Goal: Communication & Community: Answer question/provide support

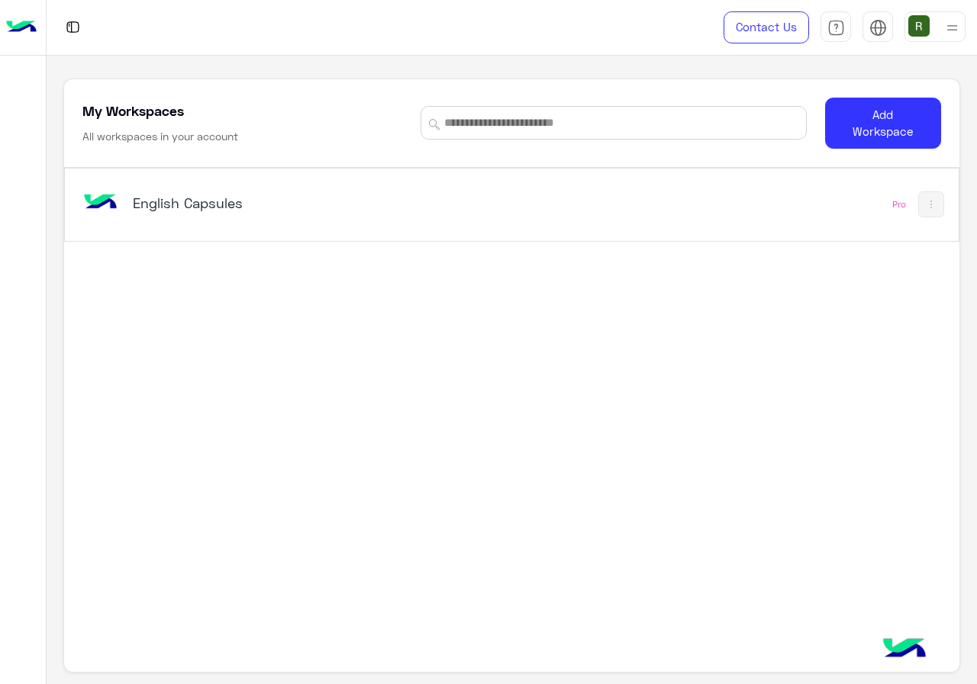
click at [613, 211] on div "English Capsules Pro" at bounding box center [511, 205] width 893 height 72
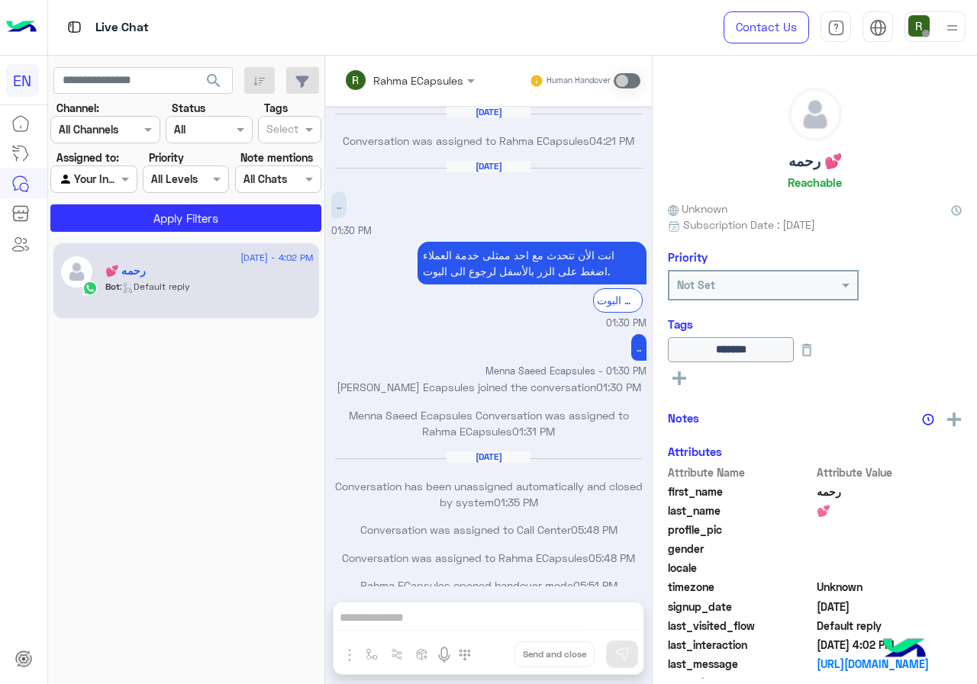
scroll to position [739, 0]
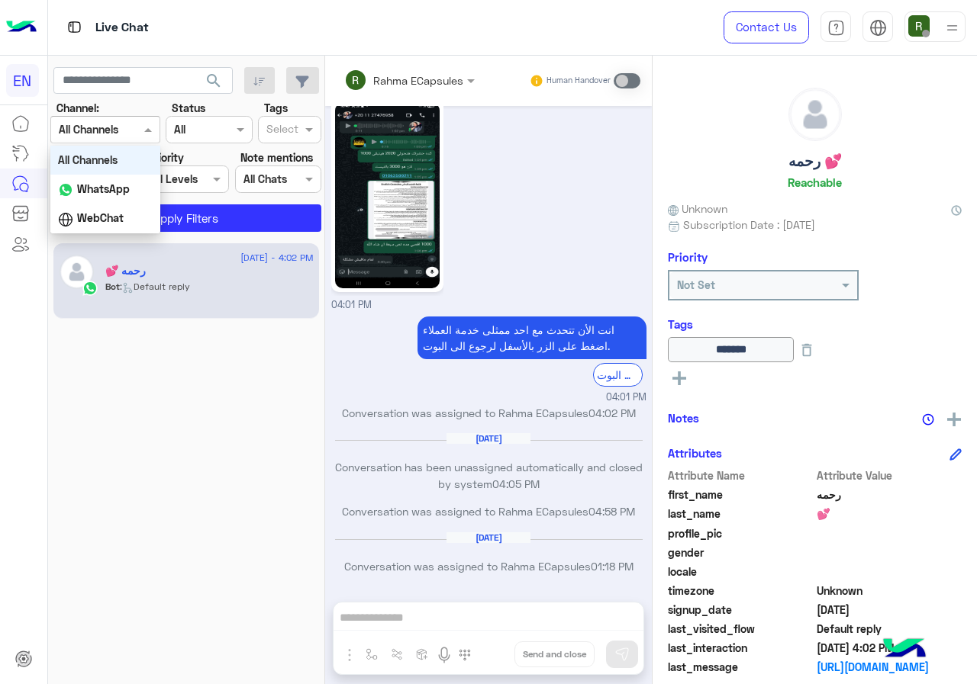
click at [127, 130] on div at bounding box center [105, 130] width 108 height 18
click at [128, 192] on b "WhatsApp" at bounding box center [103, 188] width 53 height 13
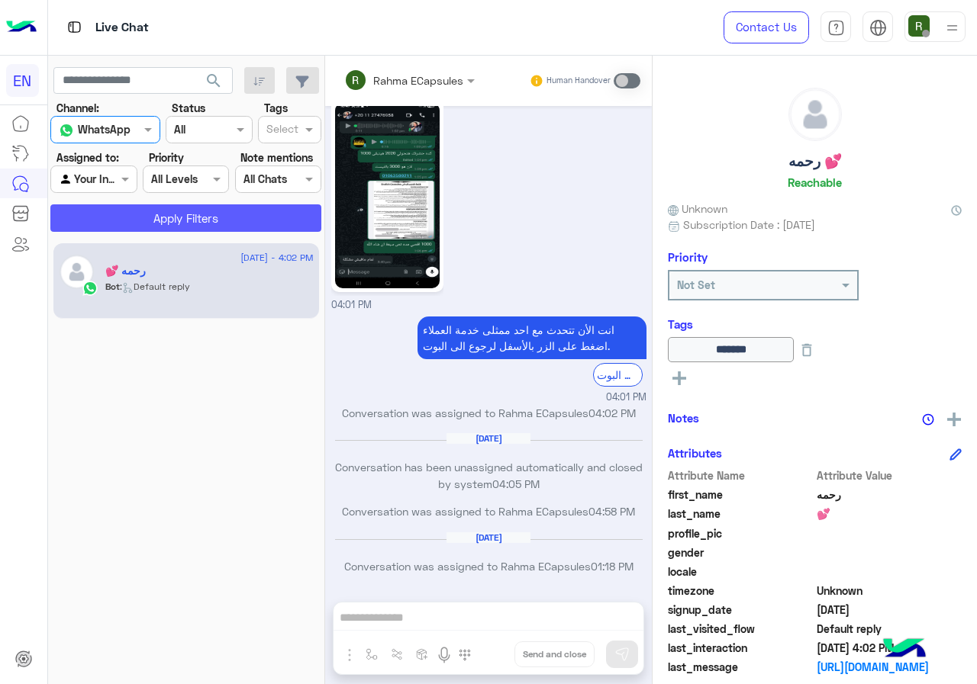
click at [134, 215] on button "Apply Filters" at bounding box center [185, 217] width 271 height 27
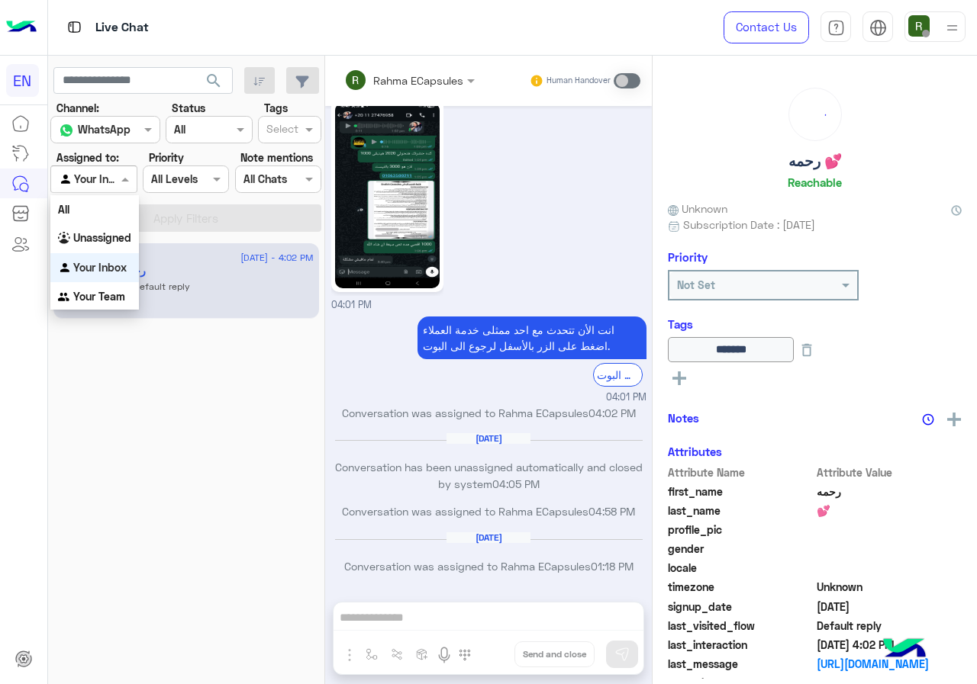
click at [111, 167] on div "Agent Filter Your Inbox" at bounding box center [93, 179] width 86 height 27
click at [118, 246] on div "Unassigned" at bounding box center [94, 239] width 89 height 30
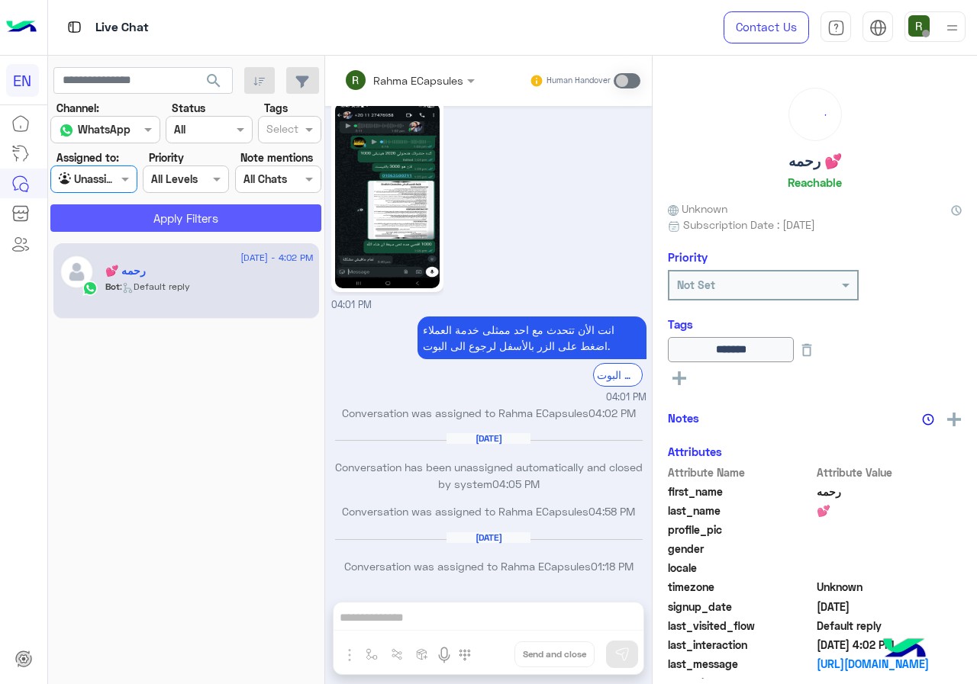
click at [137, 214] on button "Apply Filters" at bounding box center [185, 217] width 271 height 27
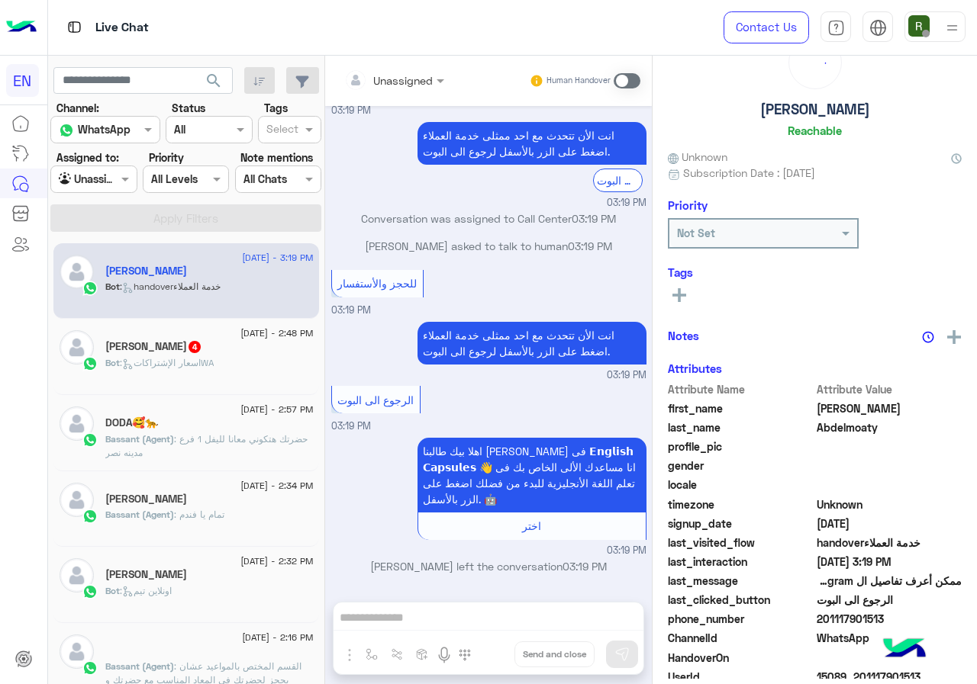
scroll to position [134, 0]
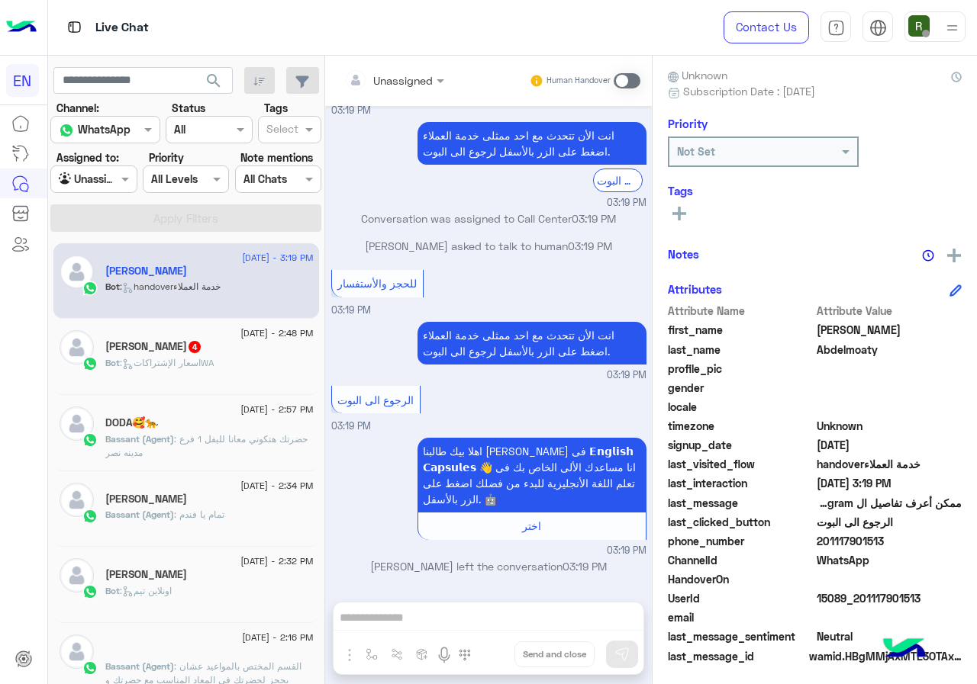
drag, startPoint x: 816, startPoint y: 543, endPoint x: 907, endPoint y: 533, distance: 91.4
click at [907, 533] on span "201117901513" at bounding box center [889, 541] width 146 height 16
click at [859, 554] on span "WhatsApp" at bounding box center [889, 560] width 146 height 16
drag, startPoint x: 820, startPoint y: 542, endPoint x: 909, endPoint y: 542, distance: 88.5
click at [909, 542] on span "201117901513" at bounding box center [889, 541] width 146 height 16
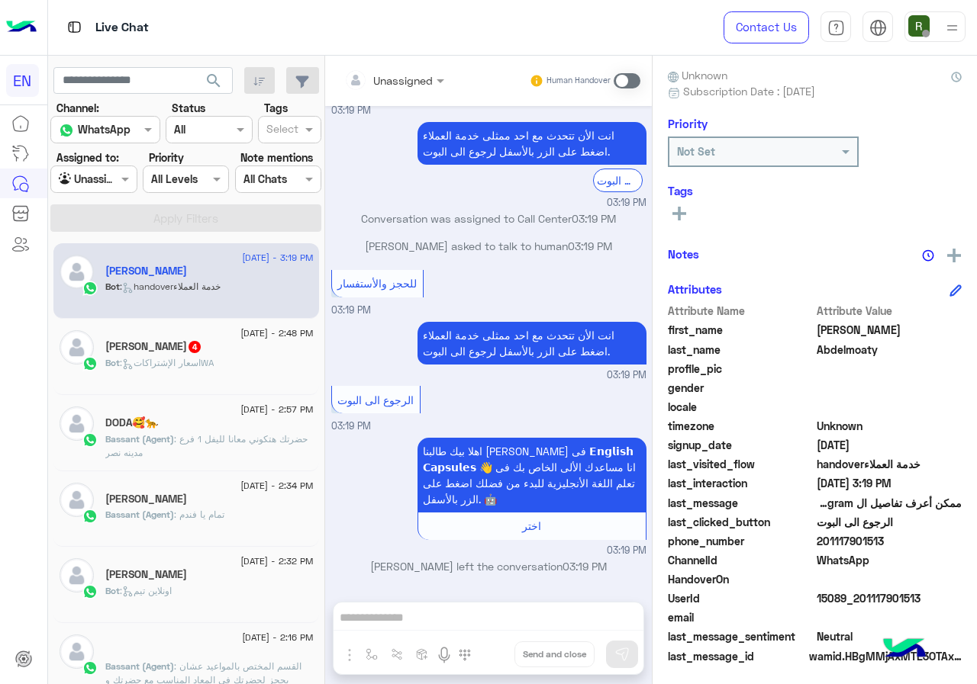
copy span "01117901513"
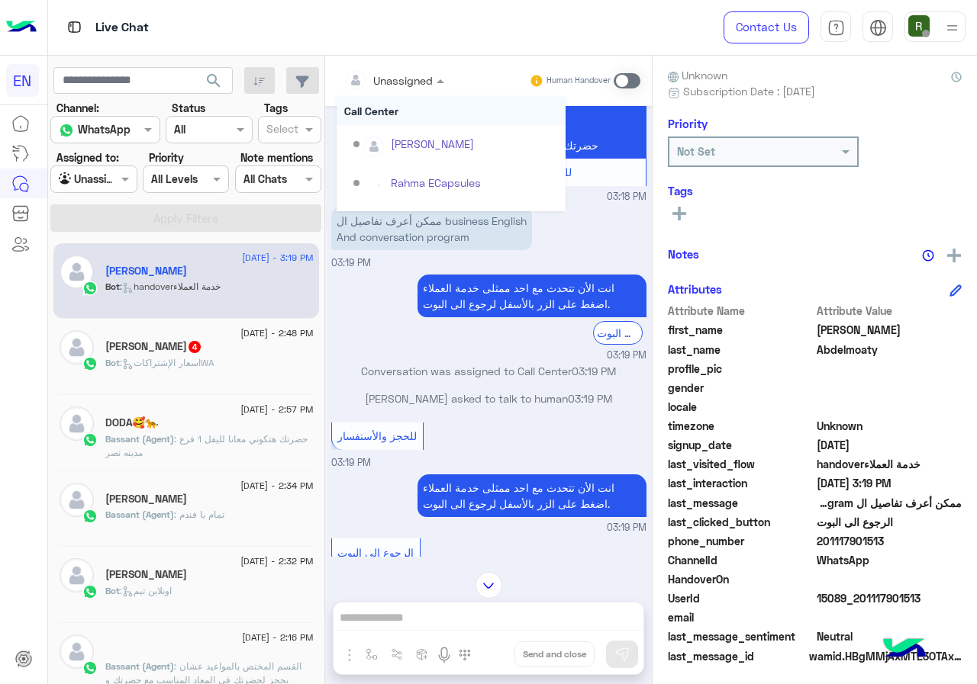
click at [388, 81] on input "text" at bounding box center [375, 80] width 62 height 16
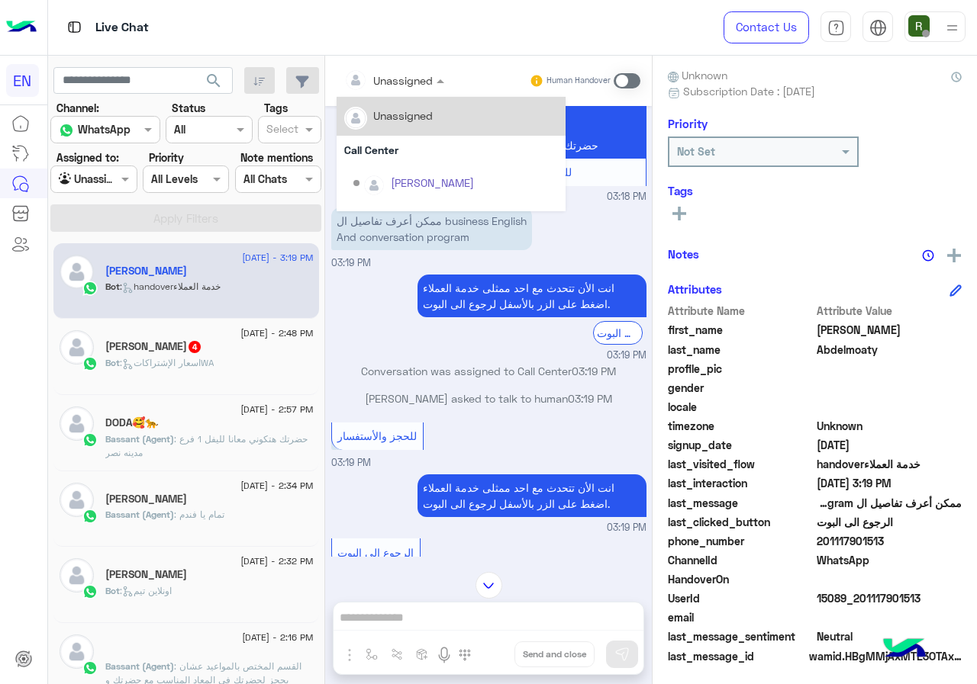
scroll to position [253, 0]
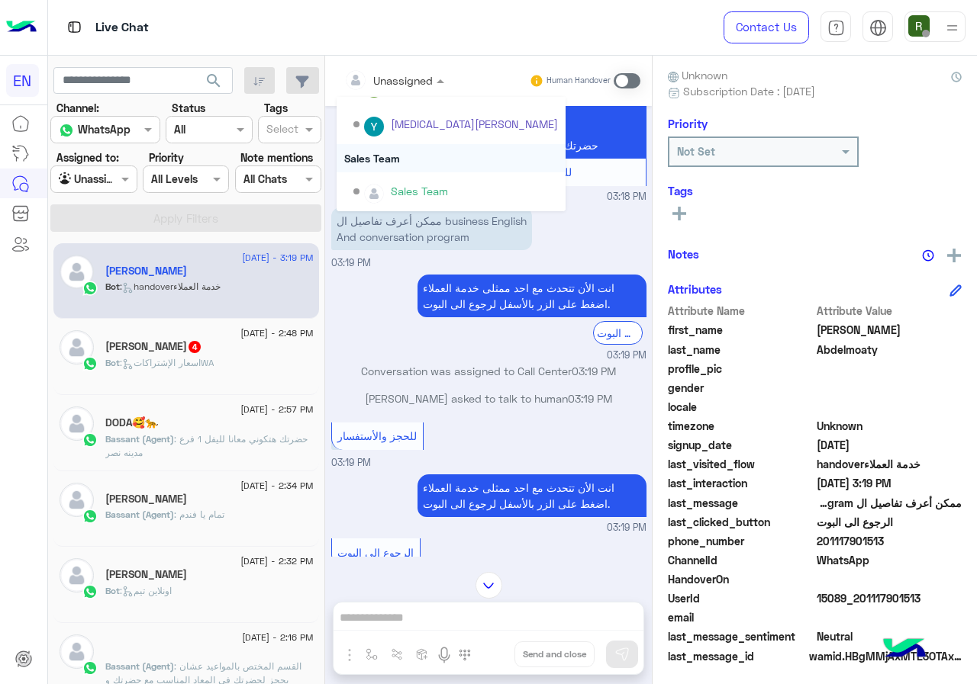
click at [390, 156] on div "Sales Team" at bounding box center [451, 158] width 229 height 28
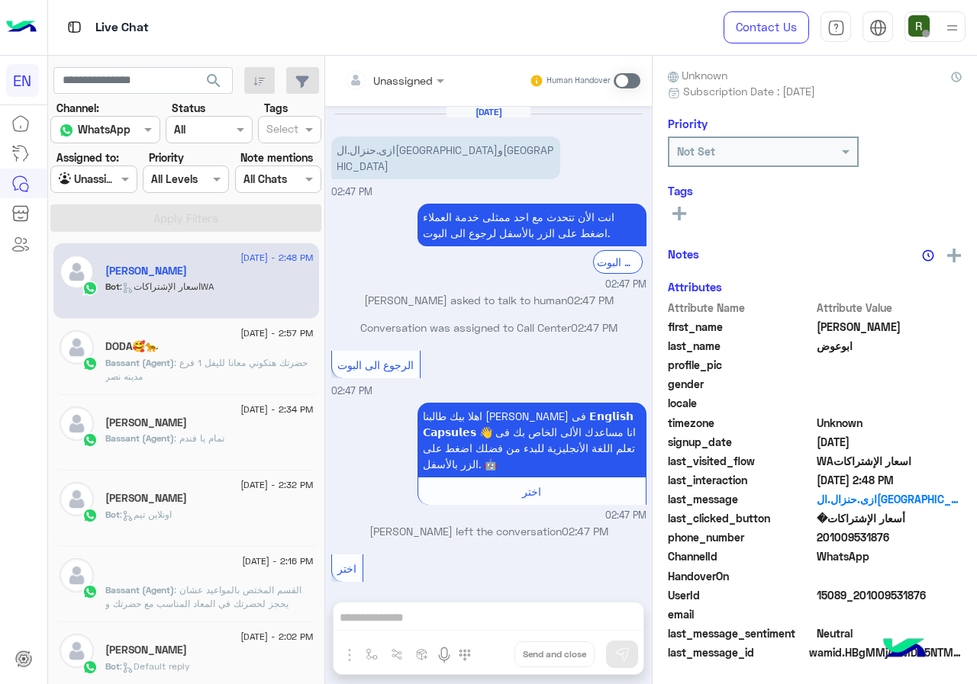
scroll to position [531, 0]
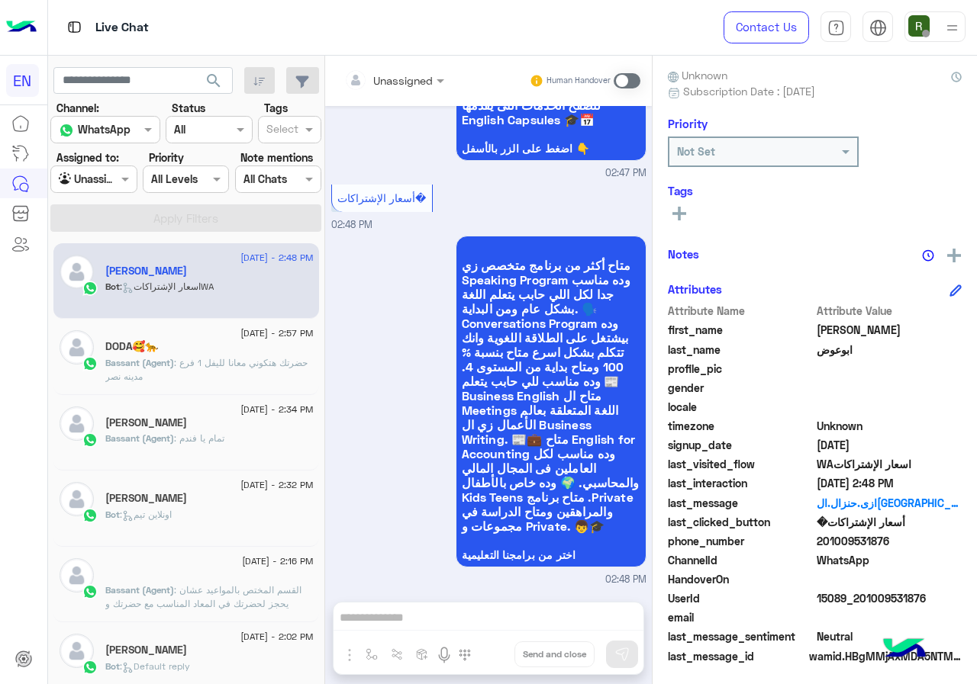
drag, startPoint x: 851, startPoint y: 538, endPoint x: 927, endPoint y: 540, distance: 76.3
click at [927, 540] on span "201009531876" at bounding box center [889, 541] width 146 height 16
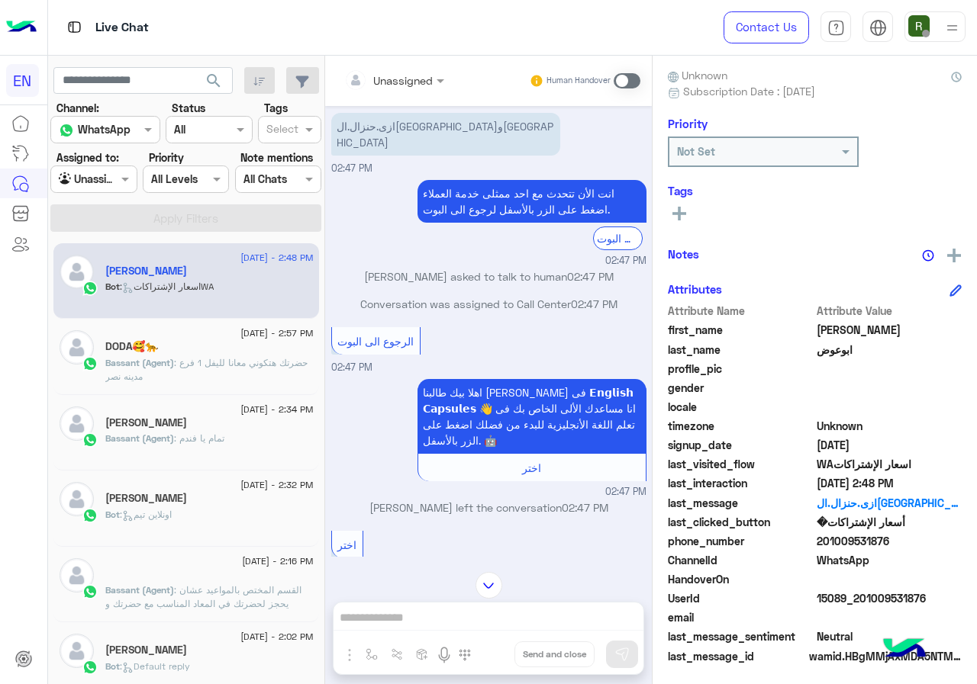
scroll to position [0, 0]
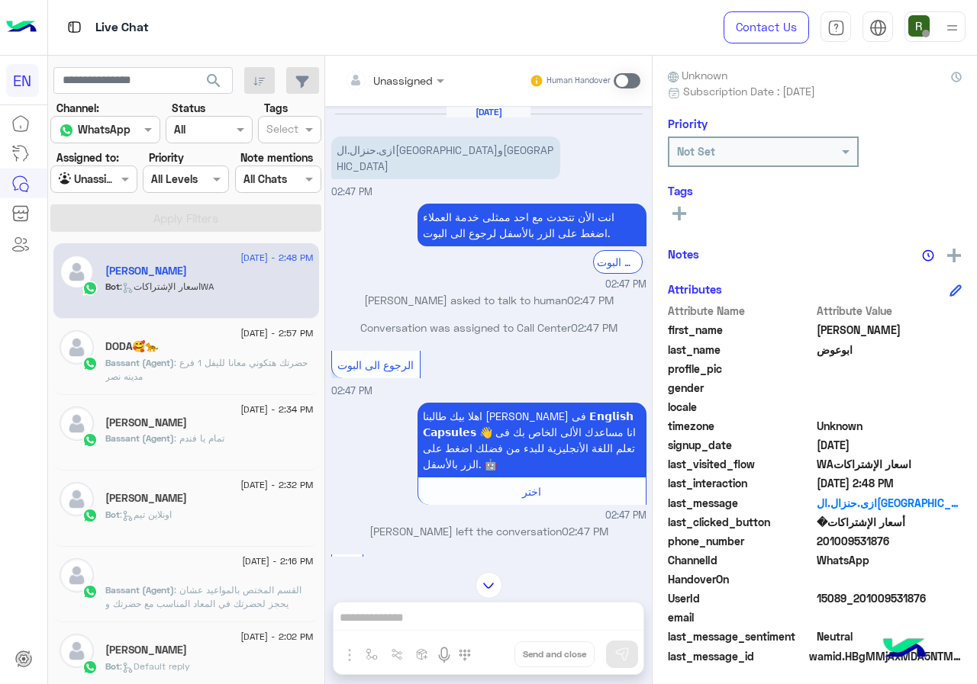
click at [427, 73] on div at bounding box center [394, 80] width 115 height 18
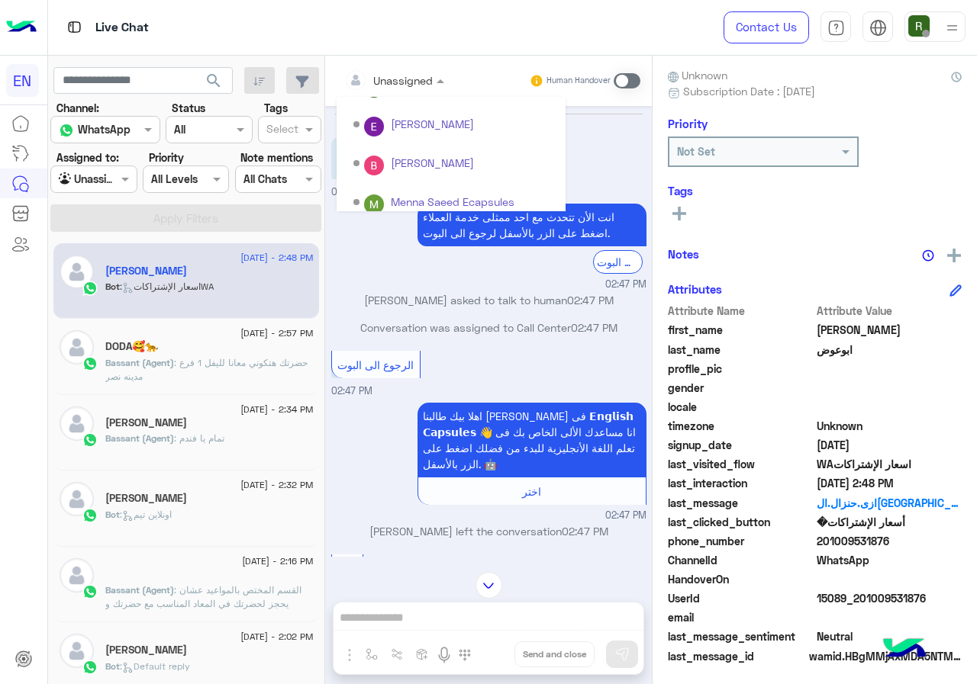
scroll to position [253, 0]
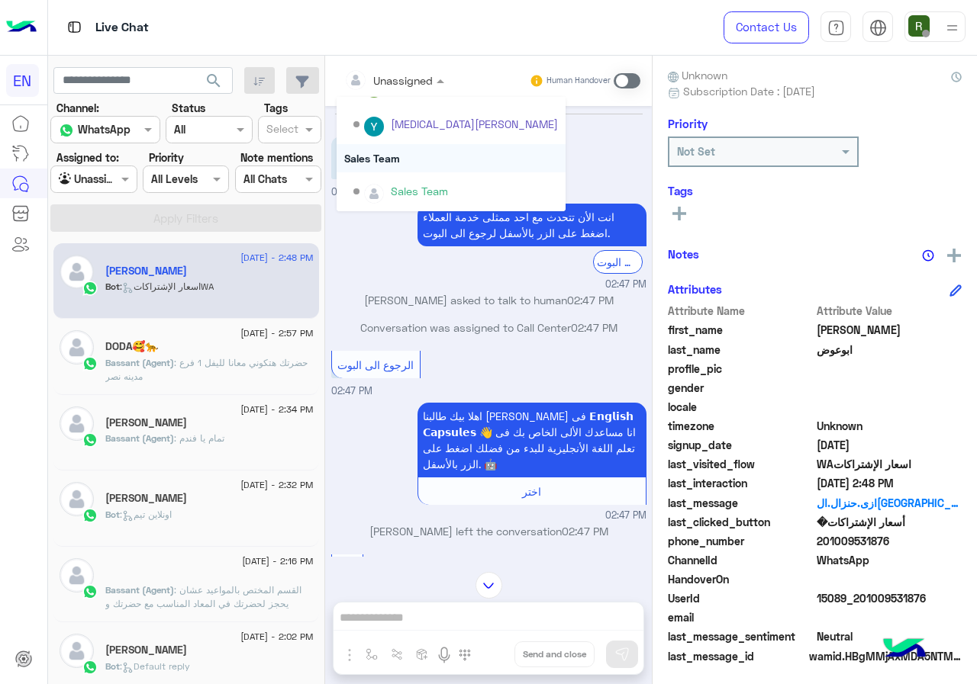
click at [424, 168] on div "Sales Team" at bounding box center [451, 158] width 229 height 28
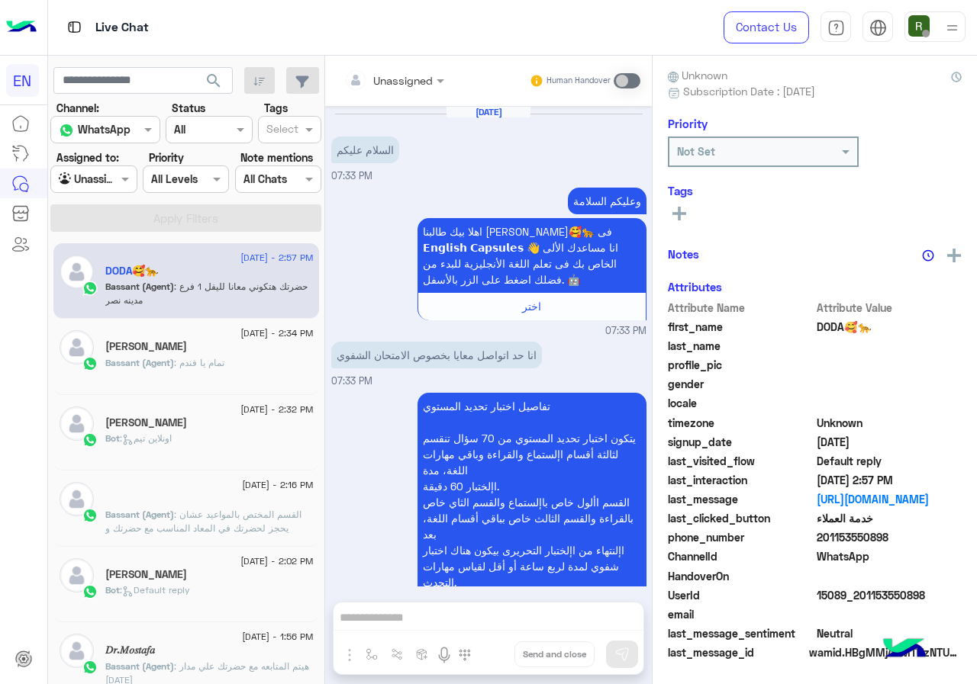
scroll to position [948, 0]
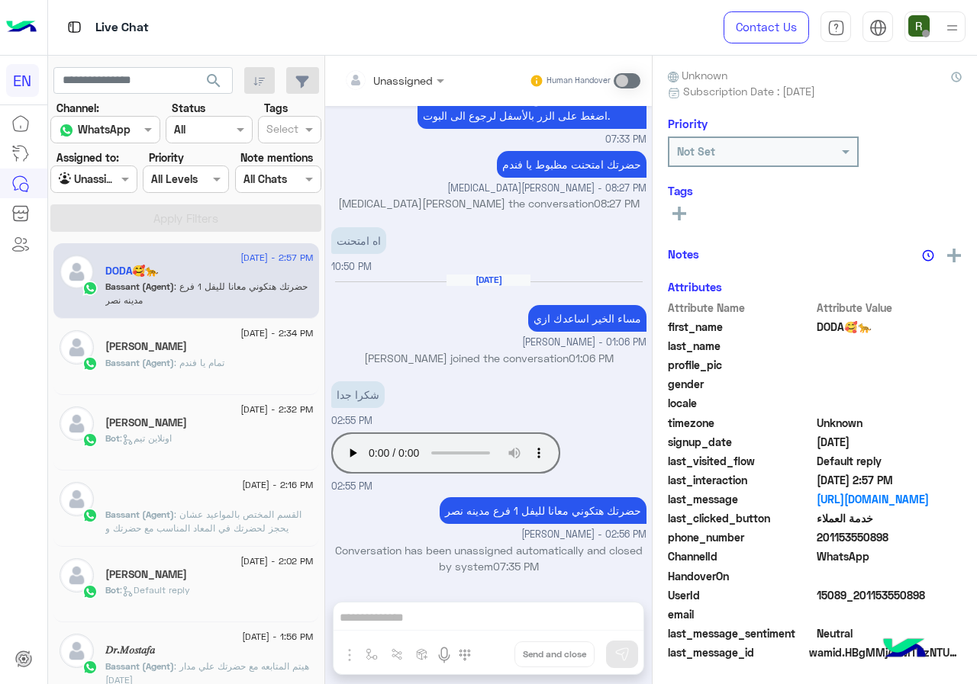
click at [115, 185] on div at bounding box center [93, 179] width 85 height 18
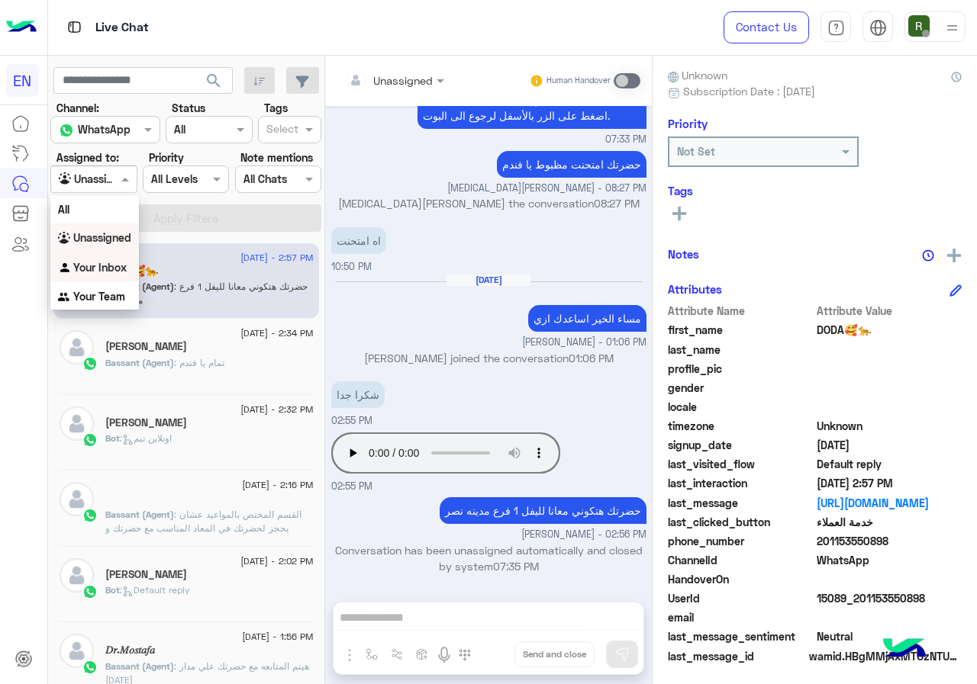
click at [117, 275] on div "Your Inbox" at bounding box center [94, 268] width 89 height 30
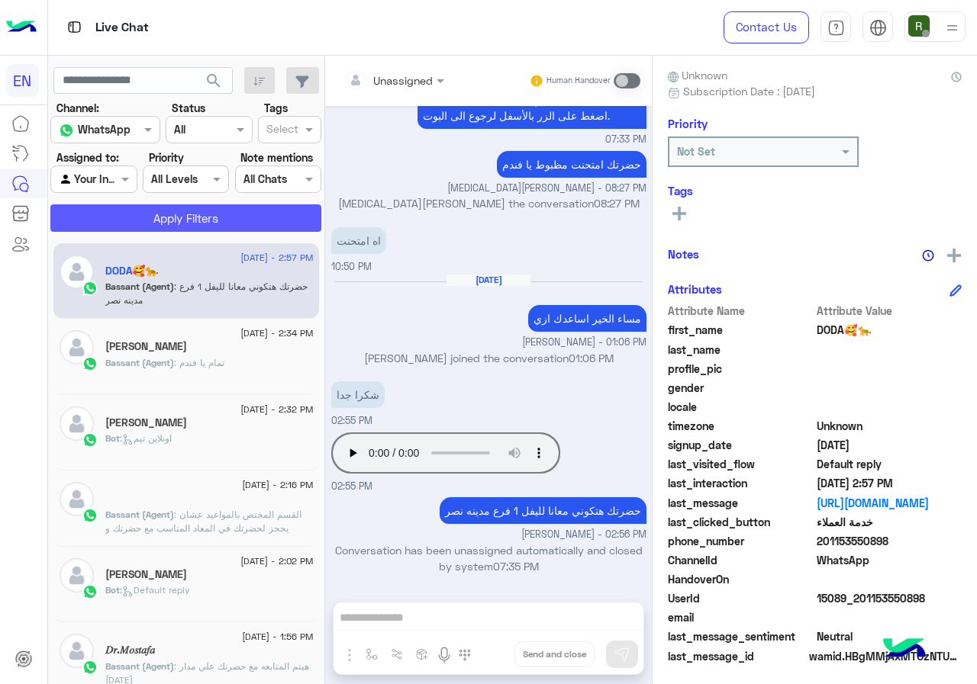
click at [143, 229] on button "Apply Filters" at bounding box center [185, 217] width 271 height 27
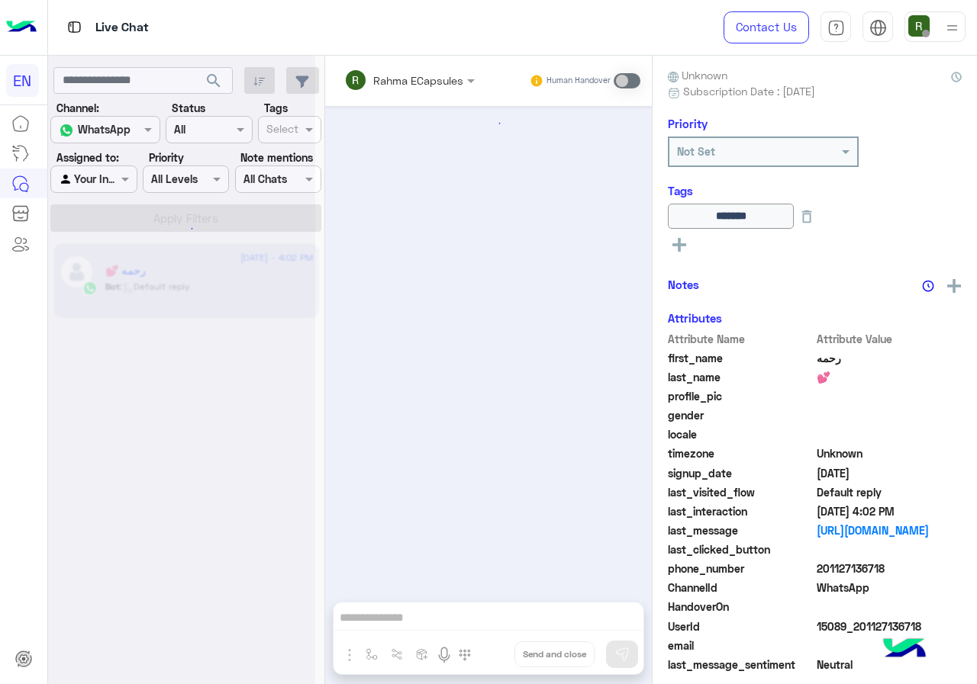
scroll to position [739, 0]
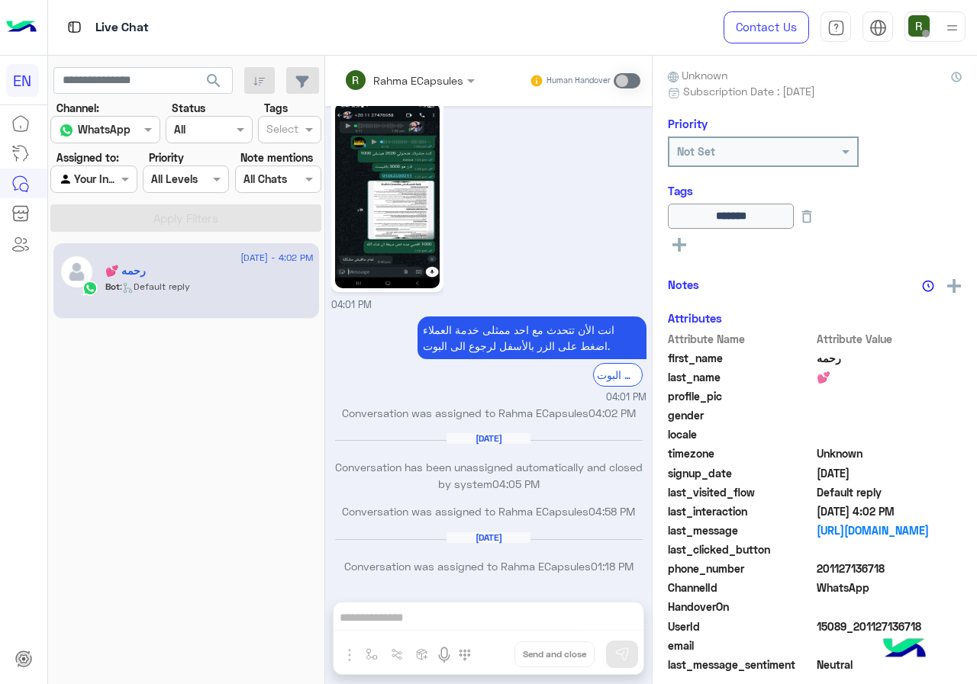
click at [96, 172] on div at bounding box center [93, 179] width 85 height 18
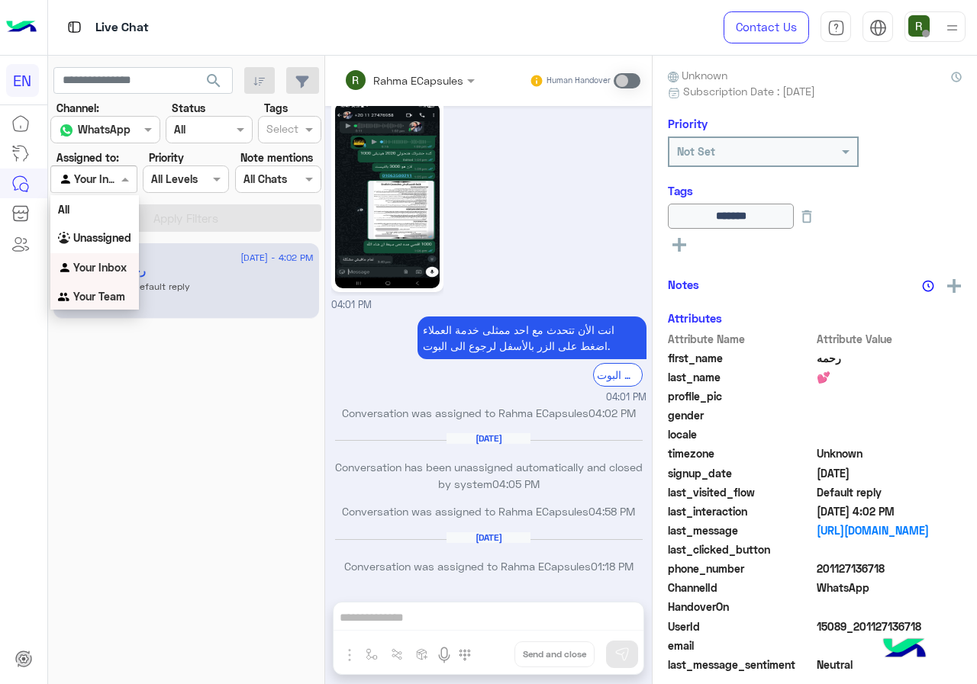
click at [122, 300] on b "Your Team" at bounding box center [99, 296] width 52 height 13
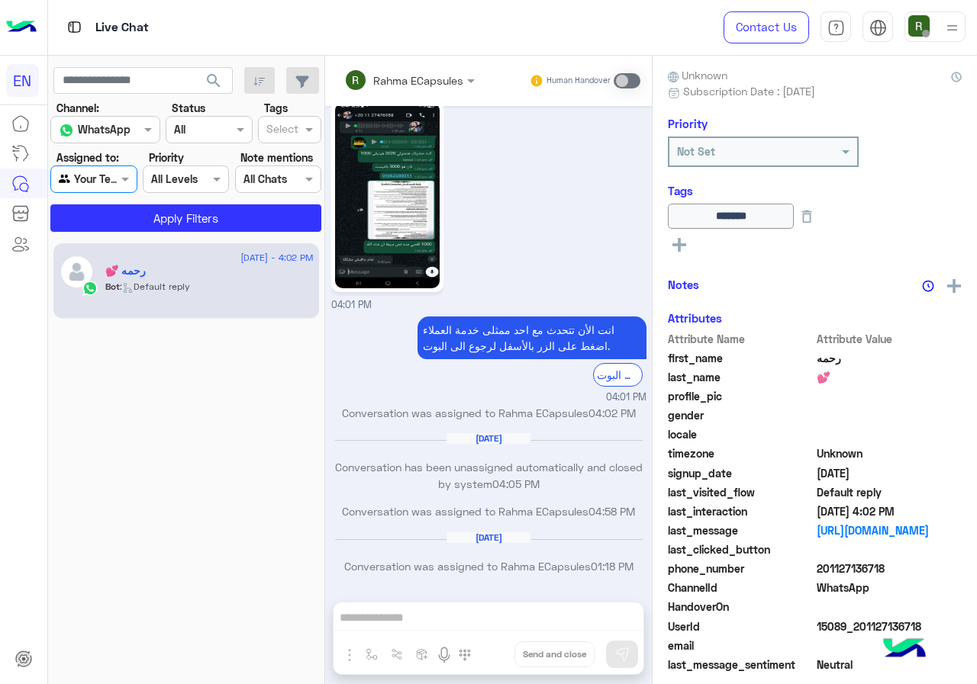
click at [131, 234] on app-inbox-users-filters "search Channel: Channel WhatsApp Status Channel All Tags Select Assigned to: Ag…" at bounding box center [186, 147] width 277 height 182
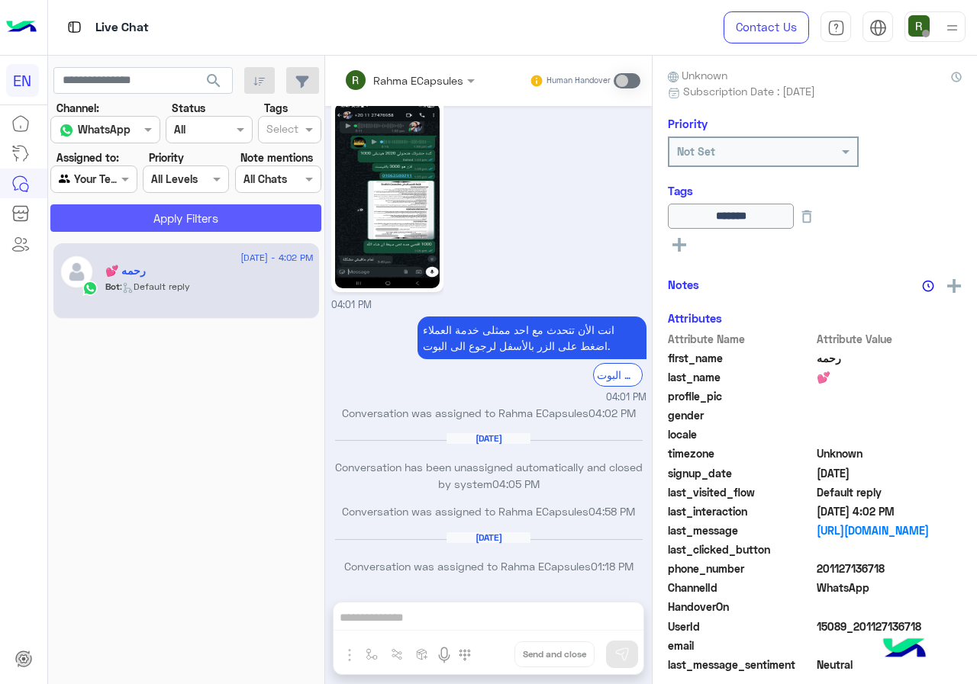
click at [134, 229] on button "Apply Filters" at bounding box center [185, 217] width 271 height 27
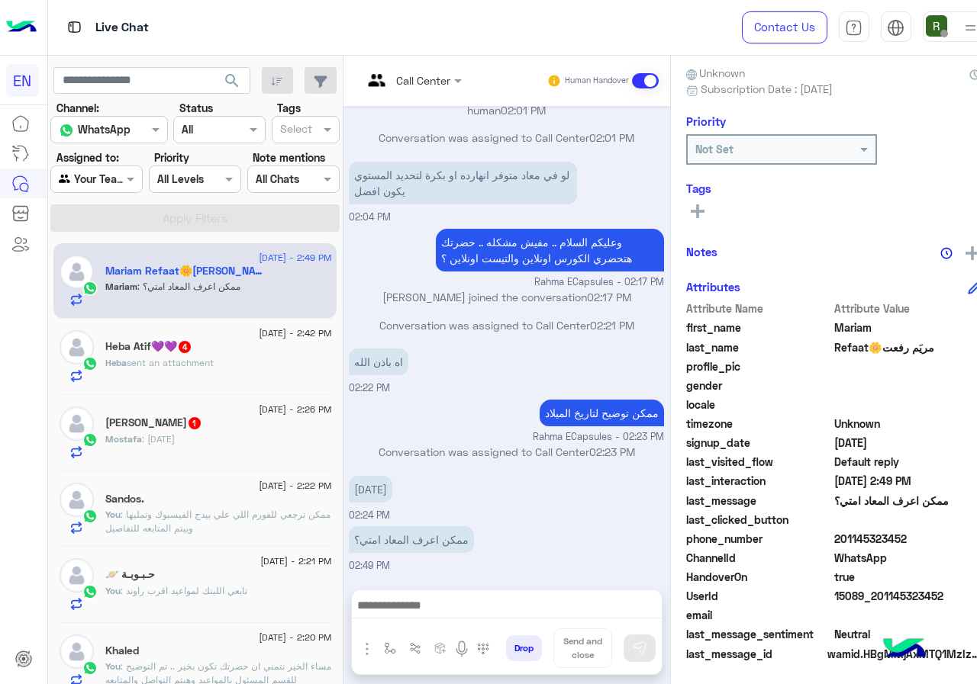
scroll to position [137, 0]
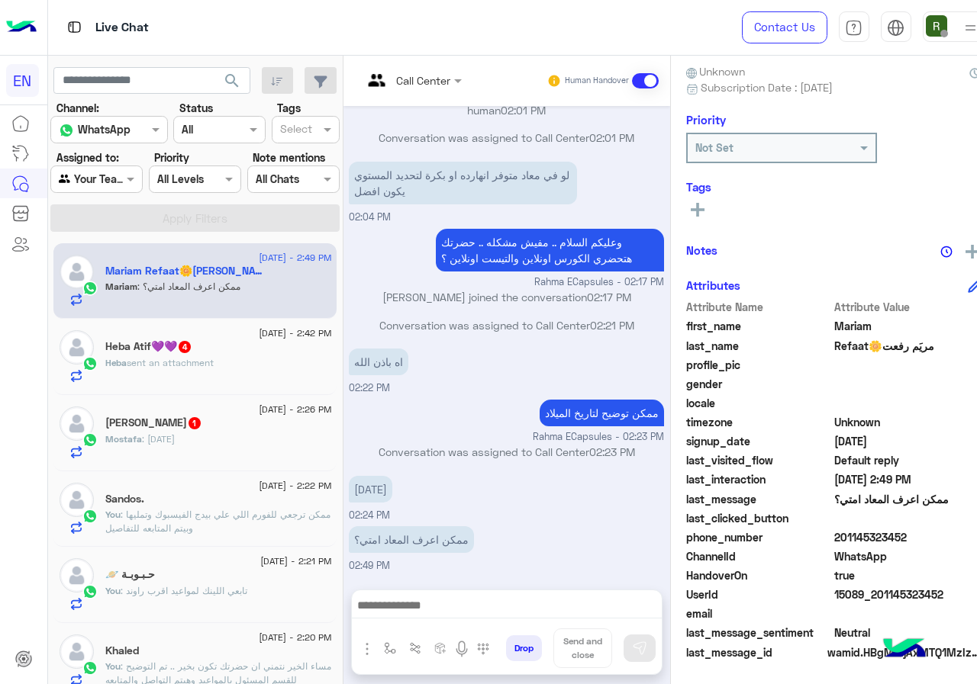
drag, startPoint x: 851, startPoint y: 539, endPoint x: 954, endPoint y: 541, distance: 103.0
click at [954, 541] on span "201145323452" at bounding box center [907, 538] width 146 height 16
copy span "01145323452"
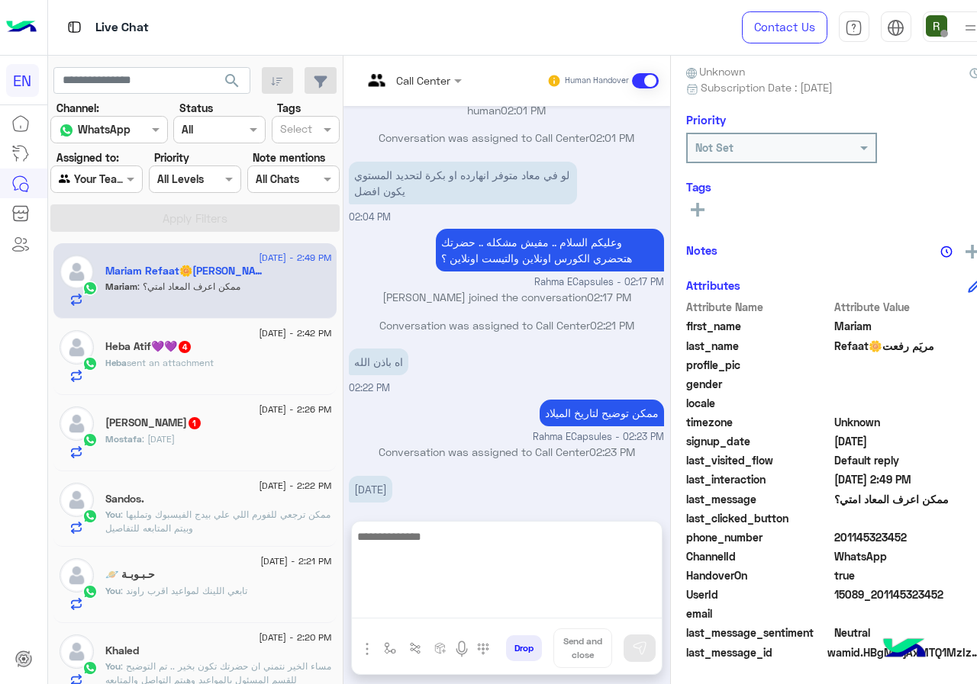
click at [429, 603] on textarea at bounding box center [507, 573] width 310 height 92
click at [515, 542] on textarea "**********" at bounding box center [507, 573] width 310 height 92
click at [426, 539] on textarea "**********" at bounding box center [507, 573] width 310 height 92
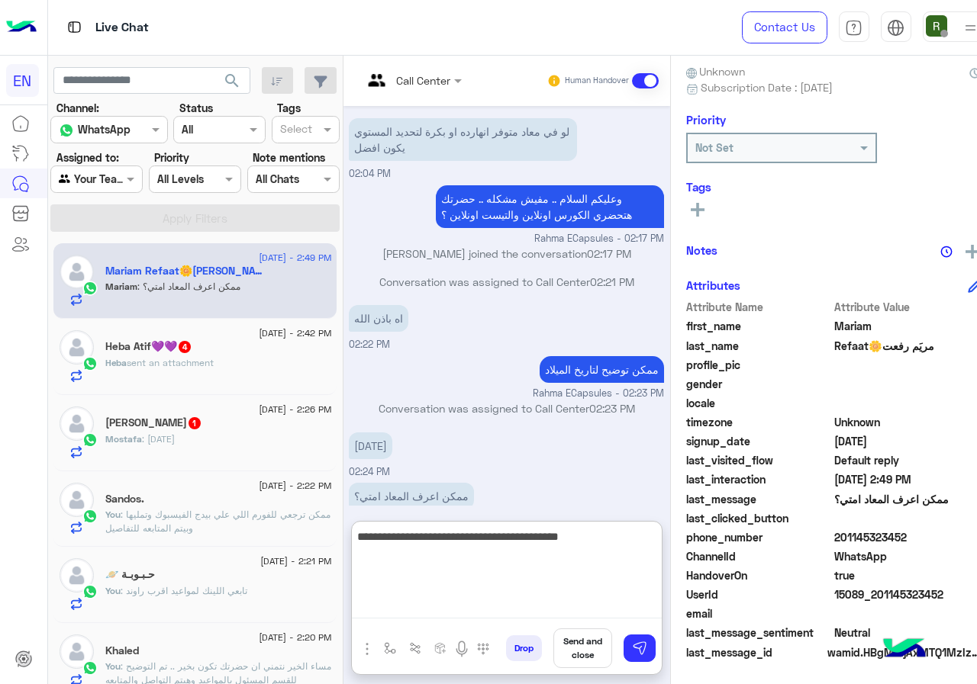
scroll to position [322, 0]
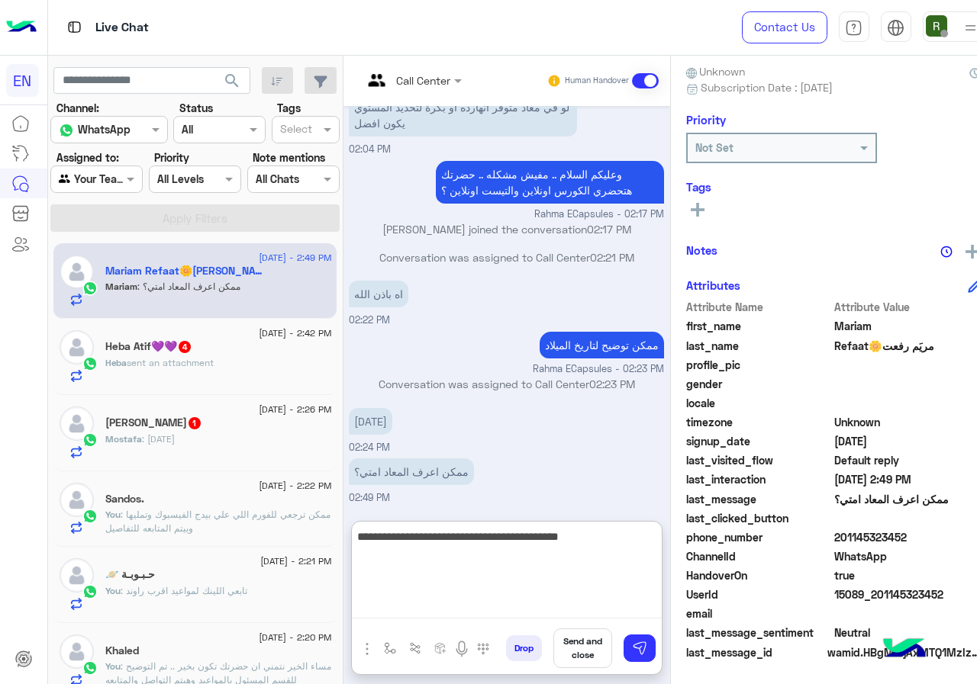
click at [409, 533] on textarea "**********" at bounding box center [507, 573] width 310 height 92
click at [437, 539] on textarea "**********" at bounding box center [507, 573] width 310 height 92
click at [423, 535] on textarea "**********" at bounding box center [507, 573] width 310 height 92
click at [437, 544] on textarea "**********" at bounding box center [507, 573] width 310 height 92
type textarea "**********"
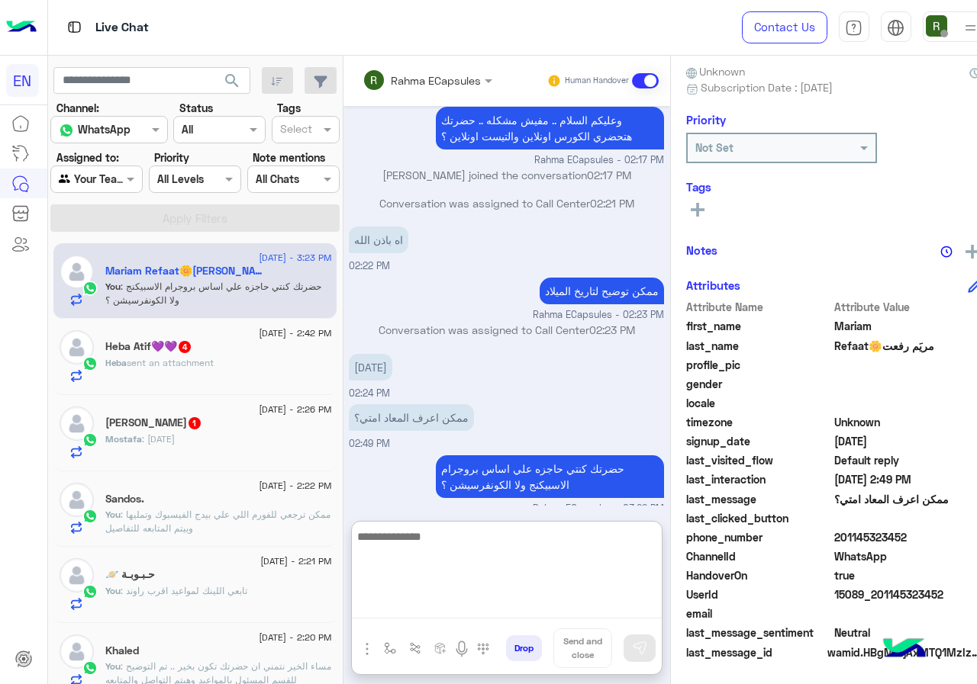
scroll to position [387, 0]
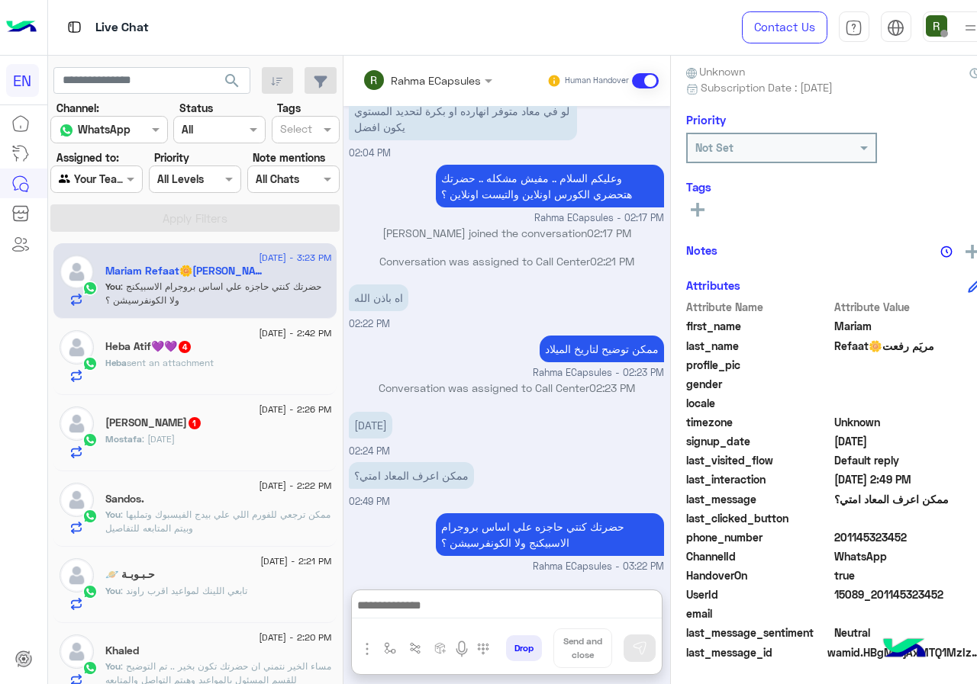
click at [264, 338] on span "[DATE] - 2:42 PM" at bounding box center [295, 334] width 72 height 14
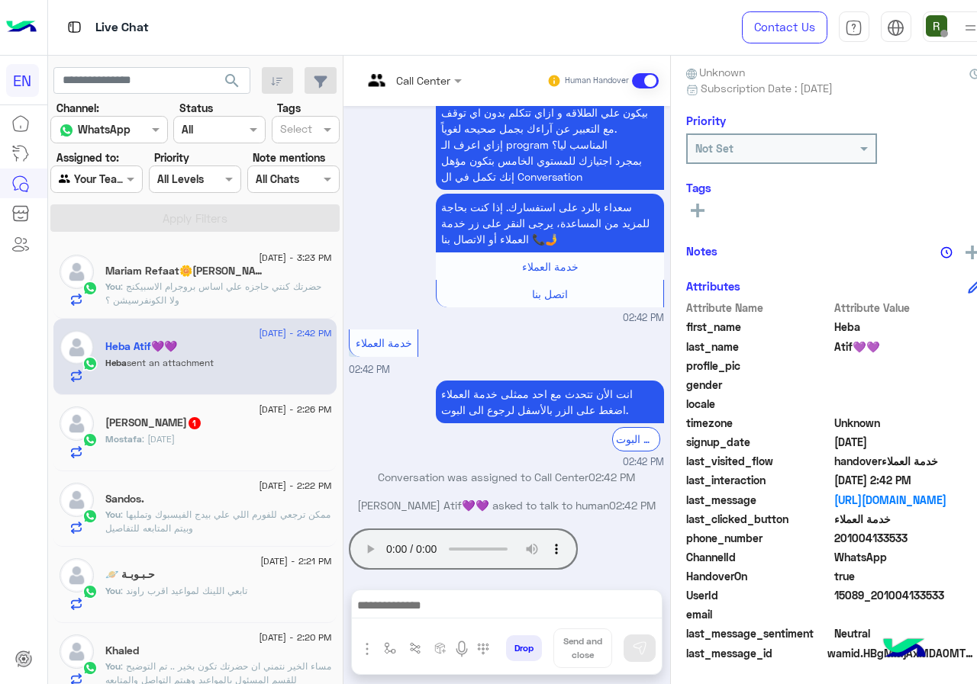
scroll to position [137, 0]
drag, startPoint x: 850, startPoint y: 539, endPoint x: 937, endPoint y: 540, distance: 87.0
click at [937, 540] on span "201004133533" at bounding box center [907, 538] width 146 height 16
copy span "01004133533"
click at [424, 72] on input "text" at bounding box center [393, 80] width 62 height 16
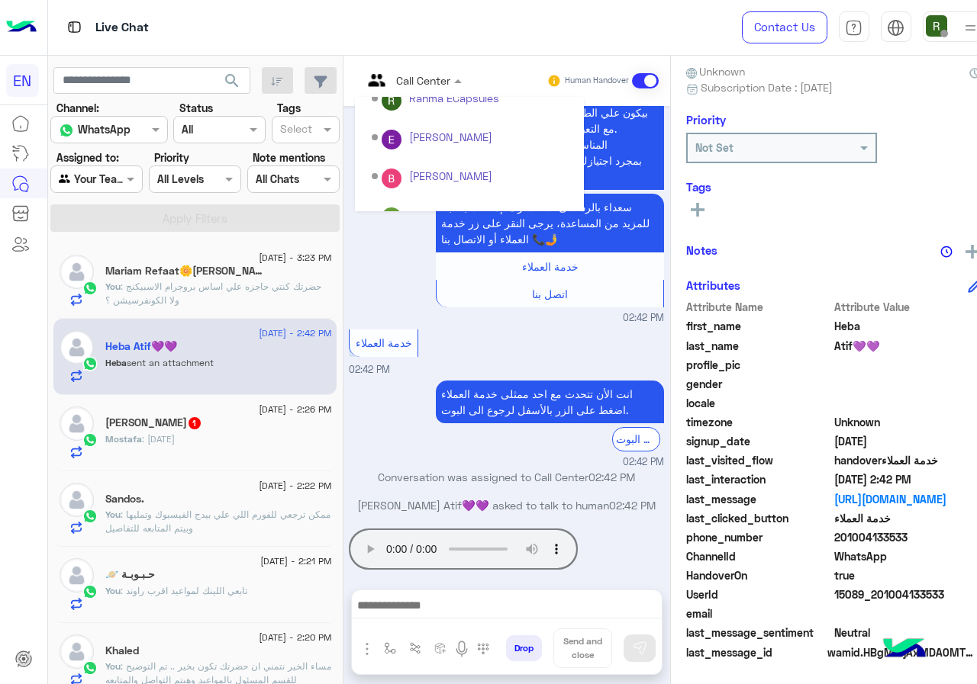
scroll to position [253, 0]
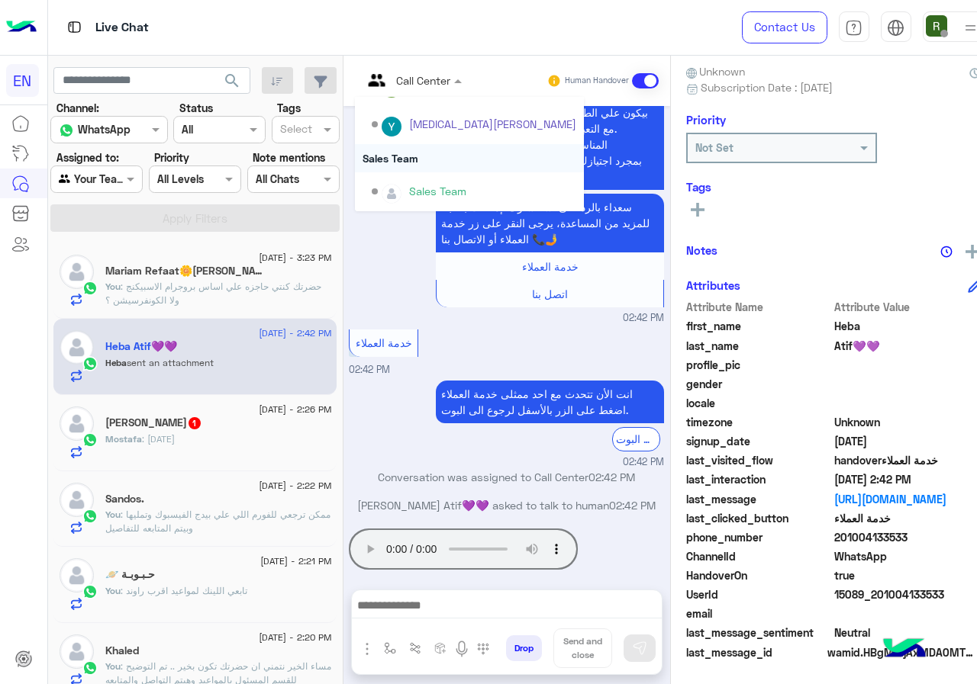
click at [429, 155] on div "Sales Team" at bounding box center [469, 158] width 229 height 28
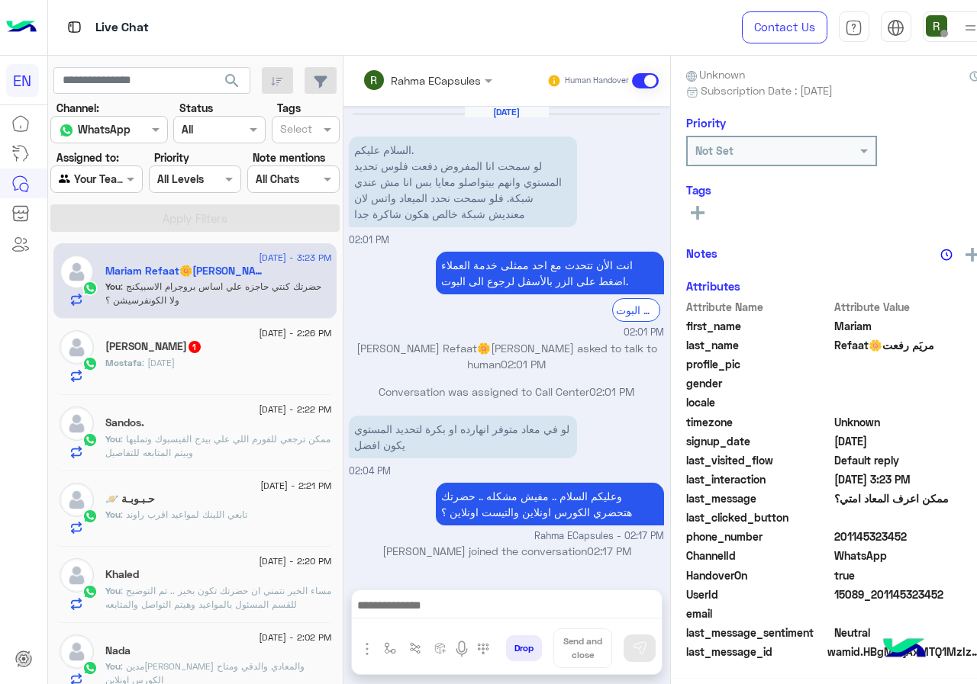
scroll to position [318, 0]
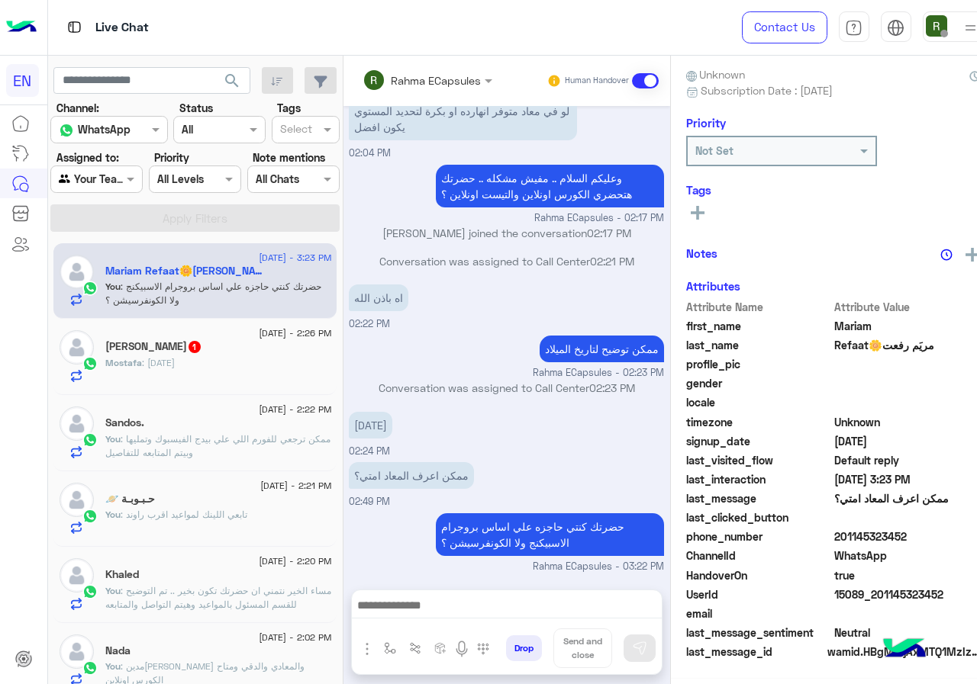
click at [248, 357] on div "Mostafa : [DATE]" at bounding box center [218, 369] width 226 height 27
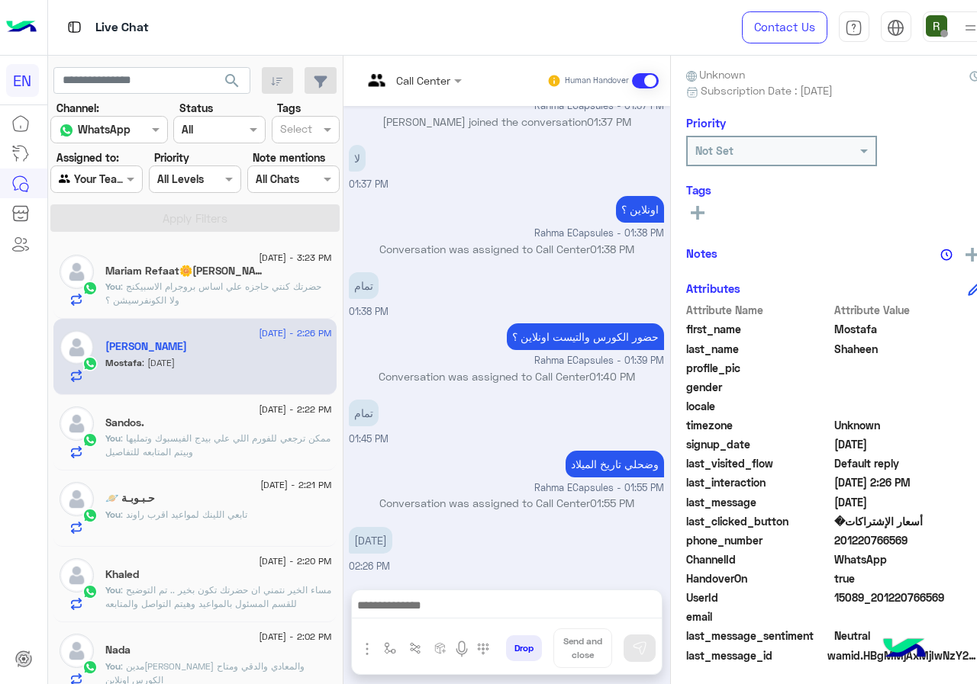
scroll to position [137, 0]
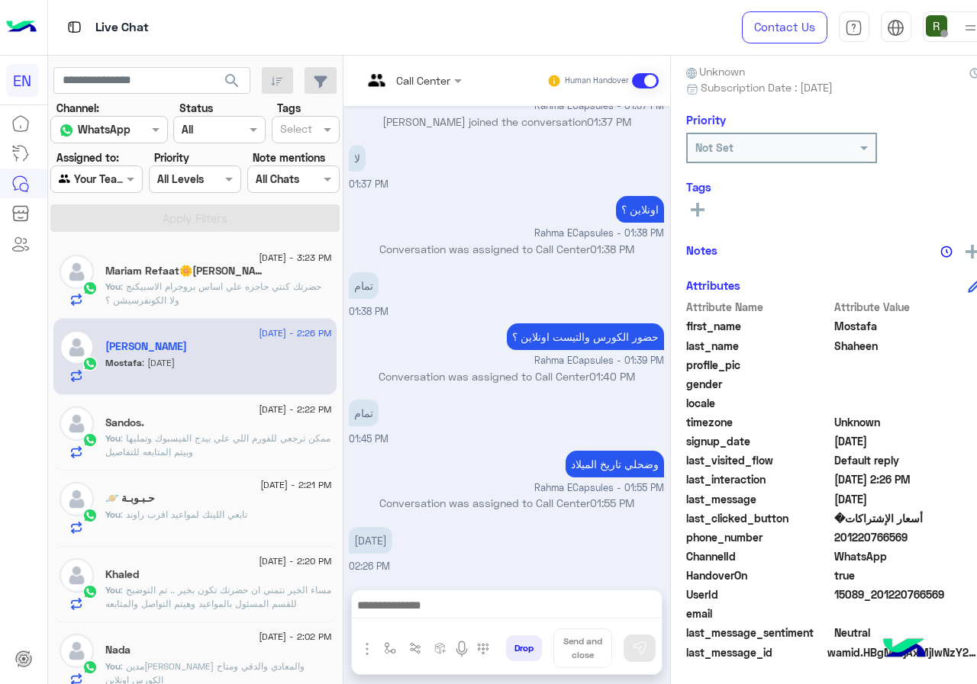
drag, startPoint x: 849, startPoint y: 535, endPoint x: 968, endPoint y: 535, distance: 119.0
click at [968, 535] on span "201220766569" at bounding box center [907, 538] width 146 height 16
copy span "01220766569"
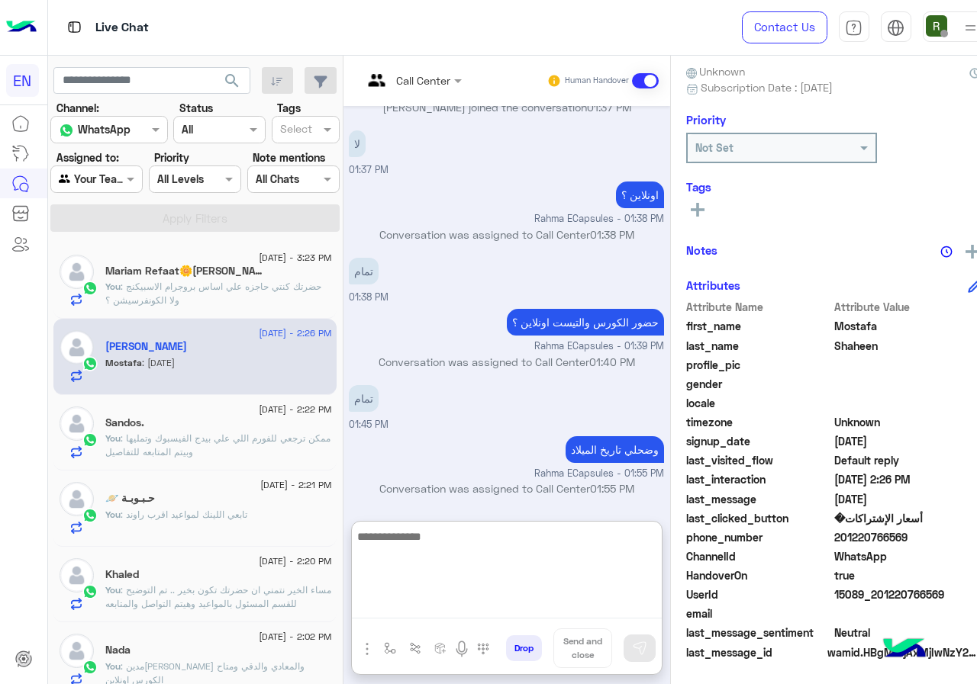
click at [430, 607] on textarea at bounding box center [507, 573] width 310 height 92
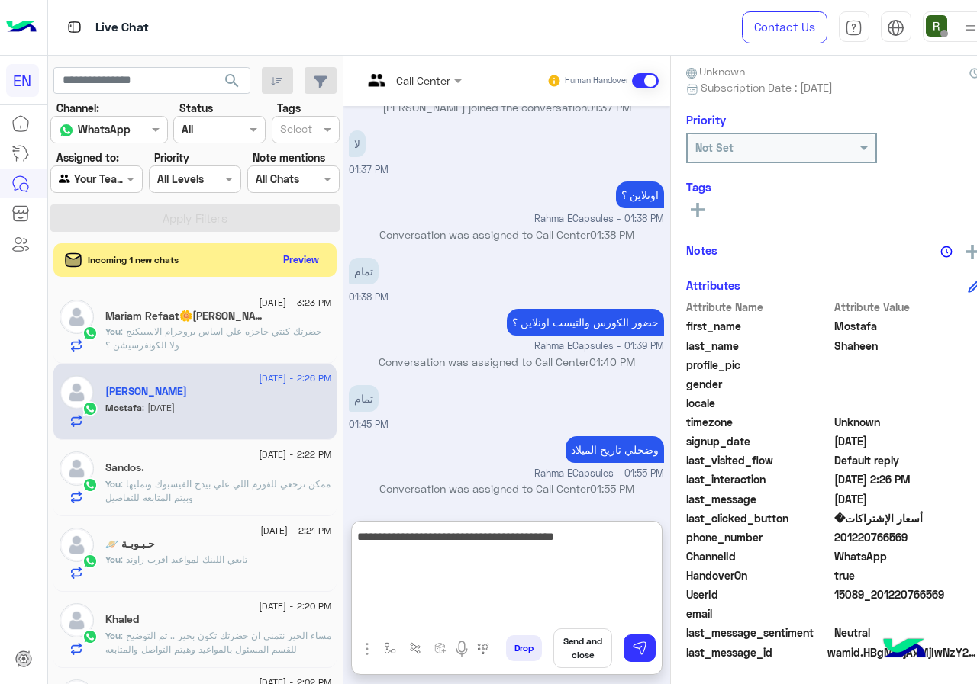
type textarea "**********"
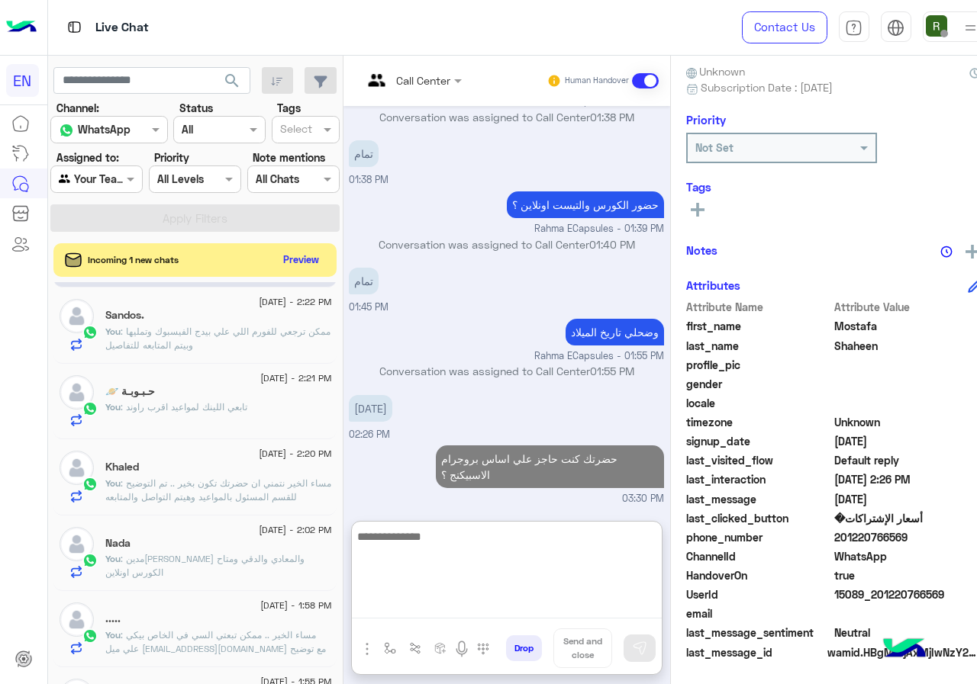
scroll to position [0, 0]
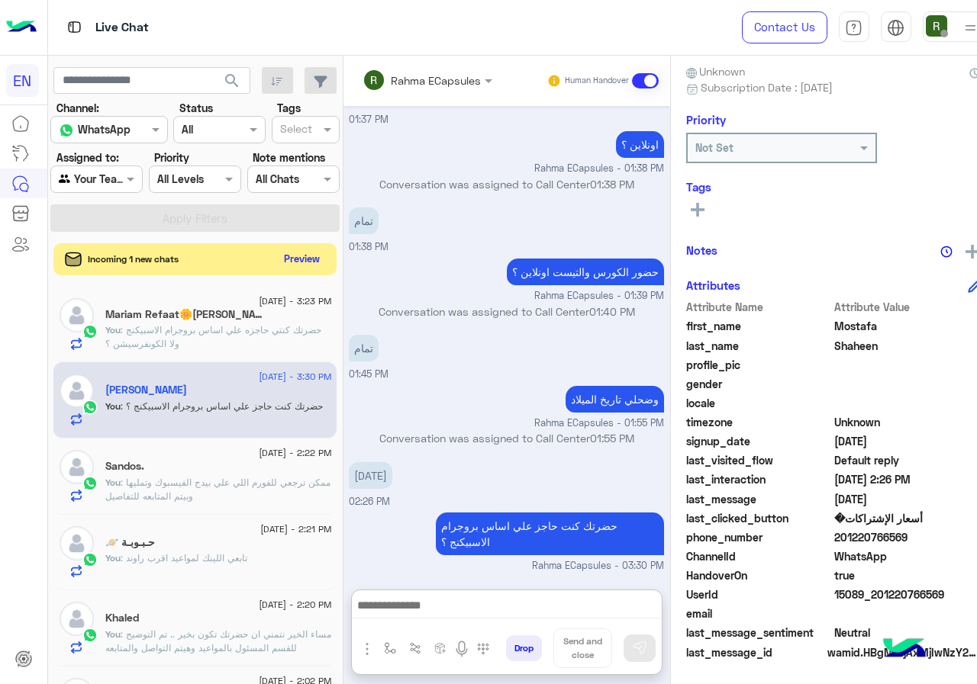
click at [307, 260] on button "Preview" at bounding box center [301, 259] width 47 height 21
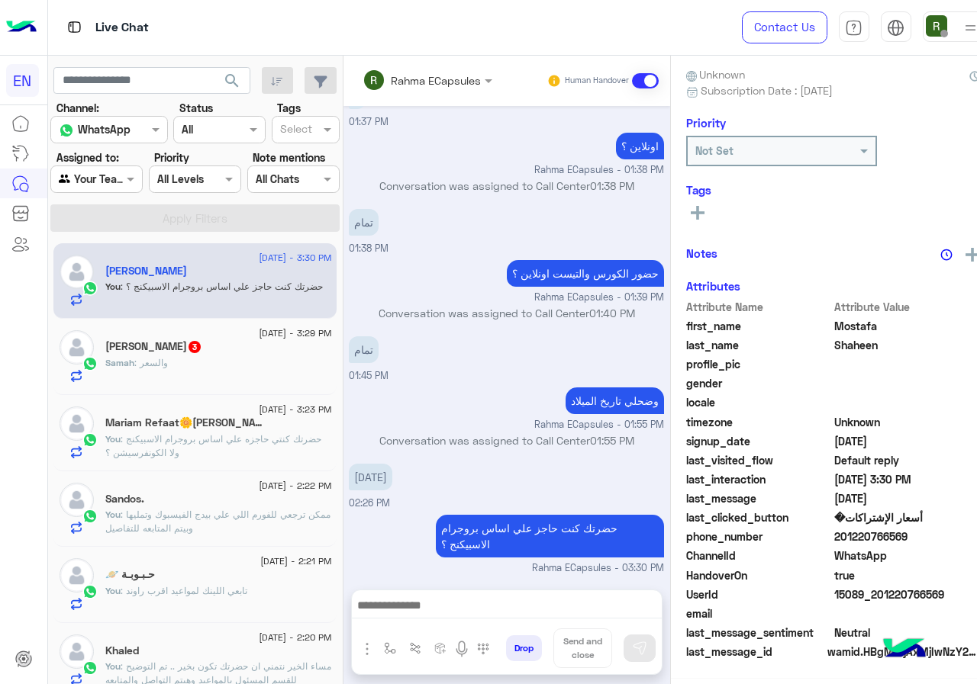
scroll to position [137, 0]
click at [259, 338] on span "[DATE] - 3:29 PM" at bounding box center [295, 334] width 72 height 14
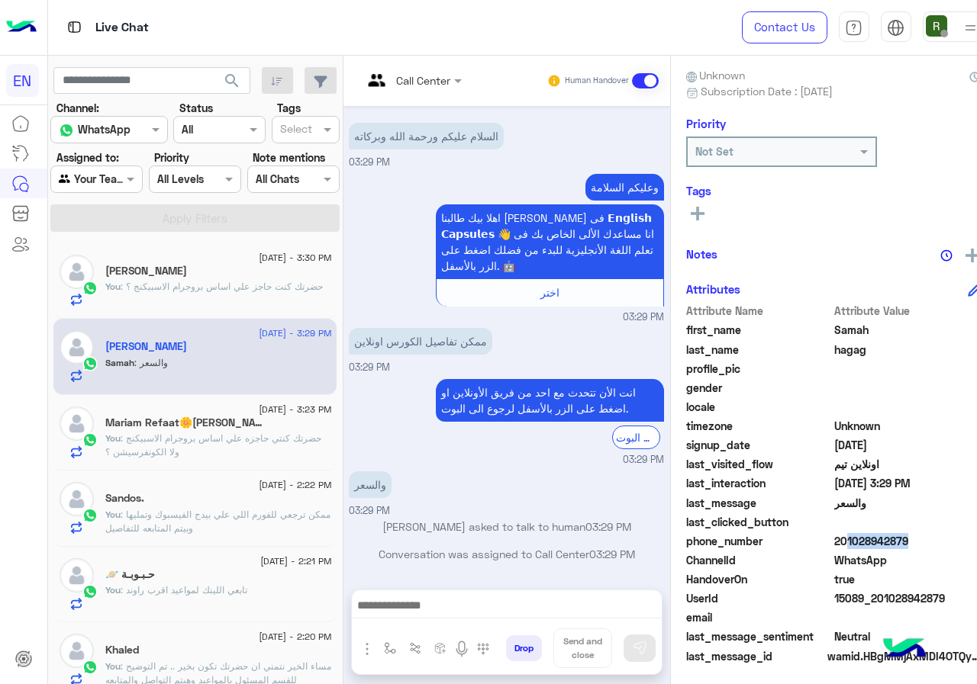
scroll to position [130, 0]
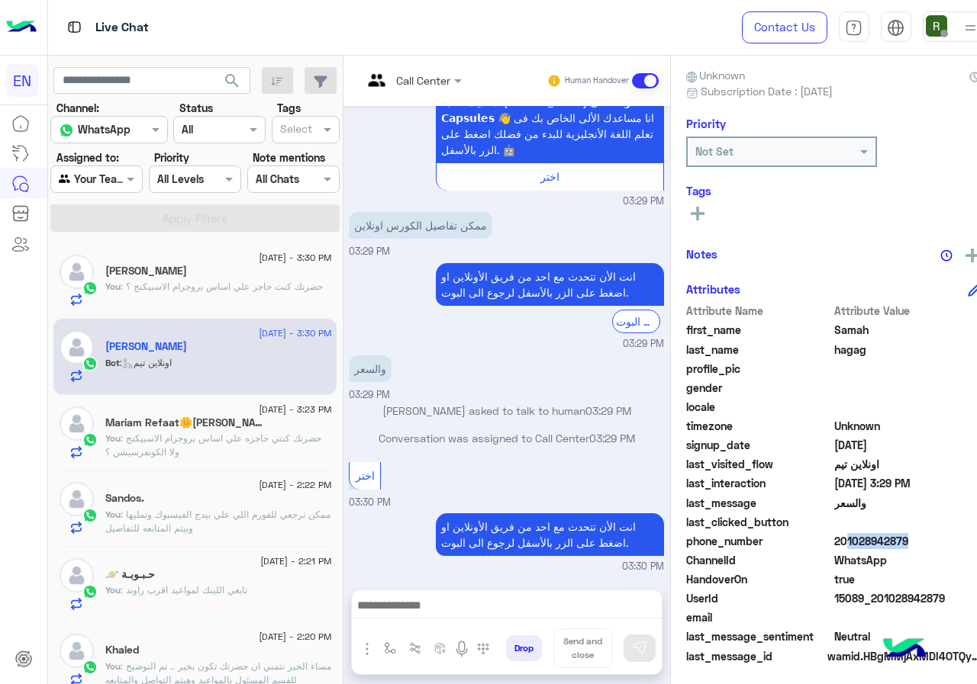
drag, startPoint x: 850, startPoint y: 536, endPoint x: 913, endPoint y: 533, distance: 63.4
click at [913, 533] on span "201028942879" at bounding box center [907, 541] width 146 height 16
click at [890, 540] on span "201028942879" at bounding box center [907, 541] width 146 height 16
drag, startPoint x: 856, startPoint y: 537, endPoint x: 919, endPoint y: 549, distance: 63.6
click at [919, 549] on span "201028942879" at bounding box center [907, 541] width 146 height 16
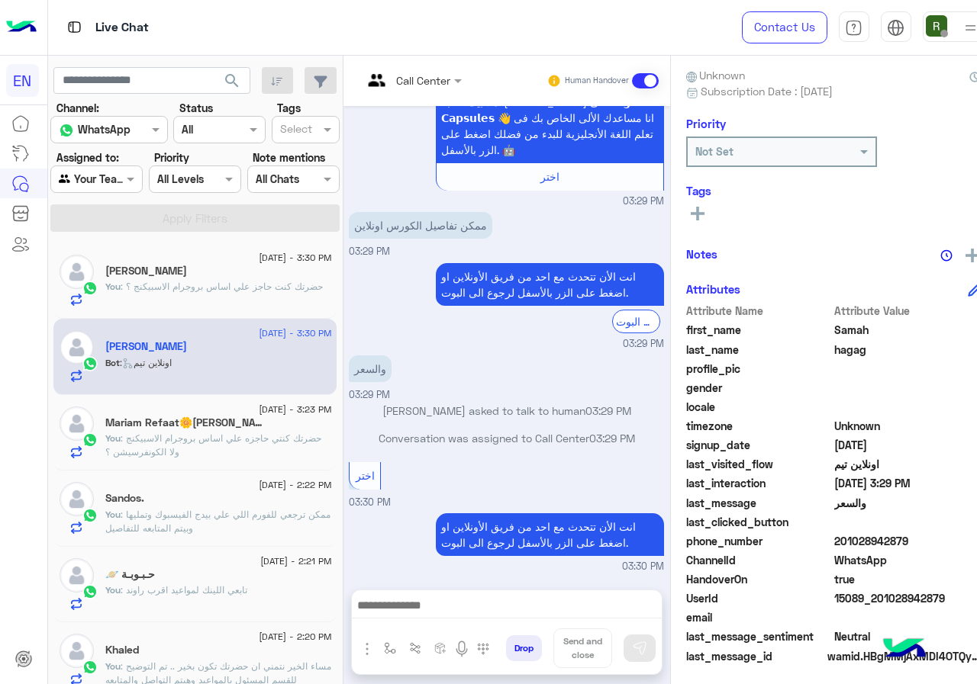
copy span "01028942879"
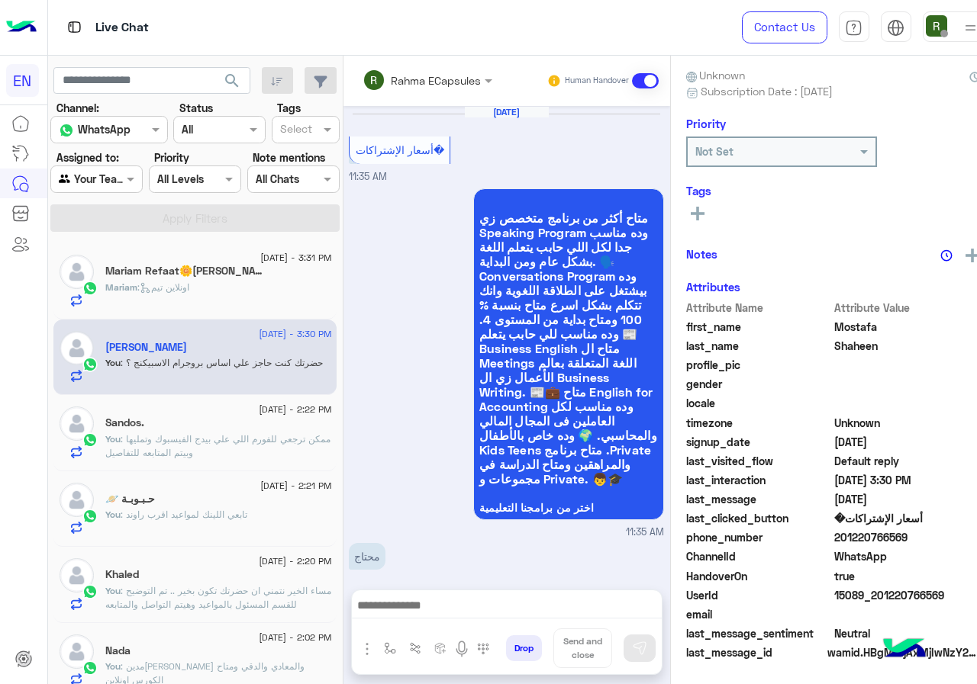
scroll to position [787, 0]
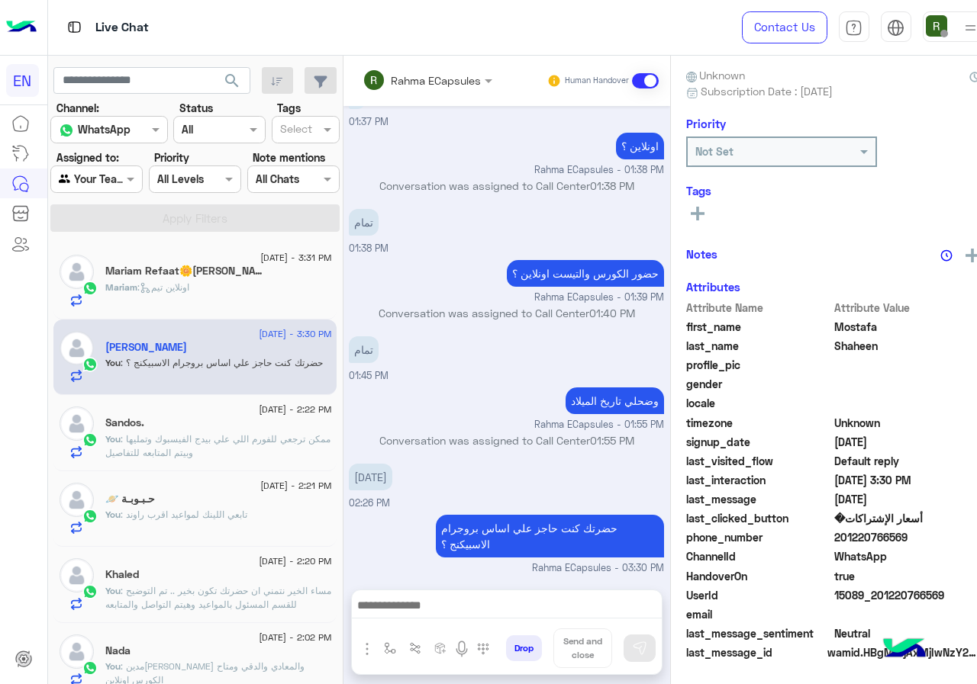
click at [670, 253] on div "[DATE] أسعار الإشتراكات� 11:35 AM متاح أكثر من برنامج متخصص زي Speaking Program…" at bounding box center [506, 340] width 327 height 469
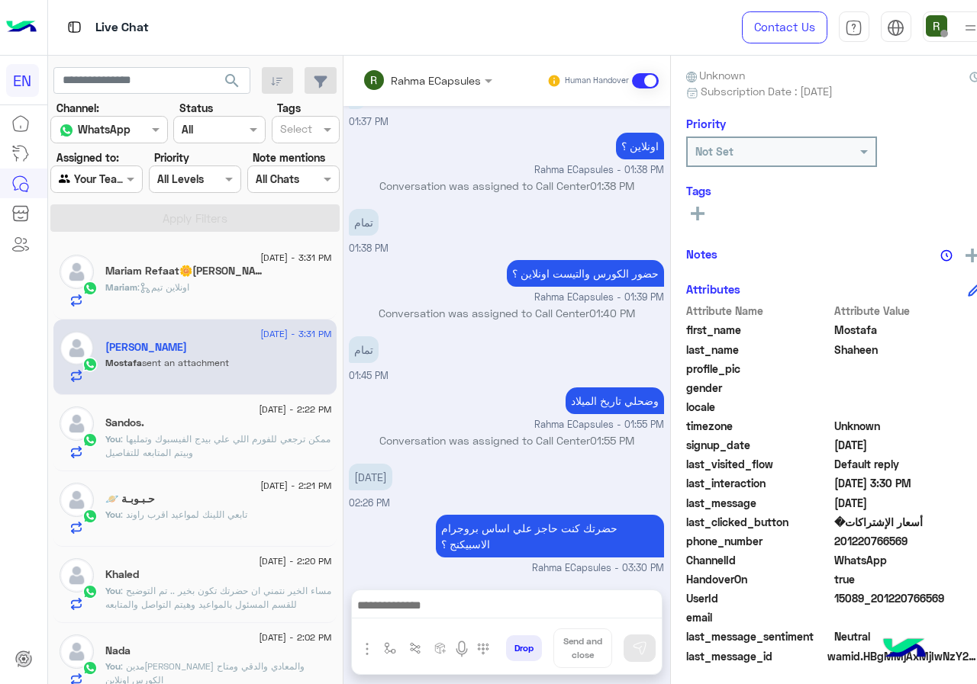
scroll to position [903, 0]
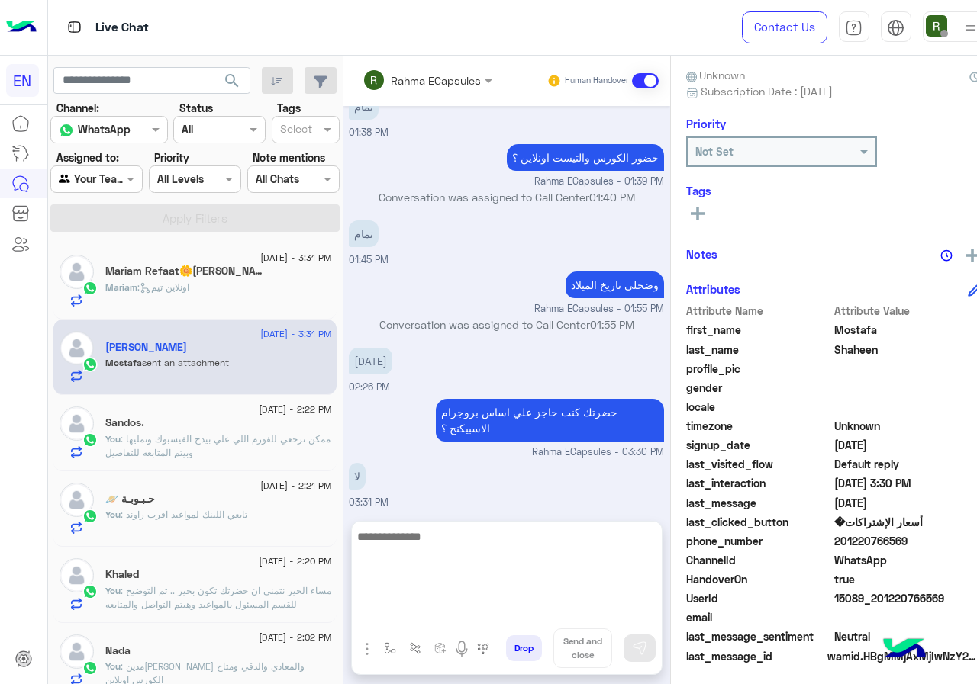
click at [475, 599] on textarea at bounding box center [507, 573] width 310 height 92
type textarea "*"
type textarea "**********"
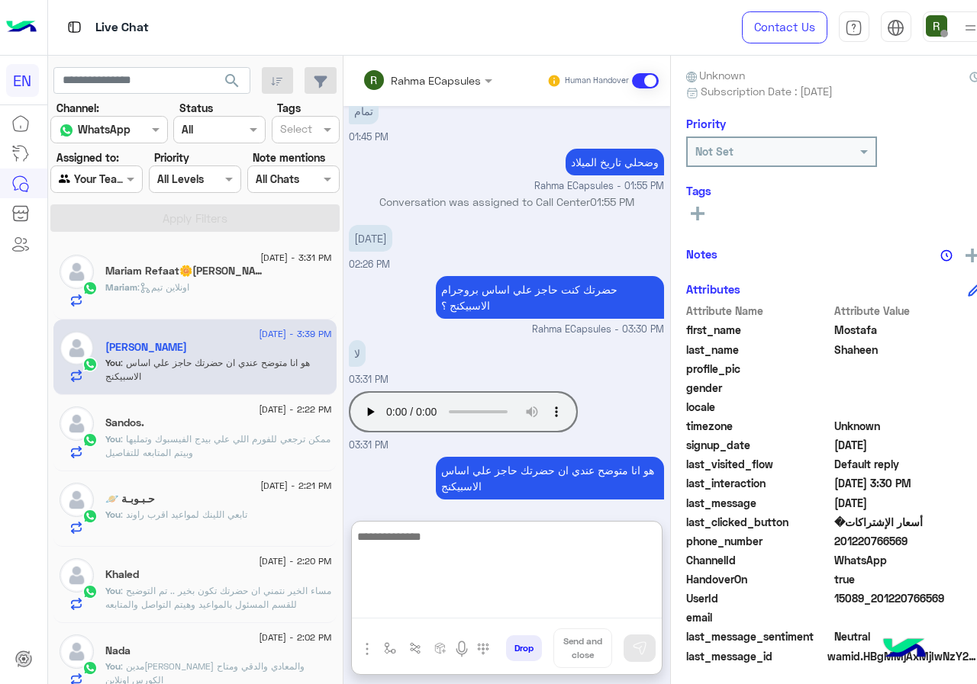
scroll to position [1037, 0]
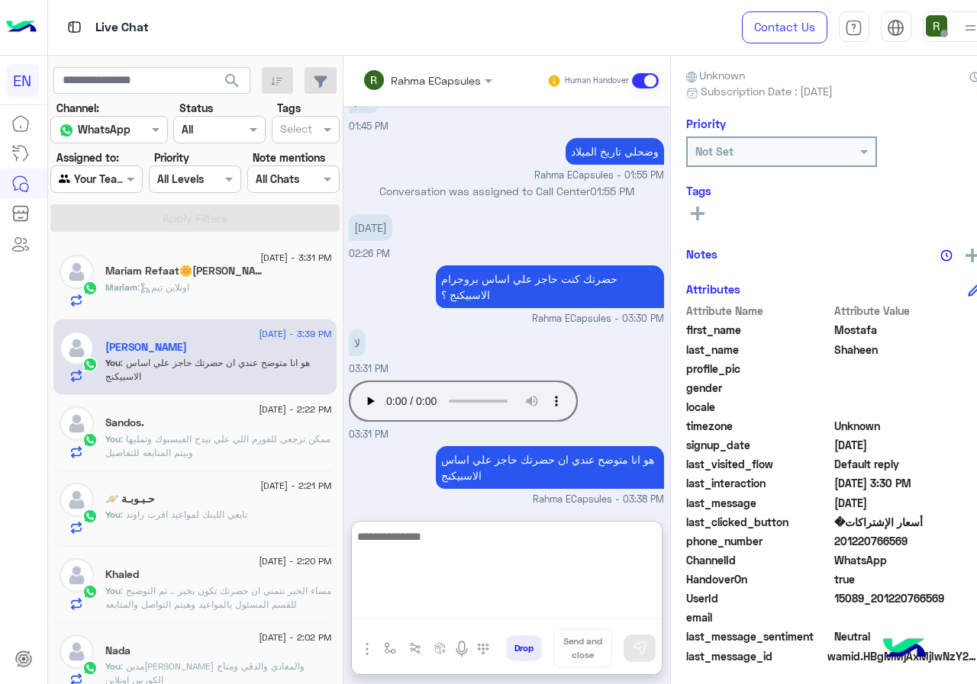
paste textarea "**********"
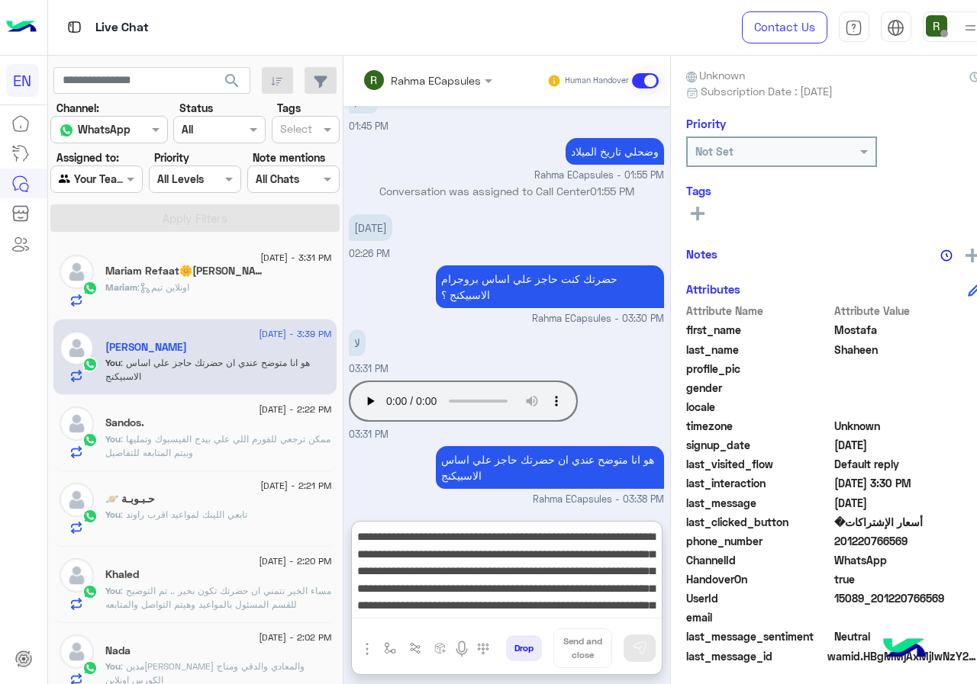
scroll to position [98, 0]
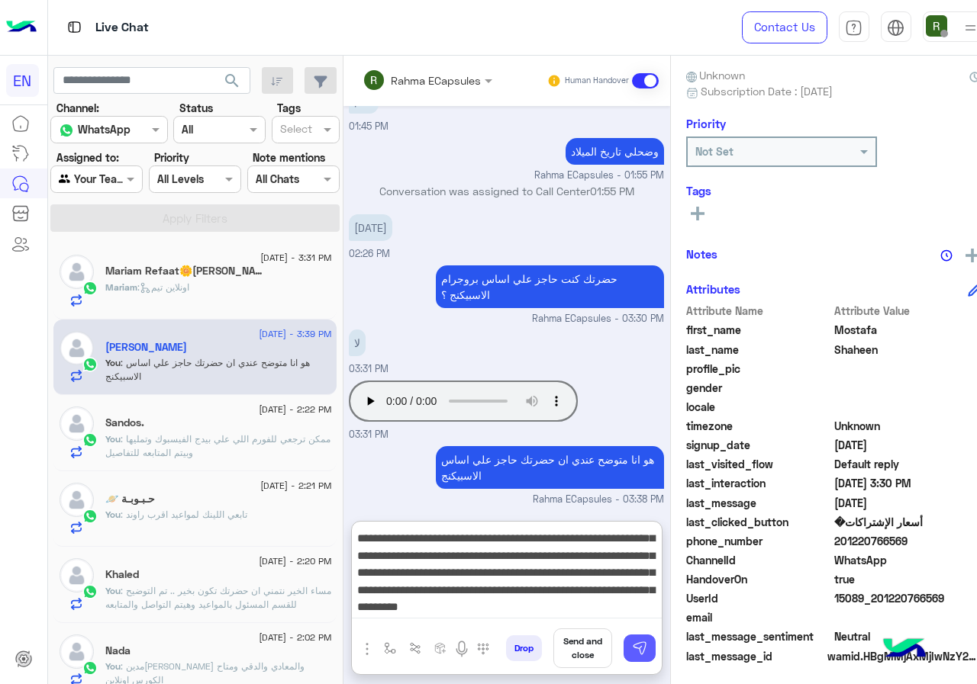
type textarea "**********"
click at [647, 646] on img at bounding box center [639, 648] width 15 height 15
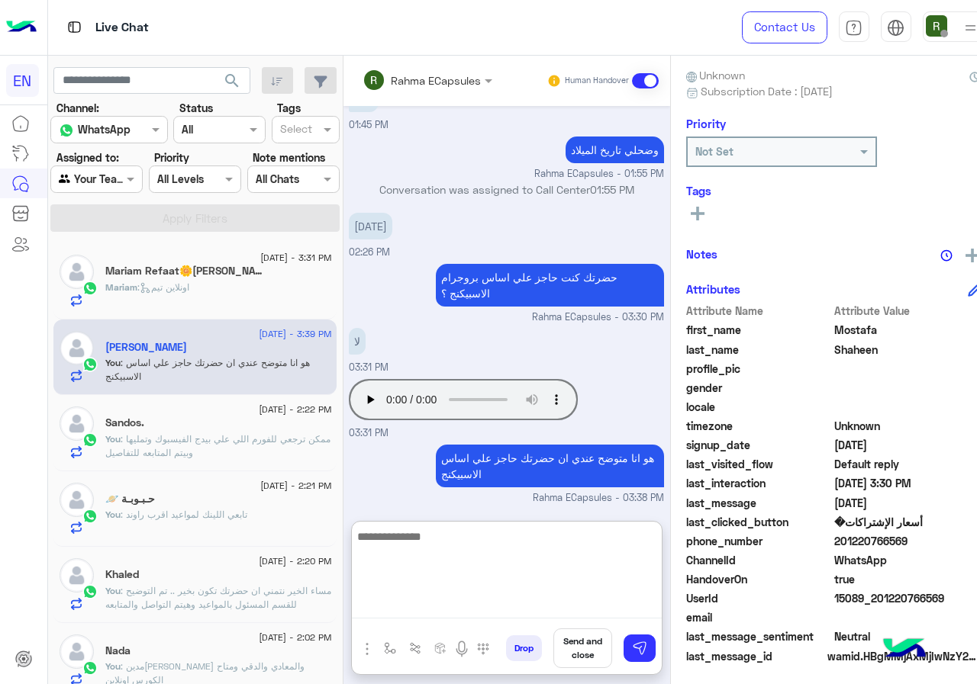
scroll to position [0, 0]
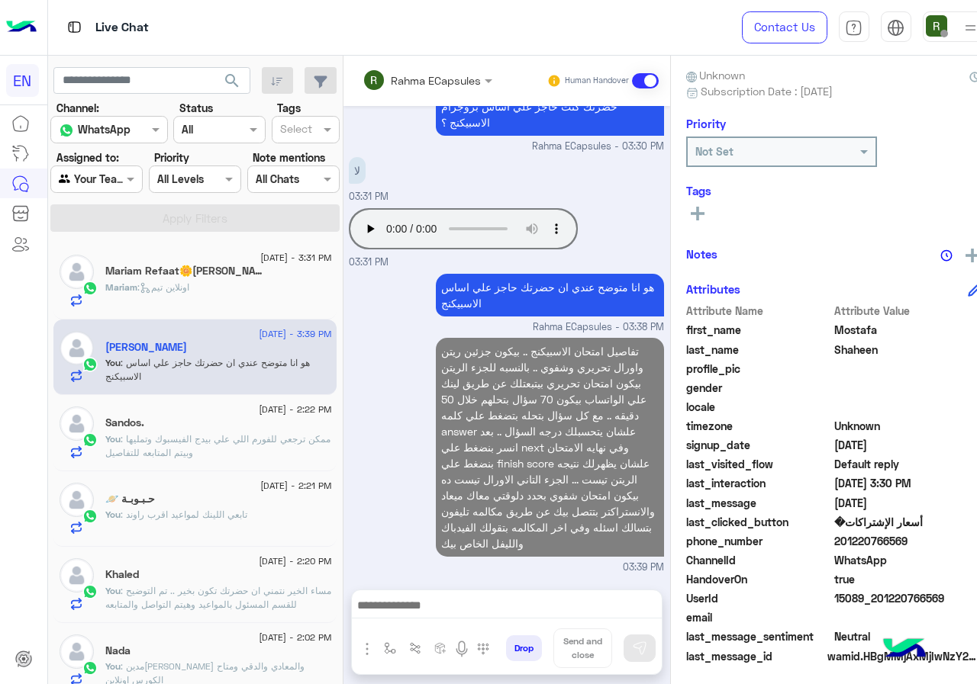
click at [534, 620] on div at bounding box center [507, 610] width 310 height 38
click at [527, 601] on textarea at bounding box center [507, 607] width 310 height 23
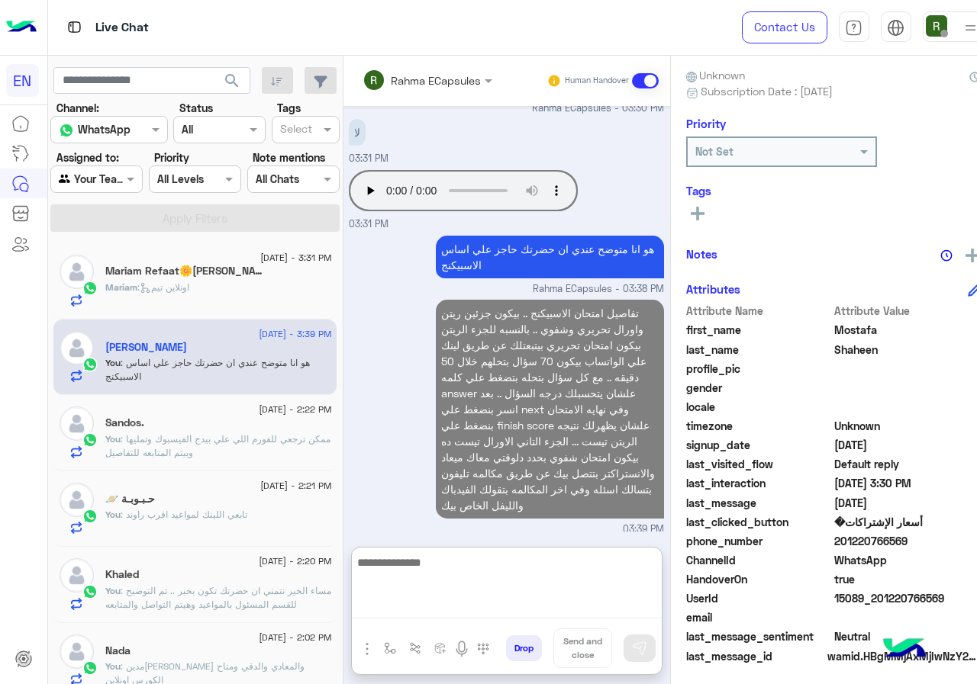
scroll to position [1265, 0]
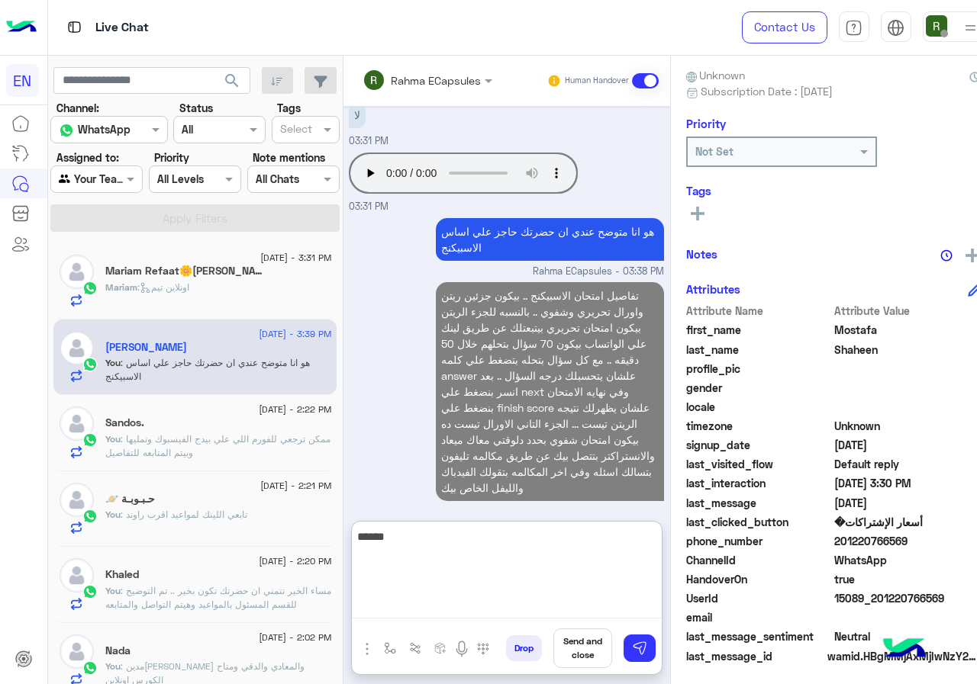
type textarea "*******"
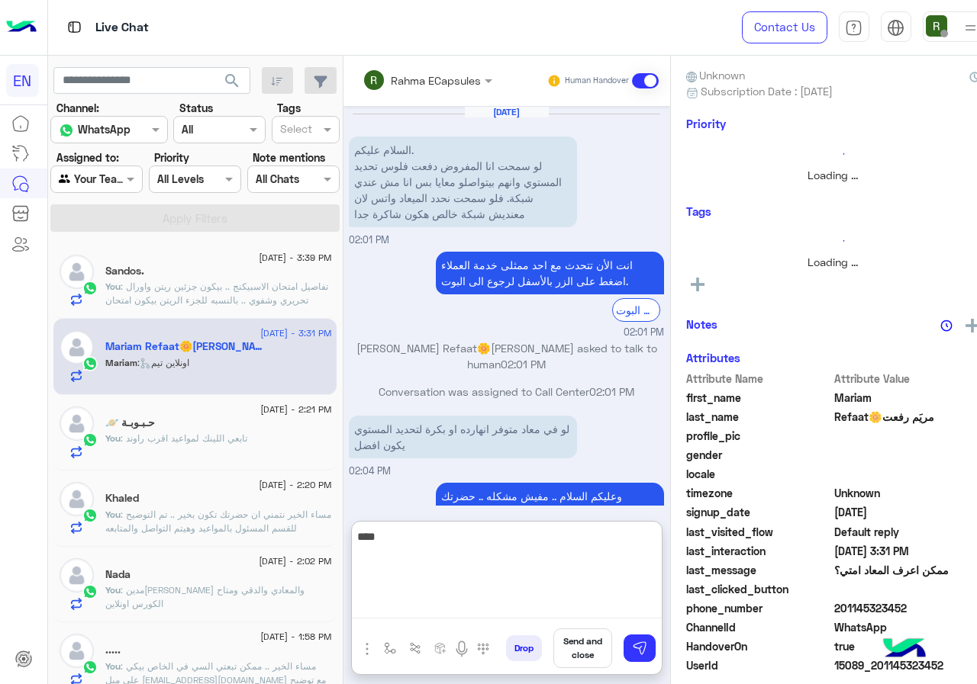
scroll to position [387, 0]
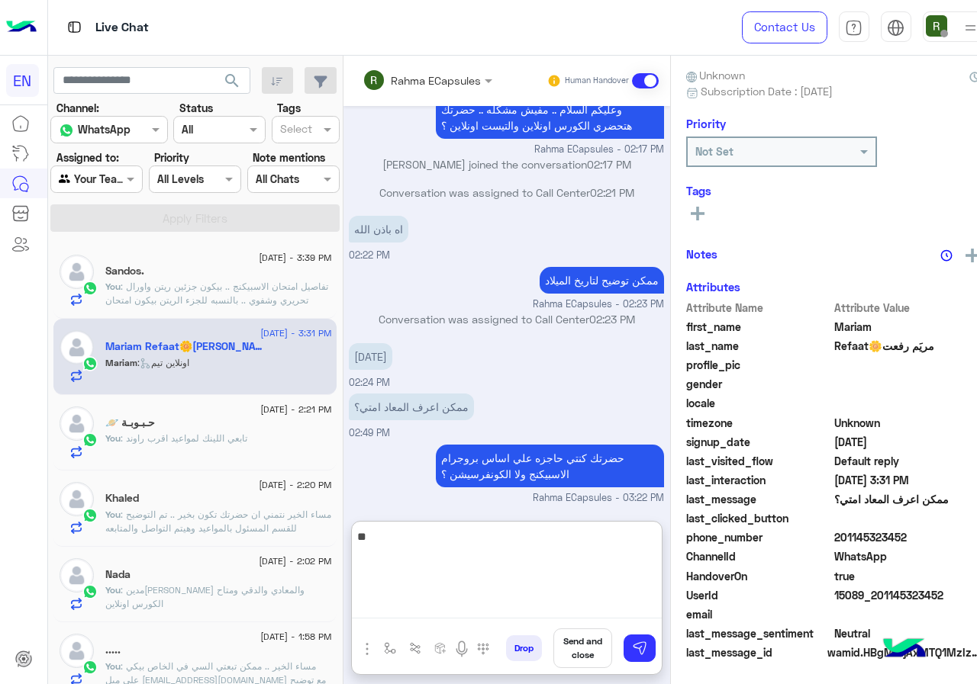
type textarea "*"
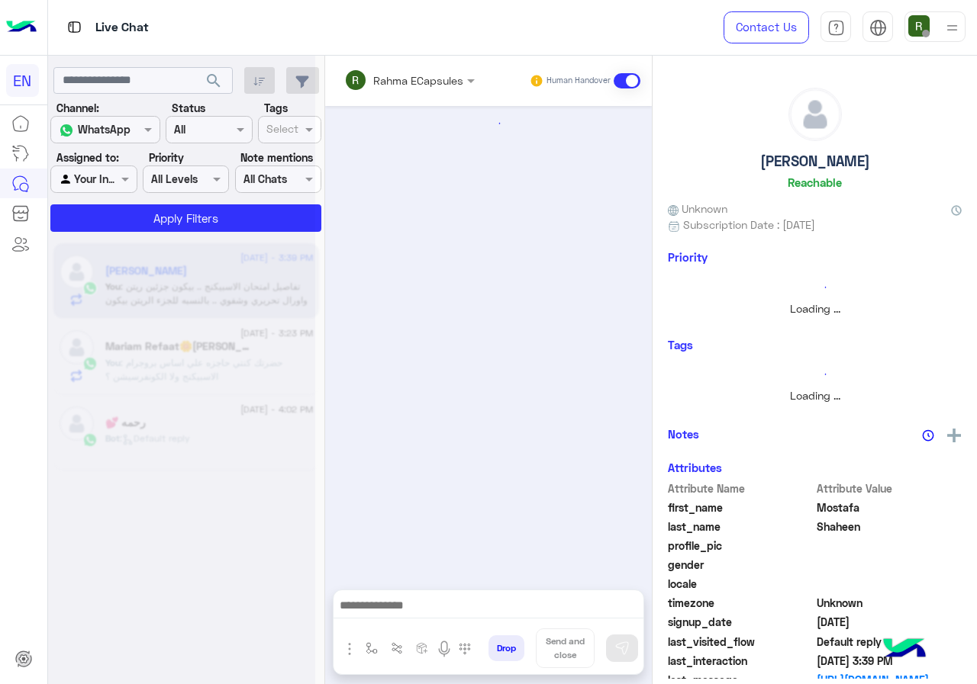
scroll to position [644, 0]
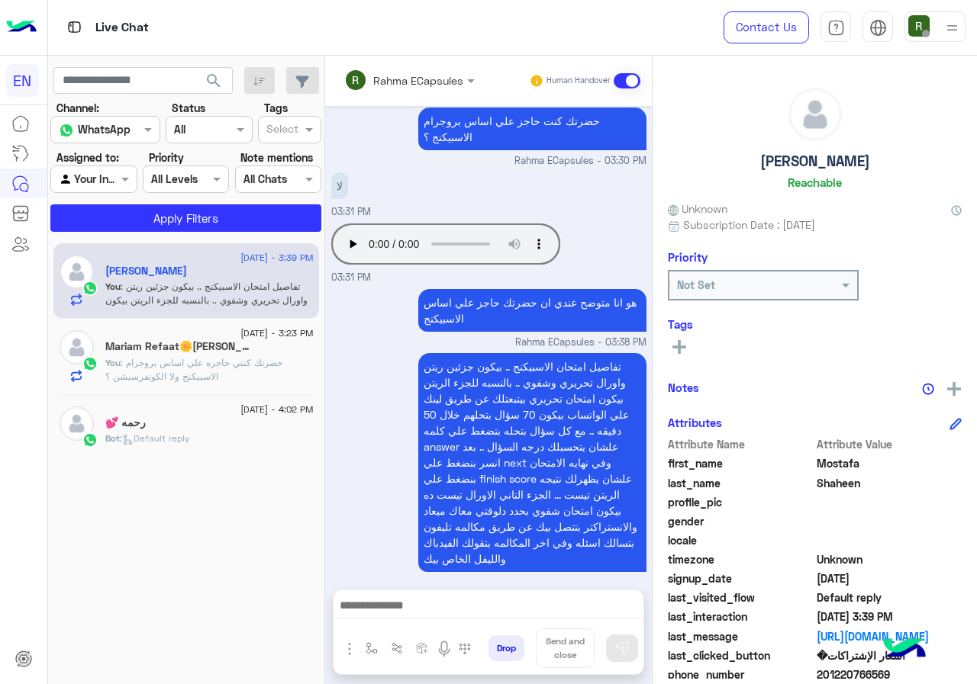
click at [398, 69] on div "Rahma ECapsules" at bounding box center [403, 80] width 119 height 31
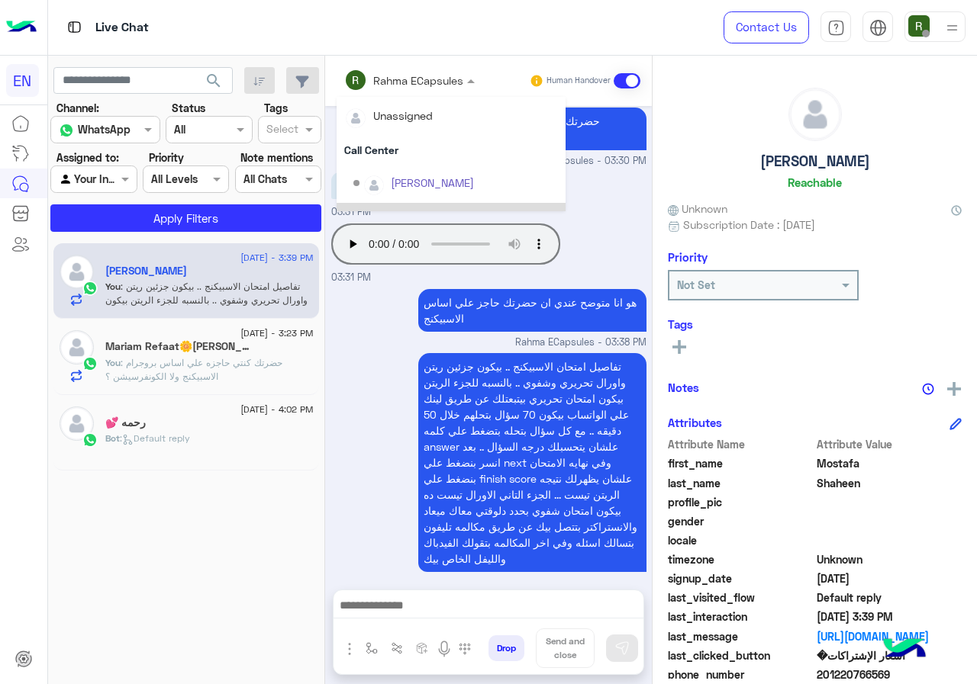
click at [482, 621] on div at bounding box center [488, 610] width 310 height 38
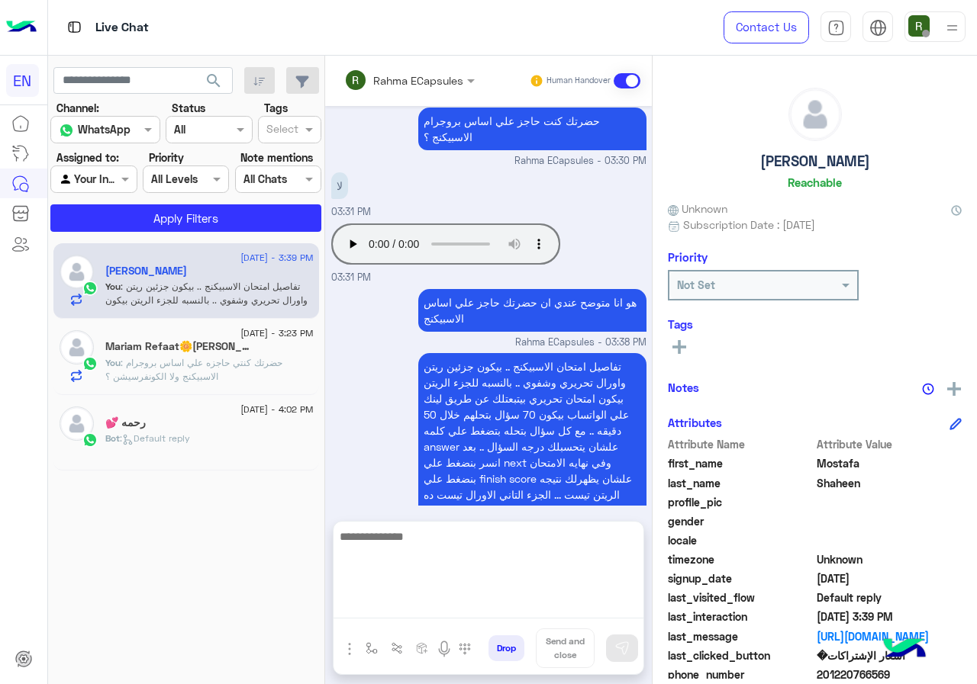
click at [484, 615] on textarea at bounding box center [488, 573] width 310 height 92
type textarea "**********"
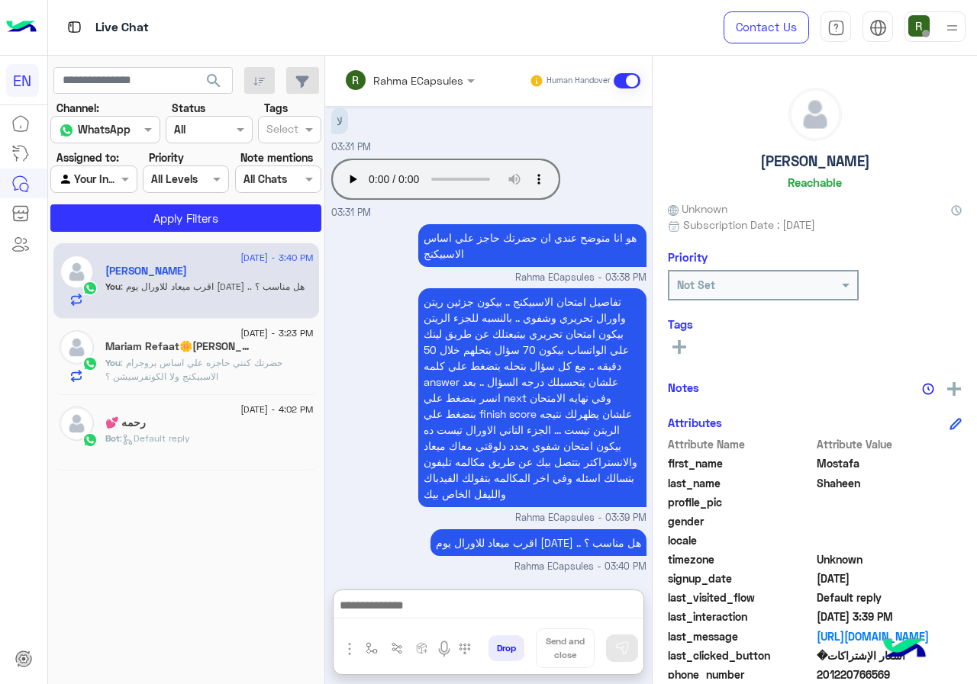
click at [443, 69] on div "Rahma ECapsules" at bounding box center [403, 80] width 119 height 31
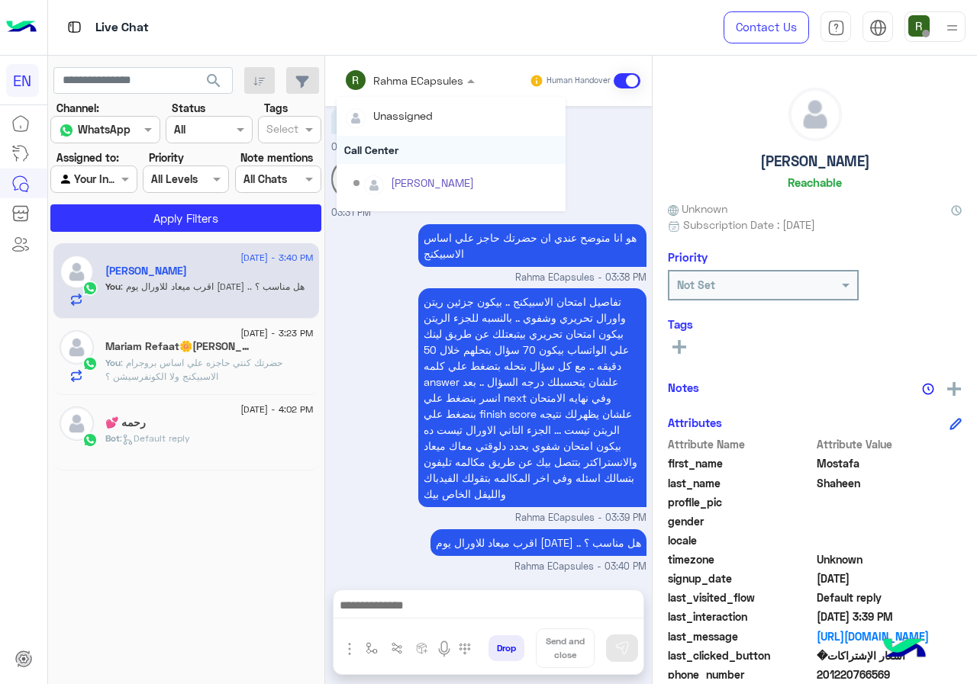
scroll to position [693, 0]
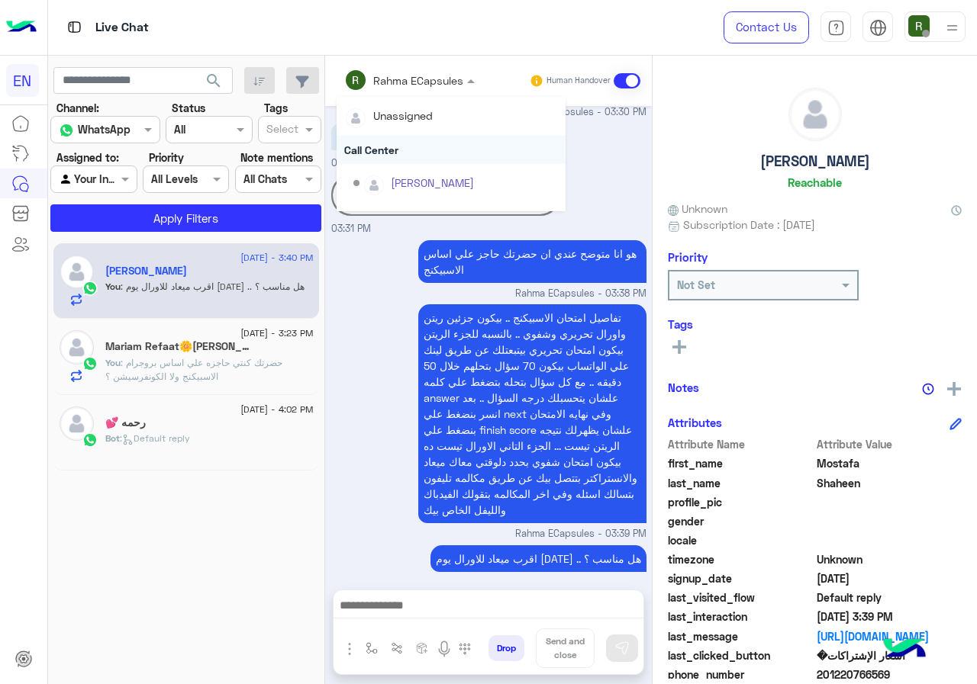
click at [423, 150] on div "Call Center" at bounding box center [451, 150] width 229 height 28
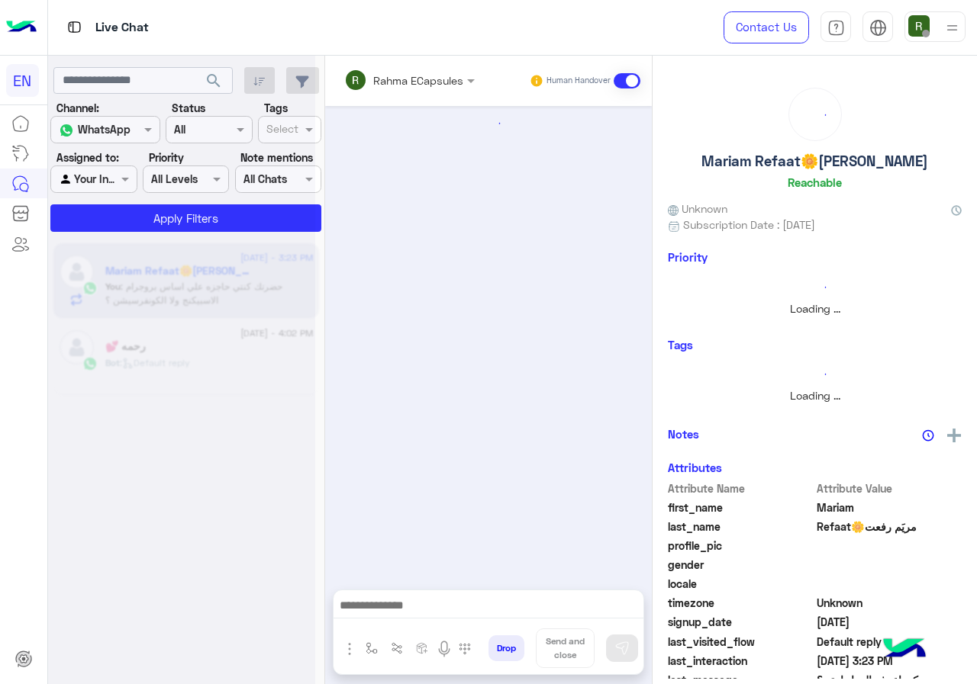
click at [418, 78] on input "text" at bounding box center [388, 80] width 89 height 16
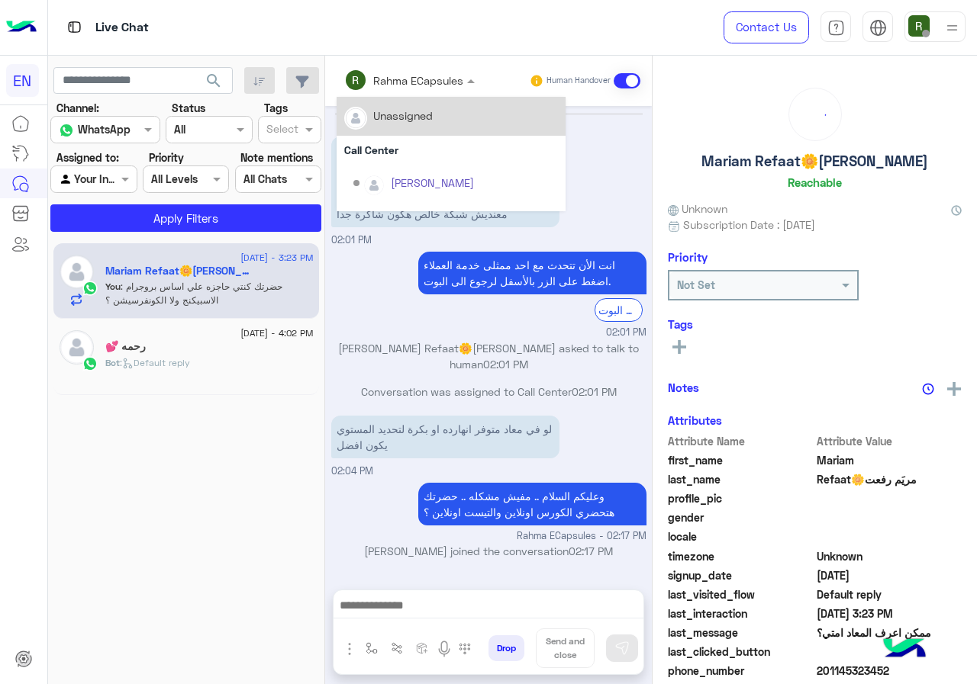
scroll to position [318, 0]
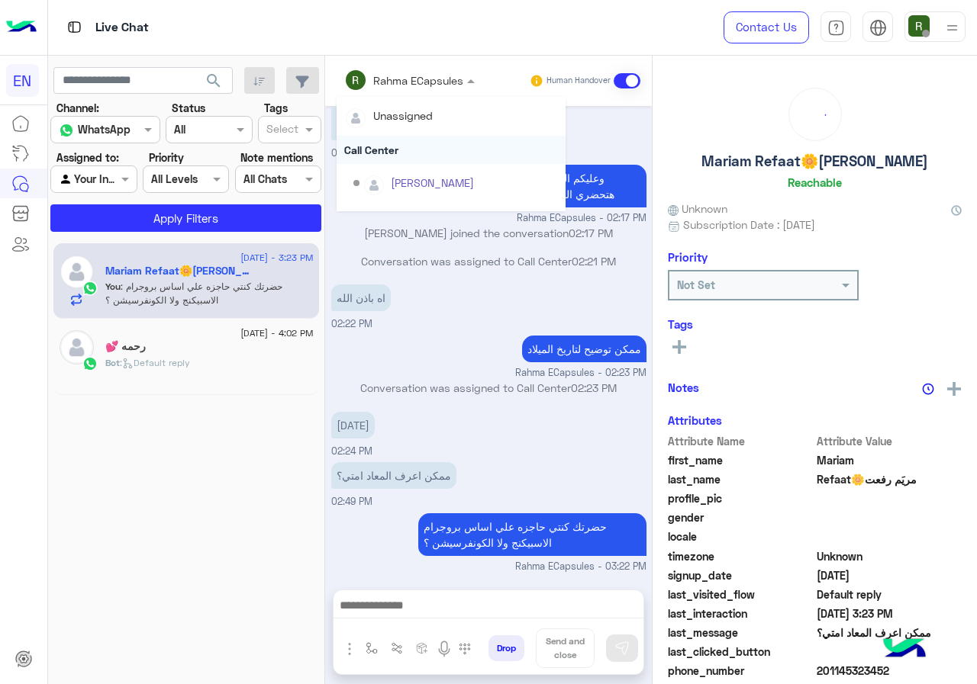
click at [409, 154] on div "Call Center" at bounding box center [451, 150] width 229 height 28
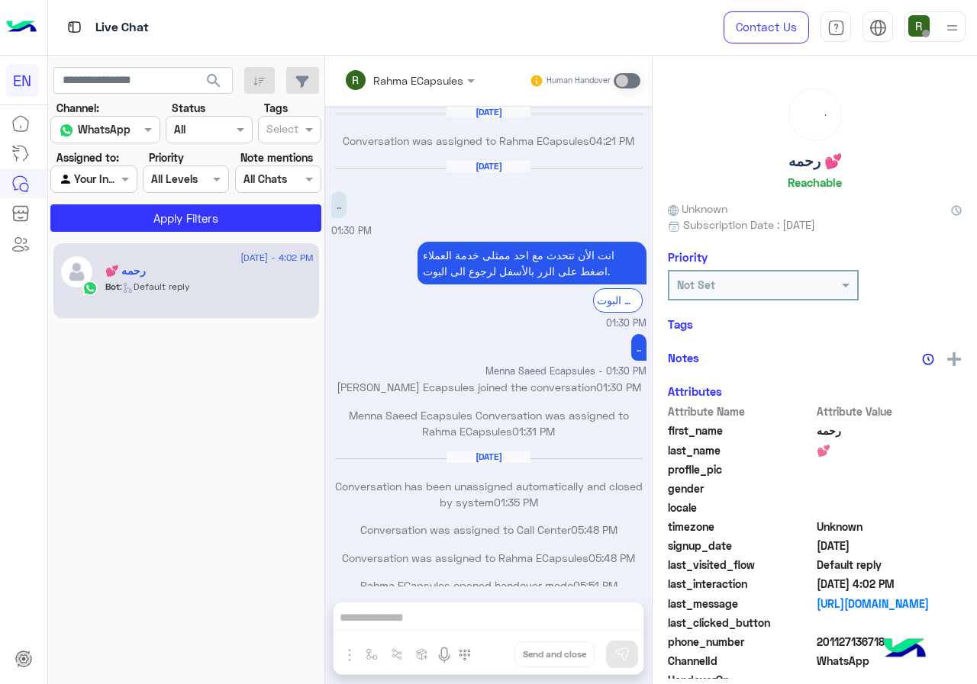
click at [115, 182] on div at bounding box center [93, 179] width 85 height 18
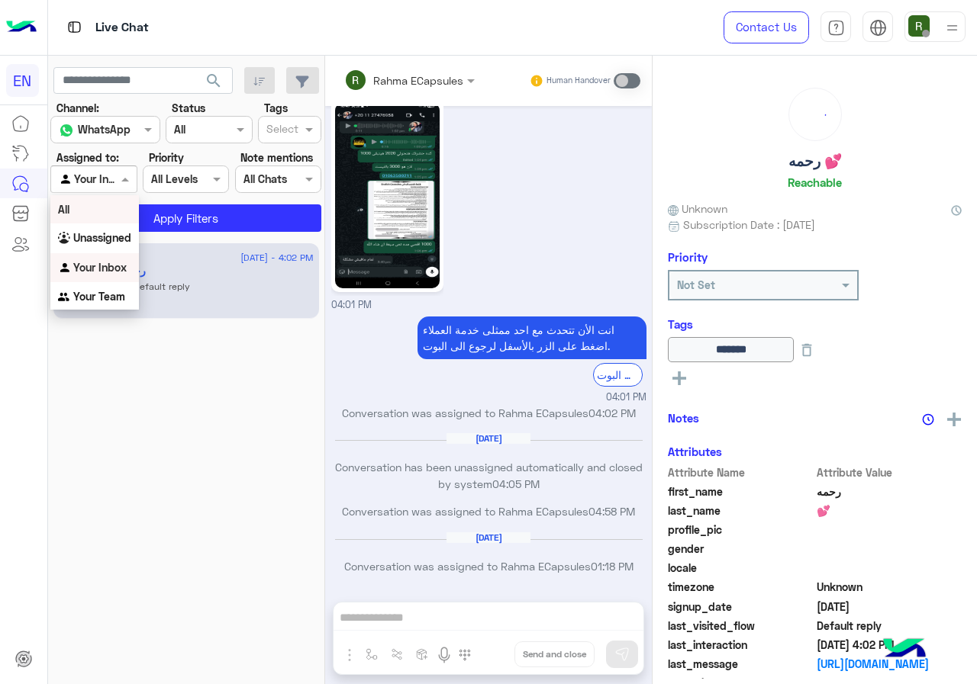
click at [118, 238] on b "Unassigned" at bounding box center [102, 237] width 58 height 13
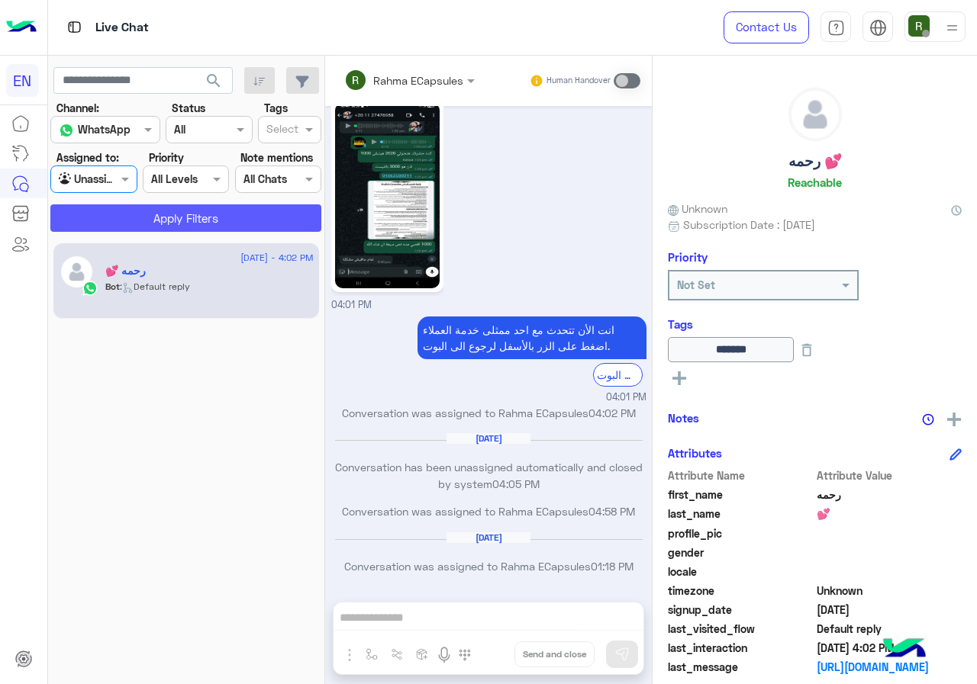
click at [154, 227] on button "Apply Filters" at bounding box center [185, 217] width 271 height 27
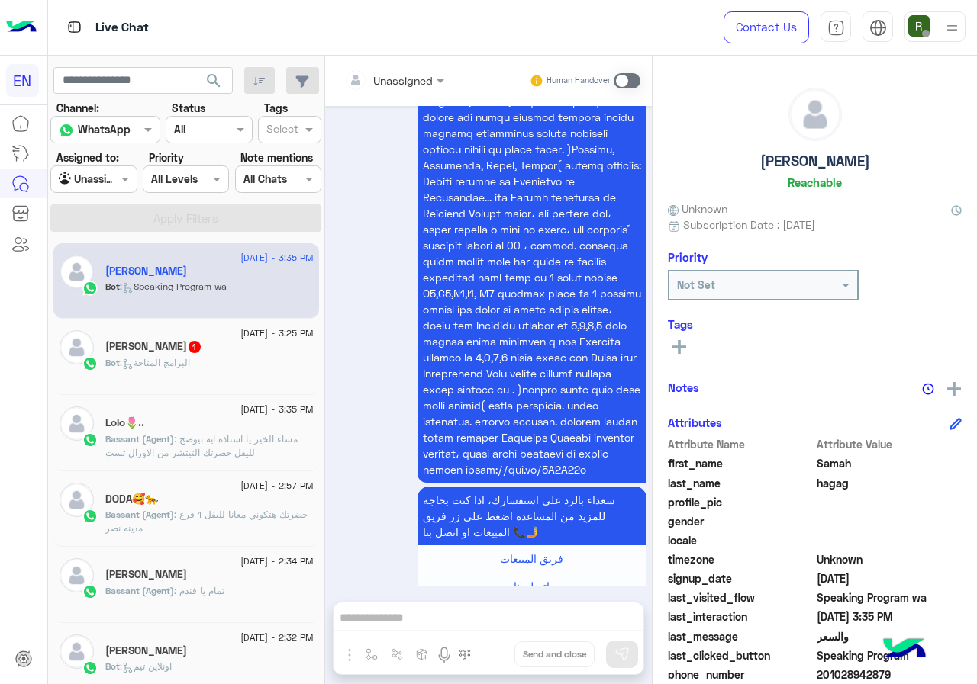
scroll to position [137, 0]
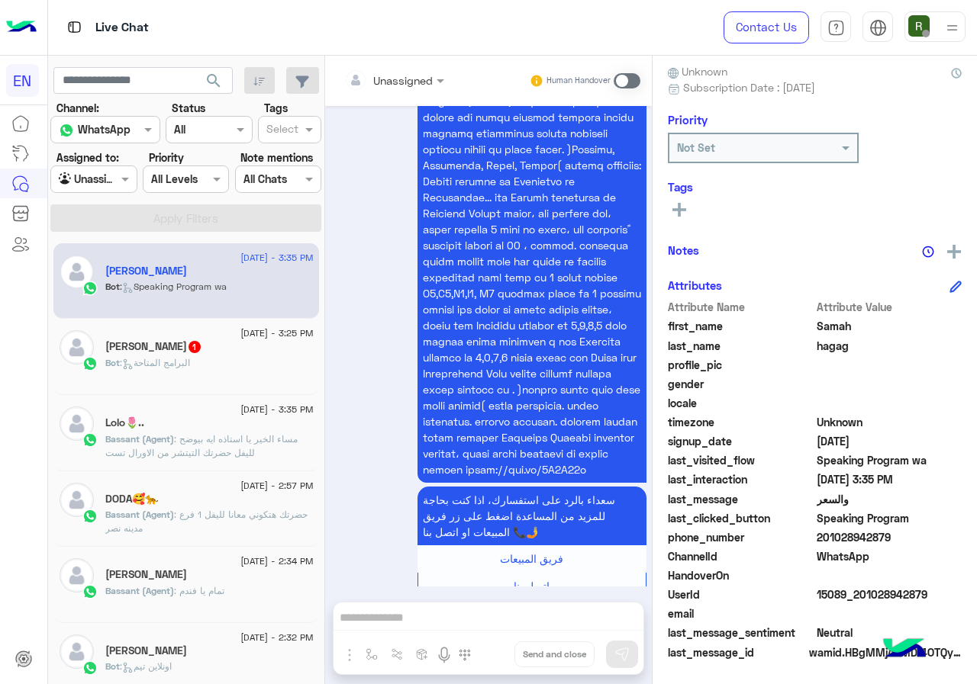
drag, startPoint x: 820, startPoint y: 539, endPoint x: 954, endPoint y: 539, distance: 134.3
click at [954, 539] on span "201028942879" at bounding box center [889, 538] width 146 height 16
click at [395, 82] on input "text" at bounding box center [375, 80] width 62 height 16
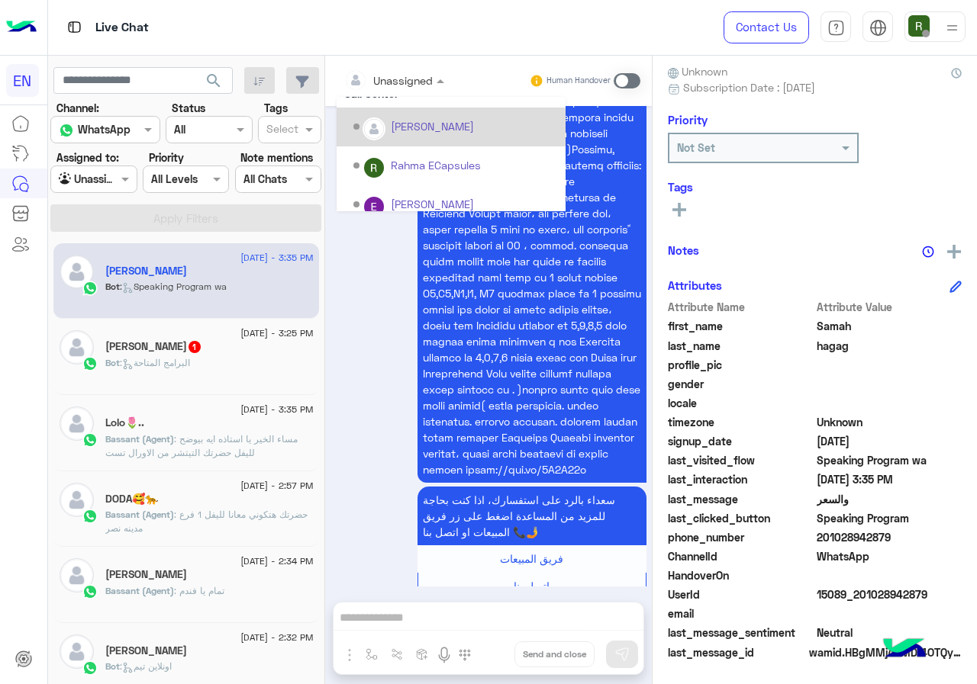
scroll to position [253, 0]
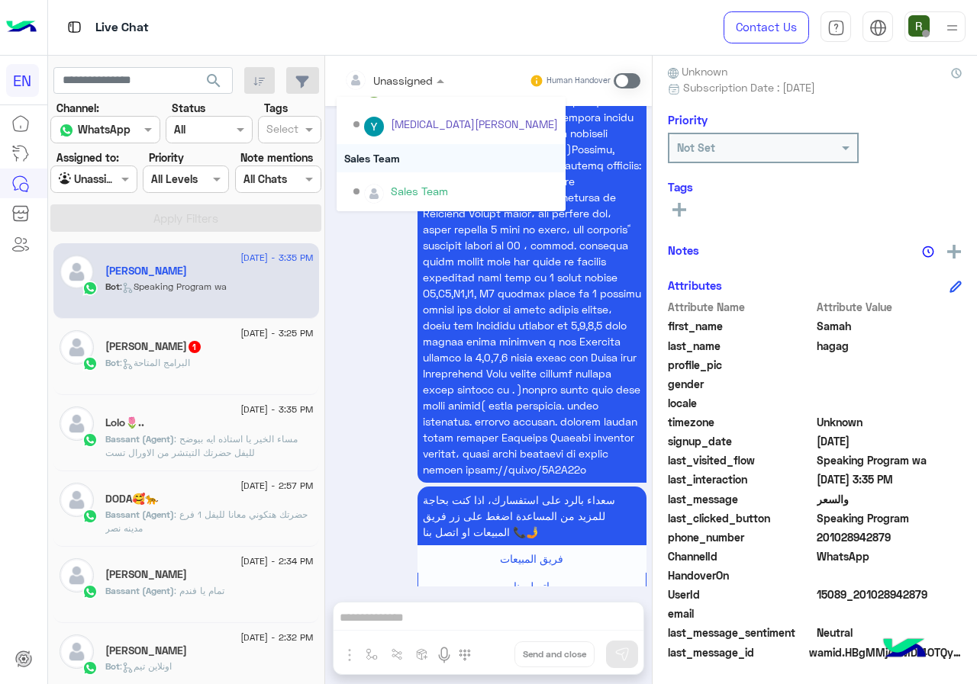
click at [399, 162] on div "Sales Team" at bounding box center [451, 158] width 229 height 28
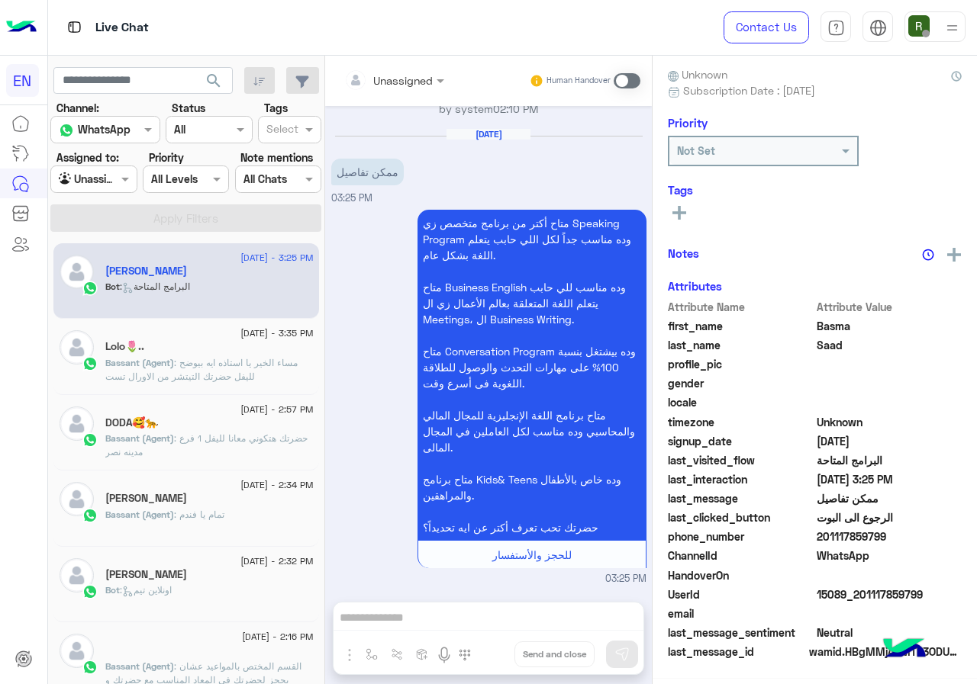
scroll to position [134, 0]
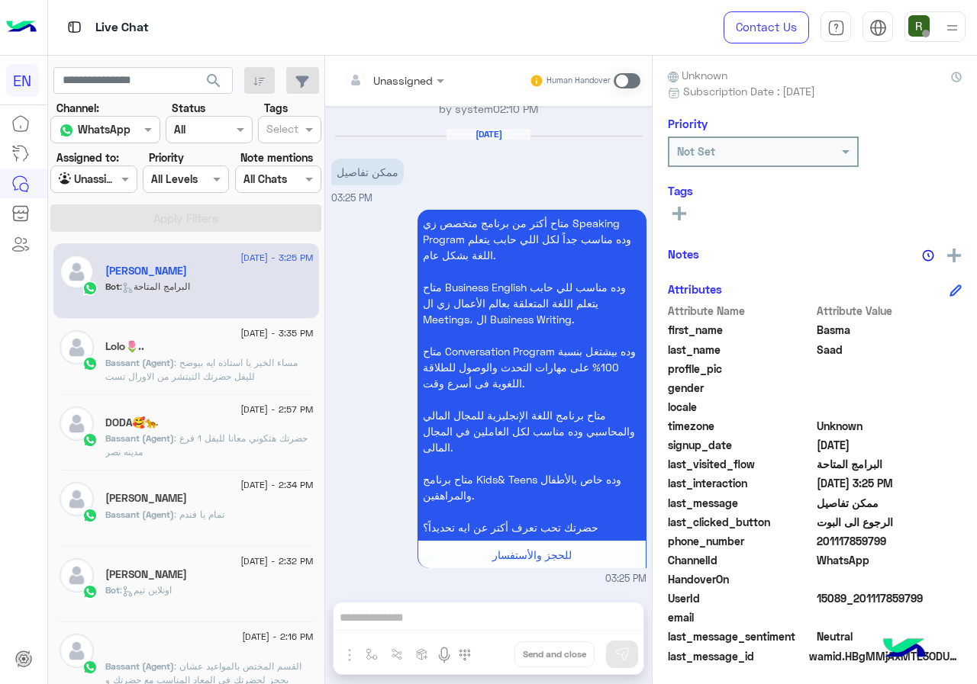
drag, startPoint x: 821, startPoint y: 537, endPoint x: 902, endPoint y: 537, distance: 80.9
click at [902, 537] on span "201117859799" at bounding box center [889, 541] width 146 height 16
copy span "01117859799"
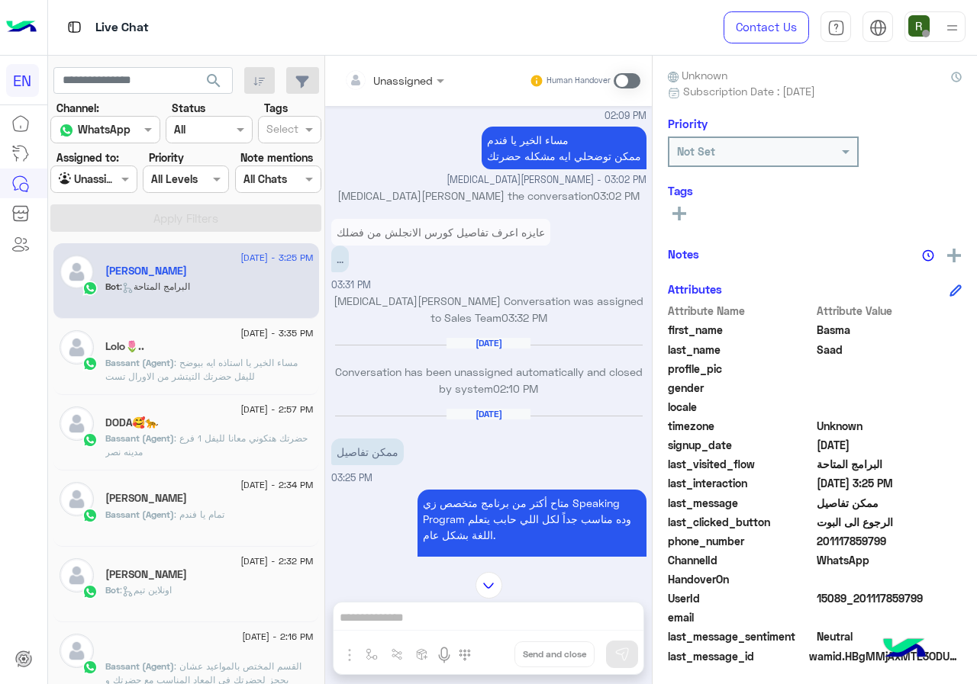
scroll to position [614, 0]
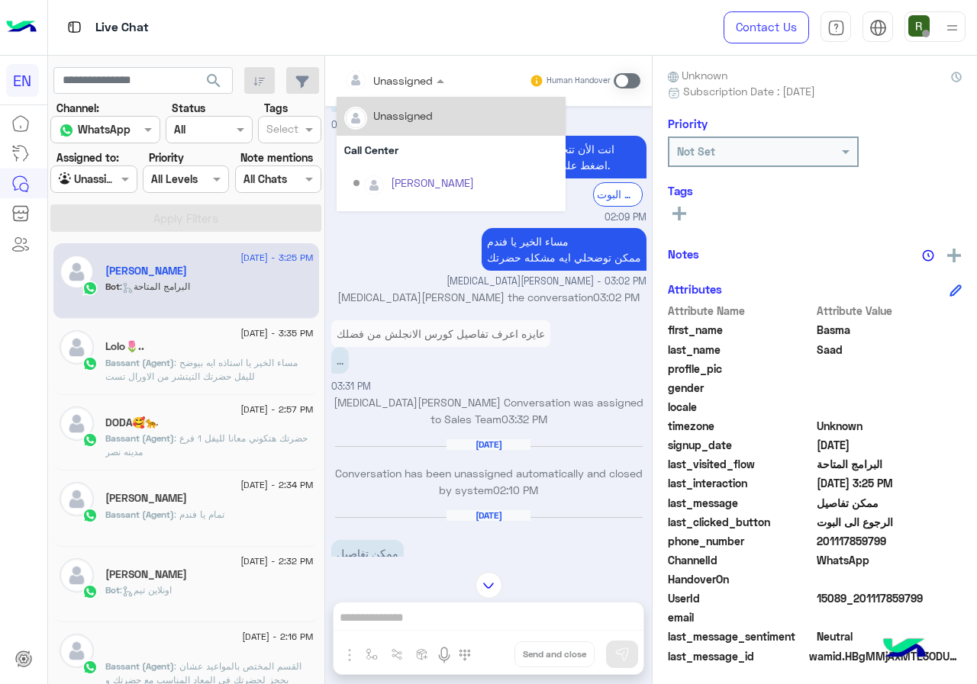
click at [380, 79] on input "text" at bounding box center [375, 80] width 62 height 16
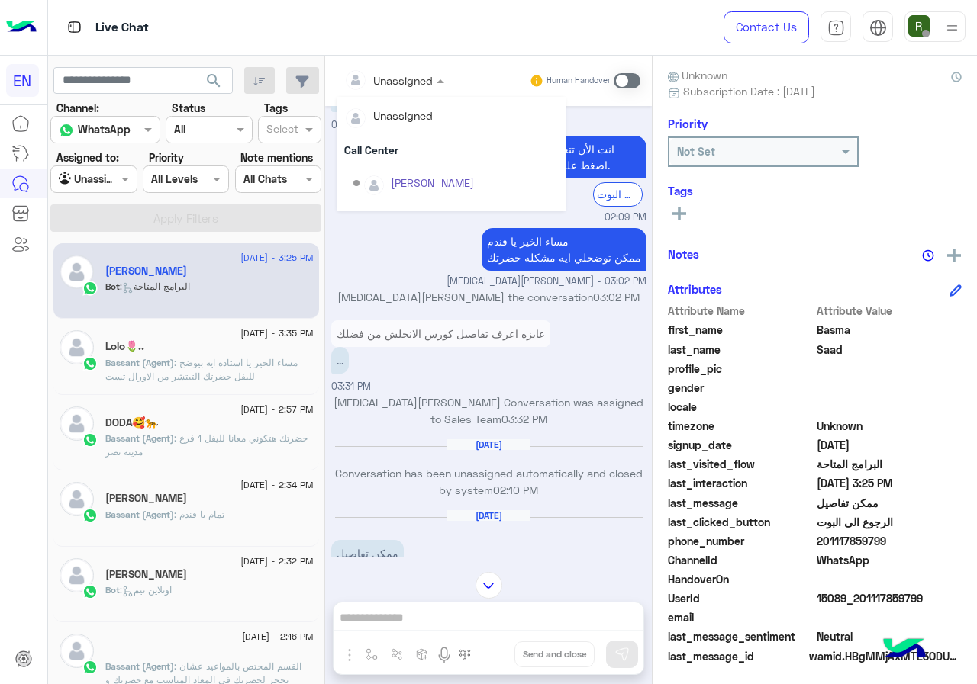
scroll to position [253, 0]
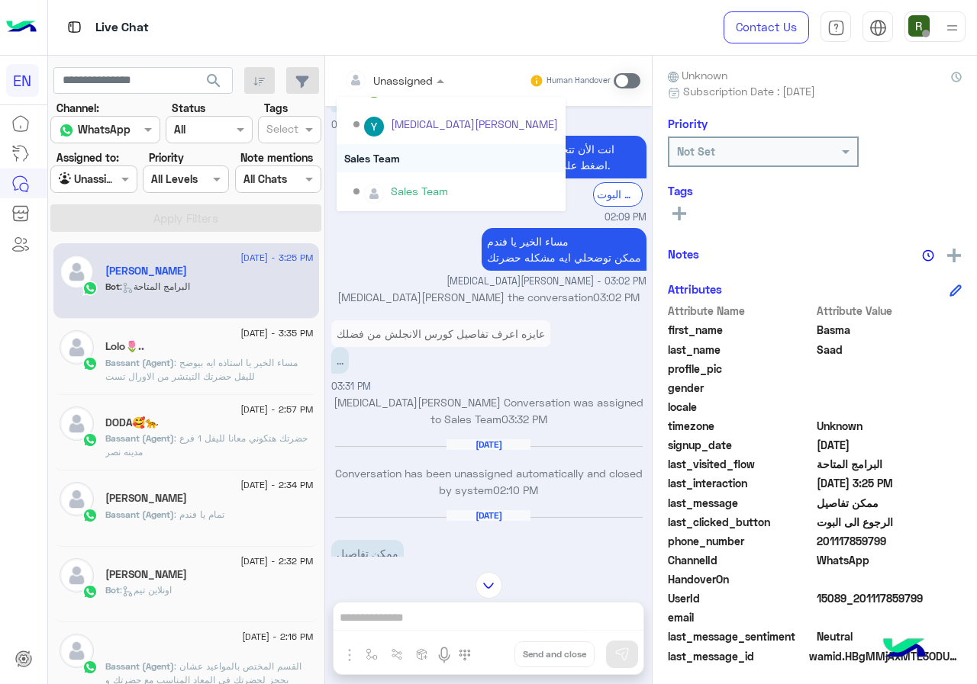
click at [429, 169] on div "Sales Team" at bounding box center [451, 158] width 229 height 28
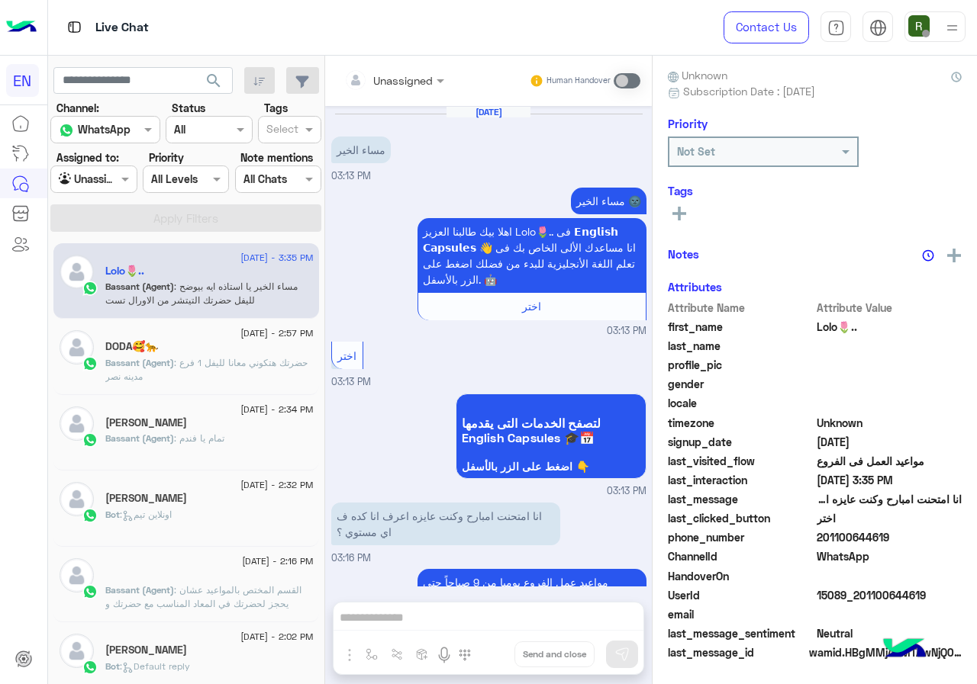
scroll to position [306, 0]
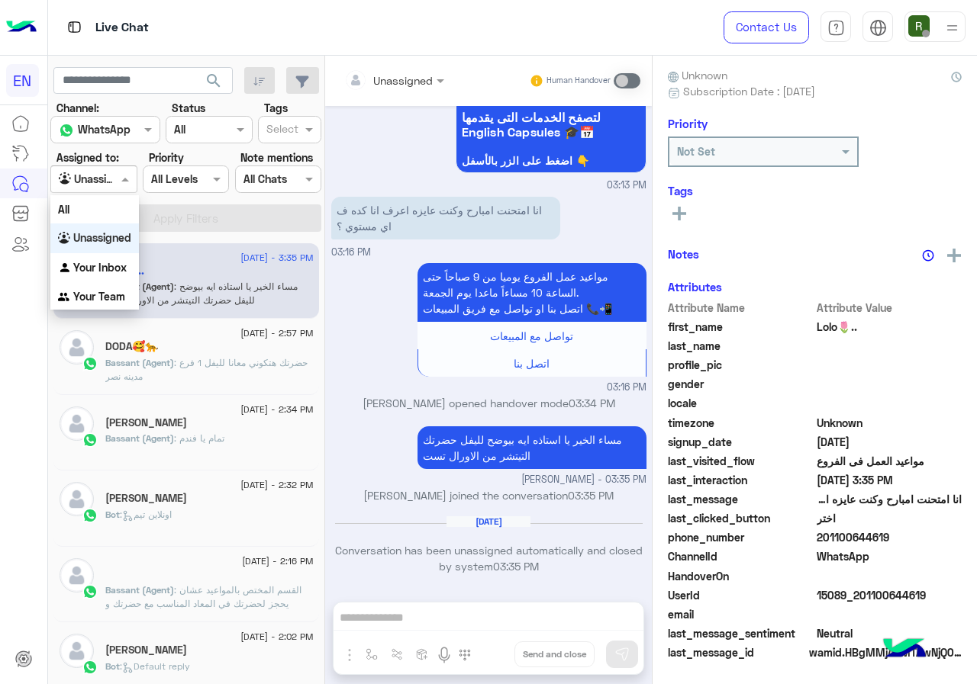
click at [114, 172] on div at bounding box center [93, 179] width 85 height 18
click at [121, 281] on div "Your Inbox" at bounding box center [94, 268] width 89 height 30
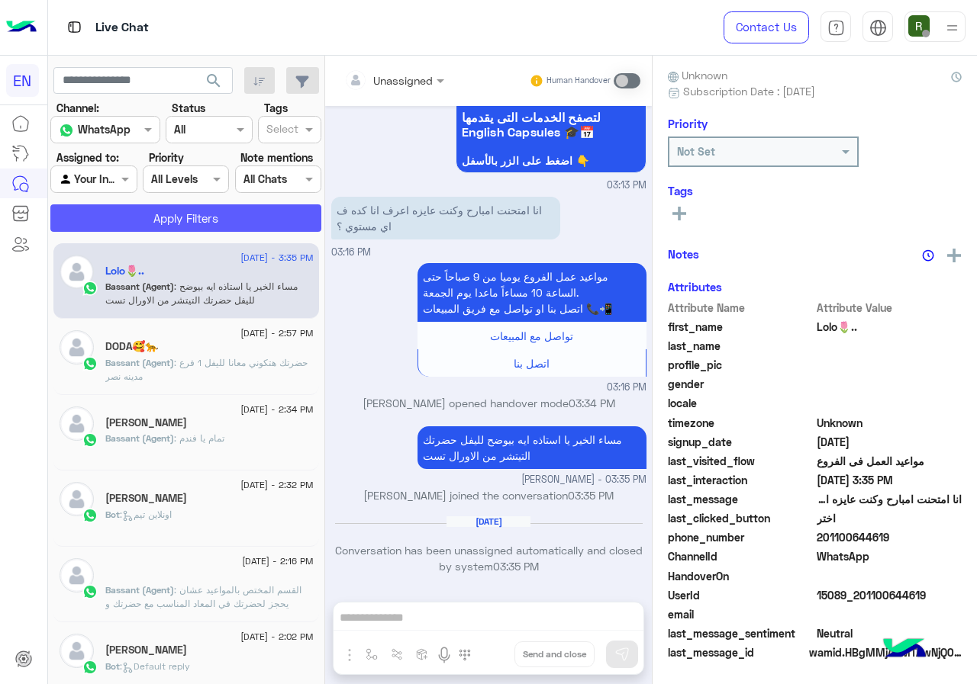
click at [156, 214] on button "Apply Filters" at bounding box center [185, 217] width 271 height 27
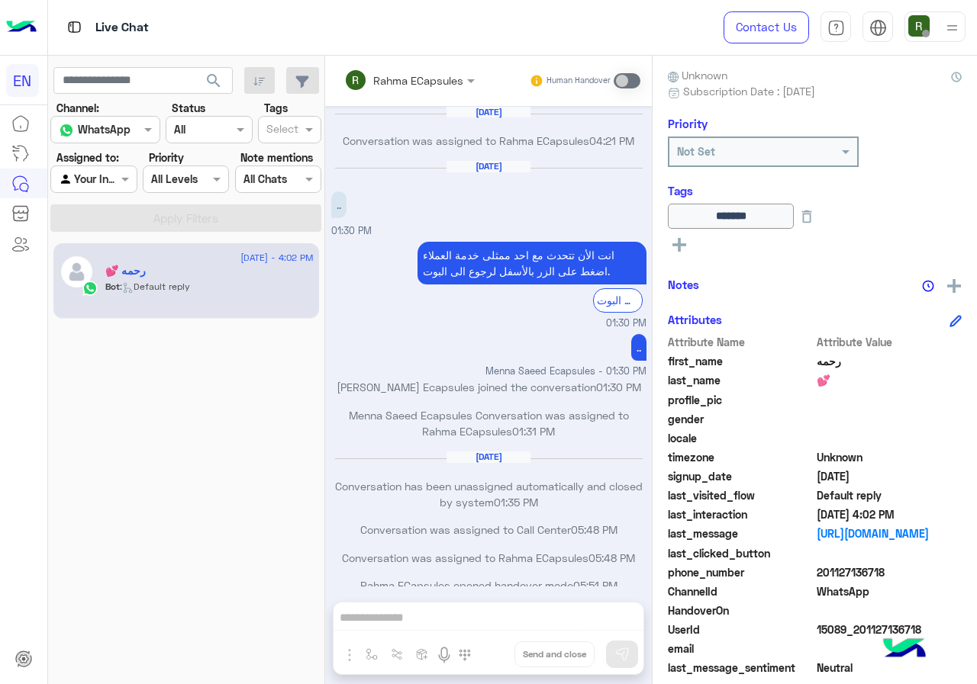
scroll to position [739, 0]
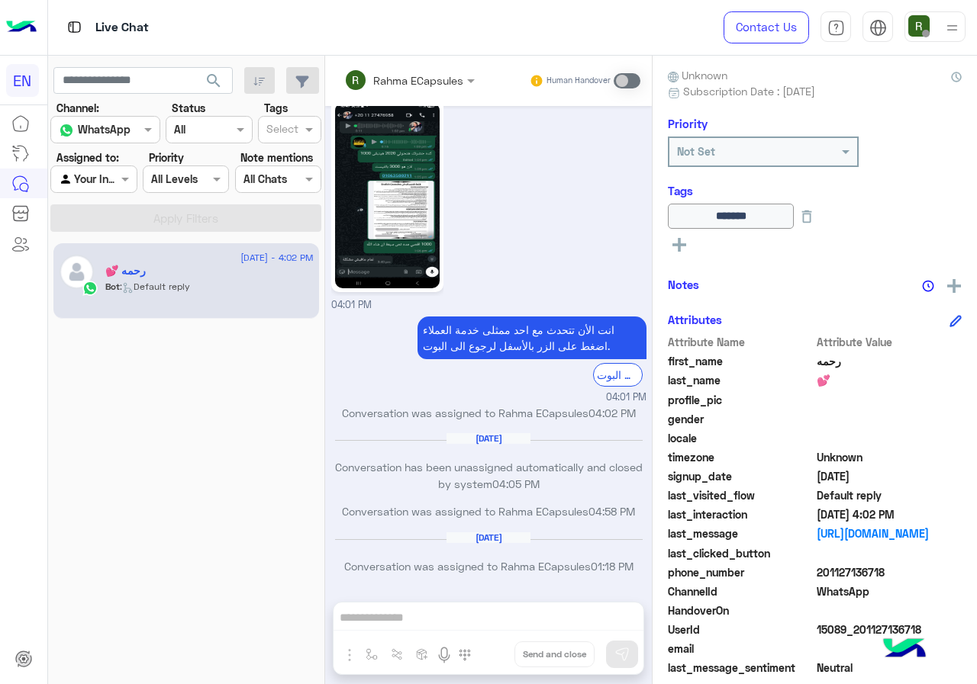
click at [83, 201] on section "Channel: Channel WhatsApp Status Channel All Tags Select Assigned to: Agent Fil…" at bounding box center [187, 166] width 254 height 132
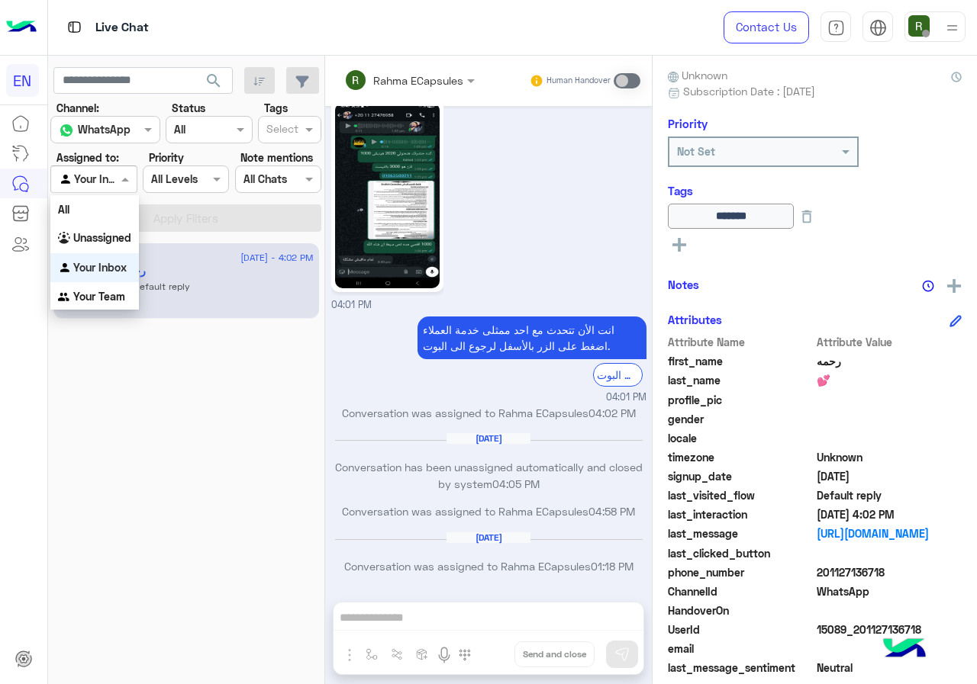
click at [92, 192] on div "Agent Filter Your Inbox" at bounding box center [93, 179] width 86 height 27
click at [110, 291] on b "Your Team" at bounding box center [99, 296] width 52 height 13
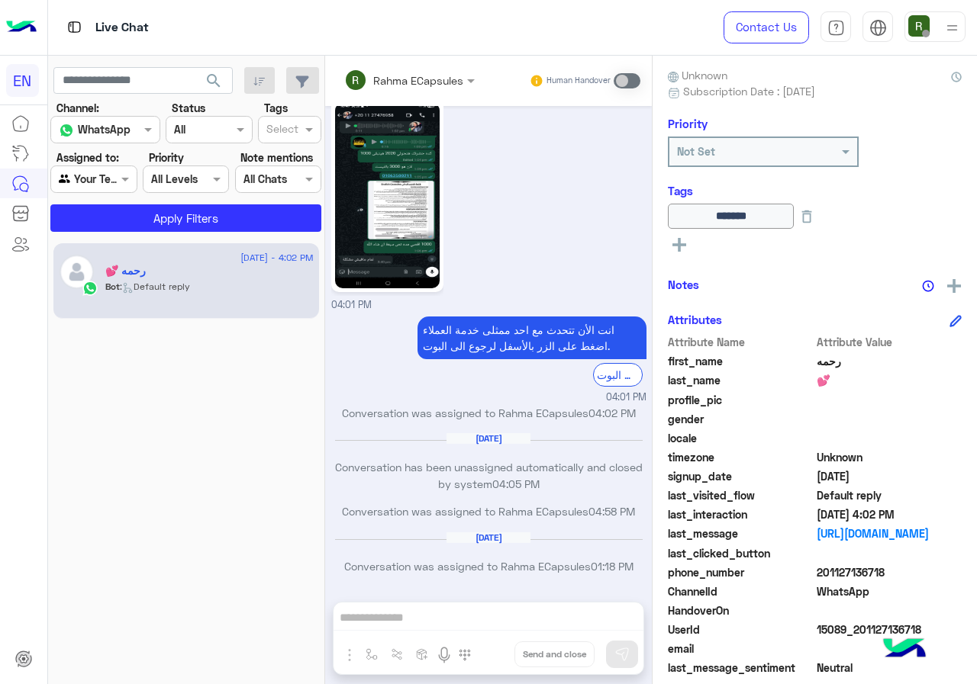
click at [134, 199] on section "Channel: Channel WhatsApp Status Channel All Tags Select Assigned to: Agent Fil…" at bounding box center [187, 166] width 254 height 132
click at [134, 217] on button "Apply Filters" at bounding box center [185, 217] width 271 height 27
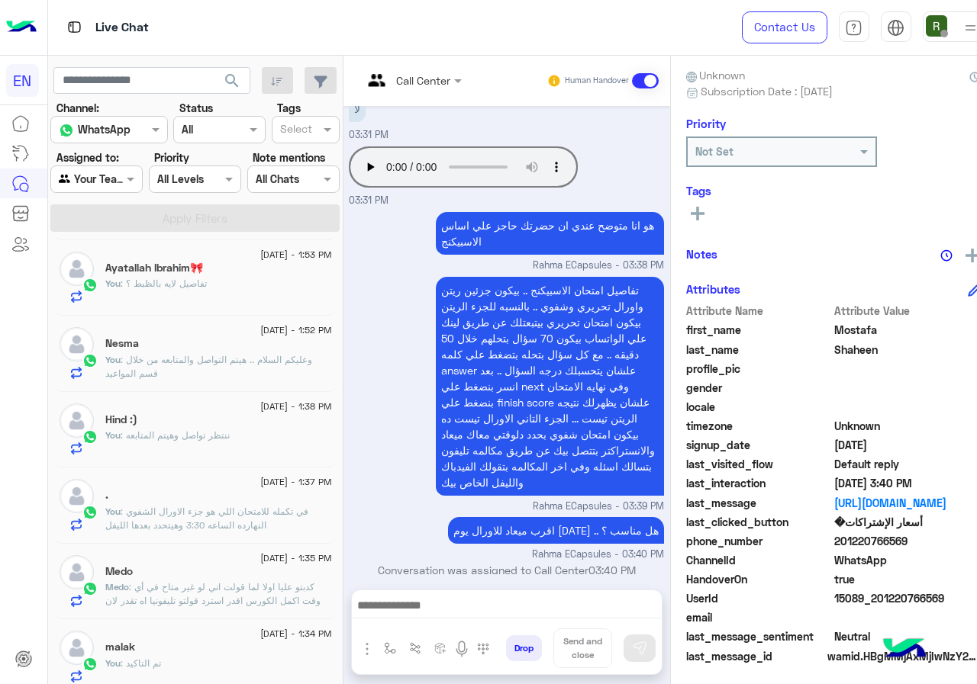
scroll to position [763, 0]
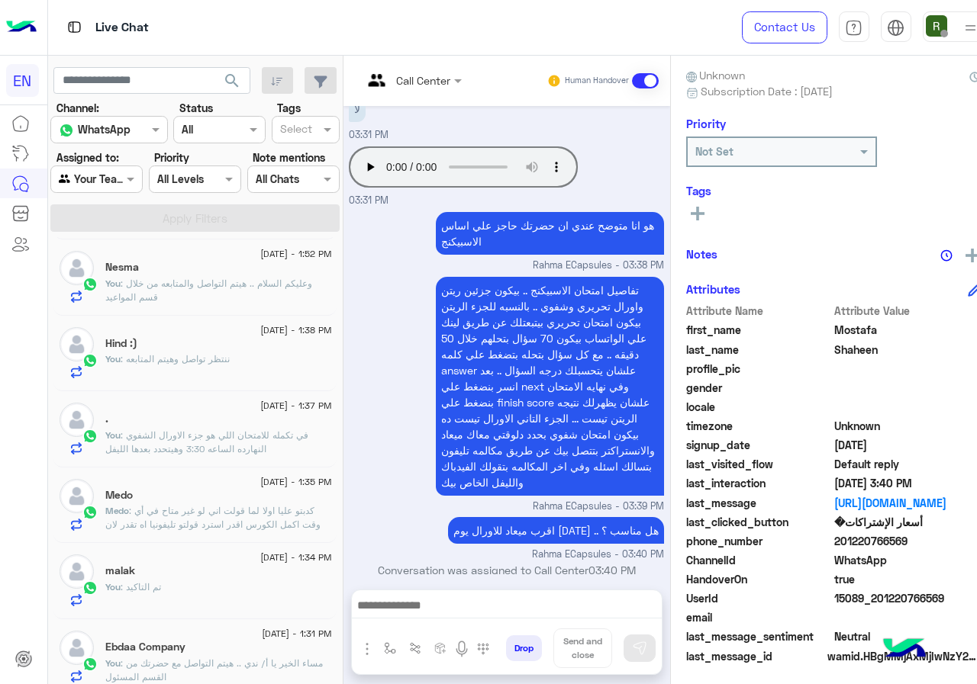
click at [227, 519] on p "Medo : كدبتو عليا اولا لما قولت اني لو غير متاح في أي وقت اكمل الكورس اقدر استر…" at bounding box center [218, 579] width 226 height 151
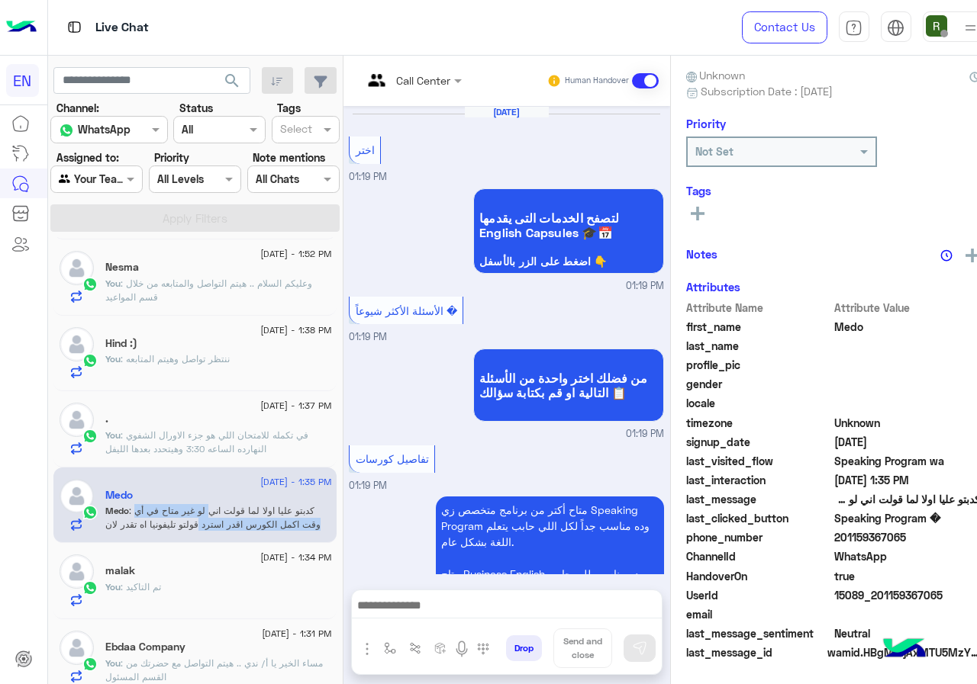
scroll to position [1950, 0]
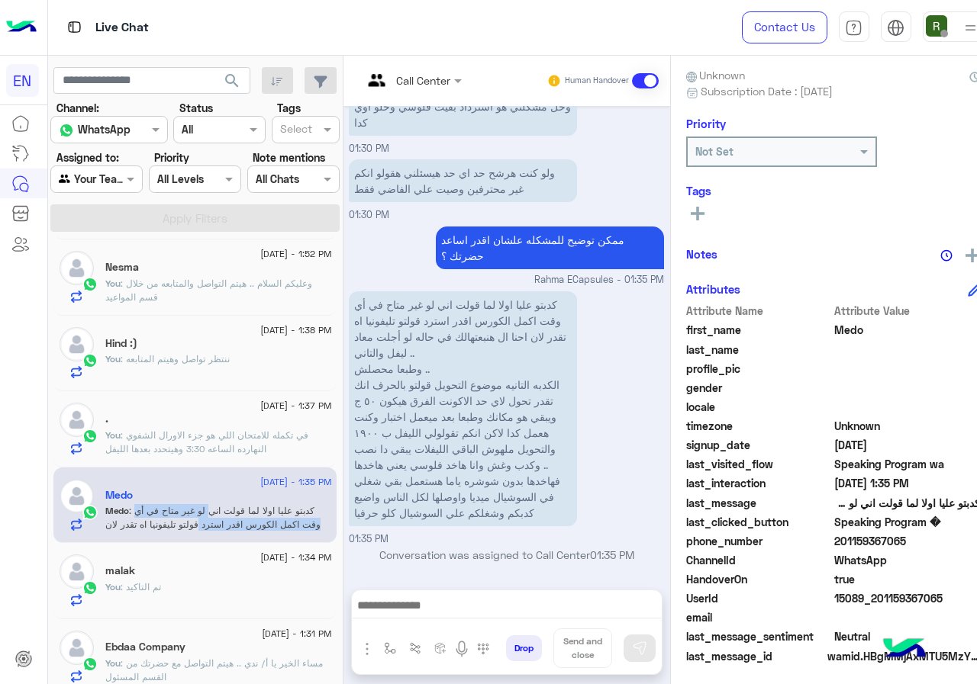
drag, startPoint x: 852, startPoint y: 538, endPoint x: 955, endPoint y: 537, distance: 103.8
click at [955, 537] on span "201159367065" at bounding box center [907, 541] width 146 height 16
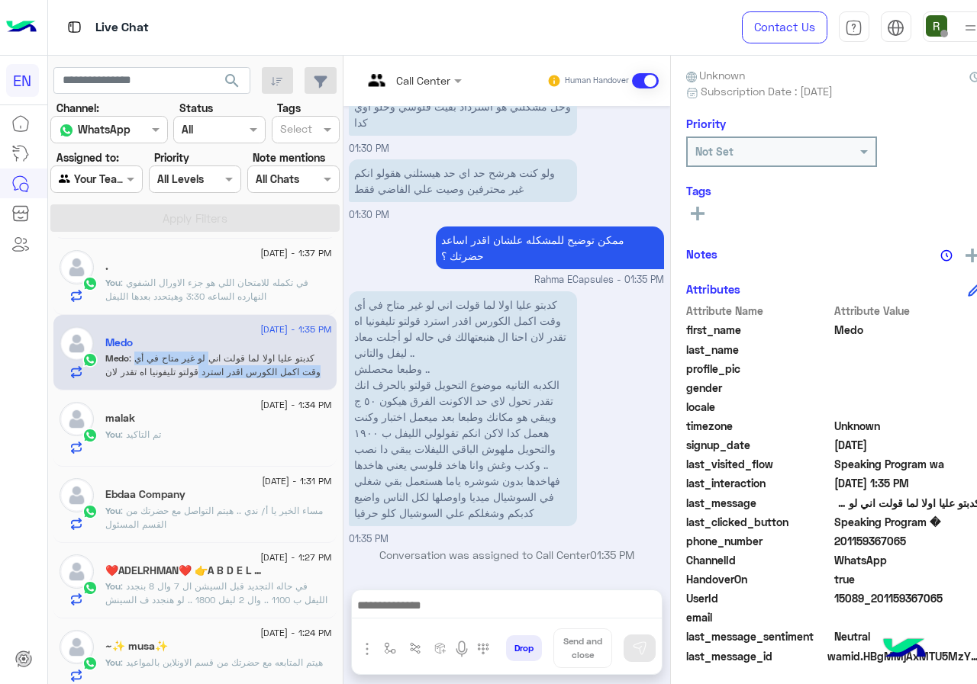
scroll to position [992, 0]
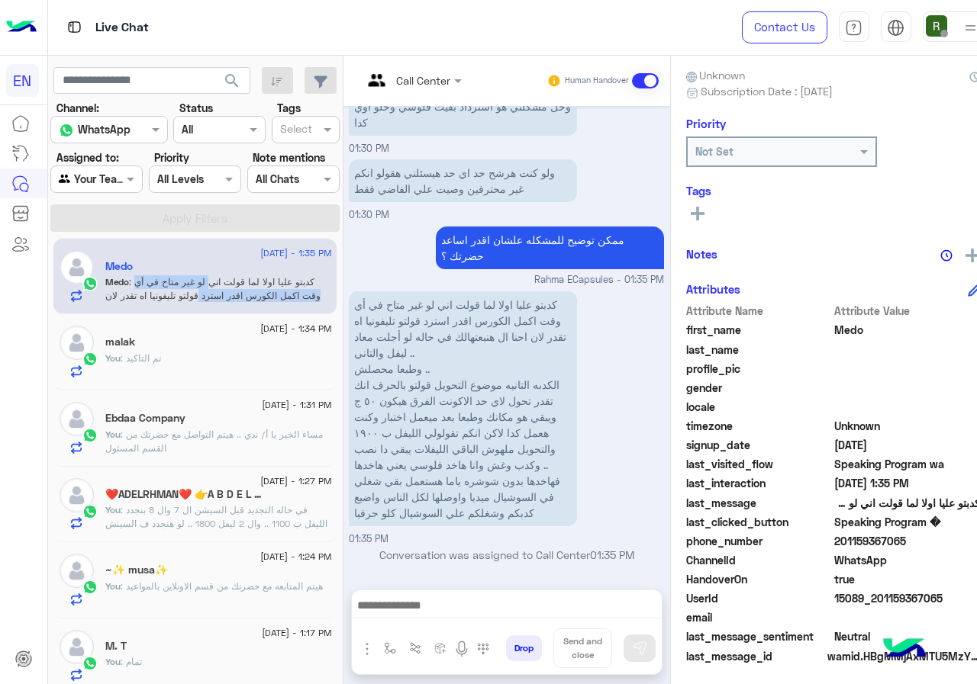
click at [118, 172] on div at bounding box center [96, 179] width 91 height 18
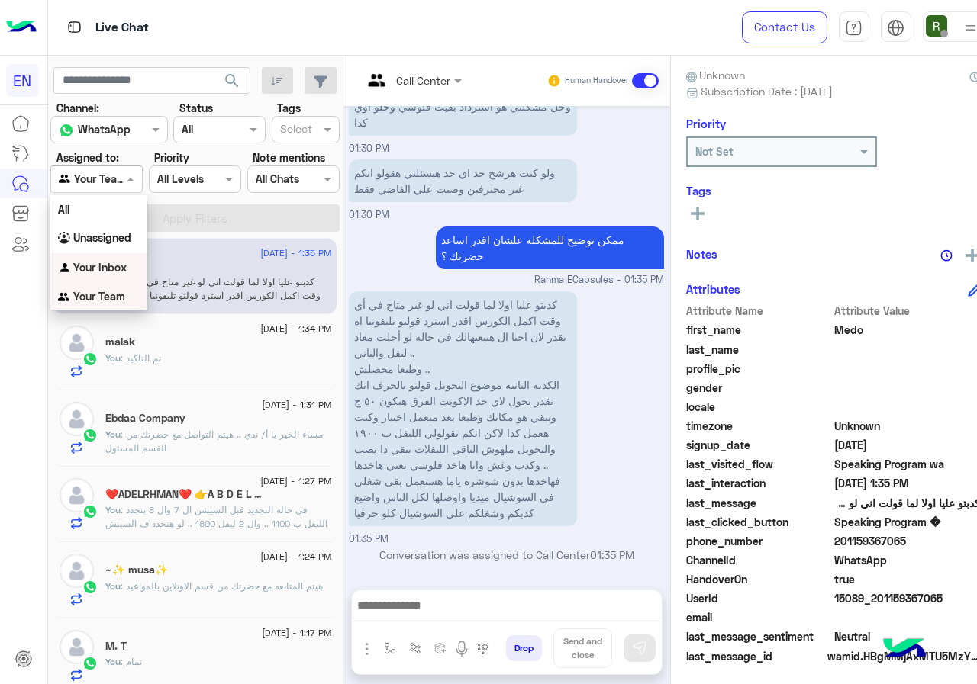
scroll to position [1, 0]
click at [105, 269] on b "Your Inbox" at bounding box center [99, 266] width 53 height 13
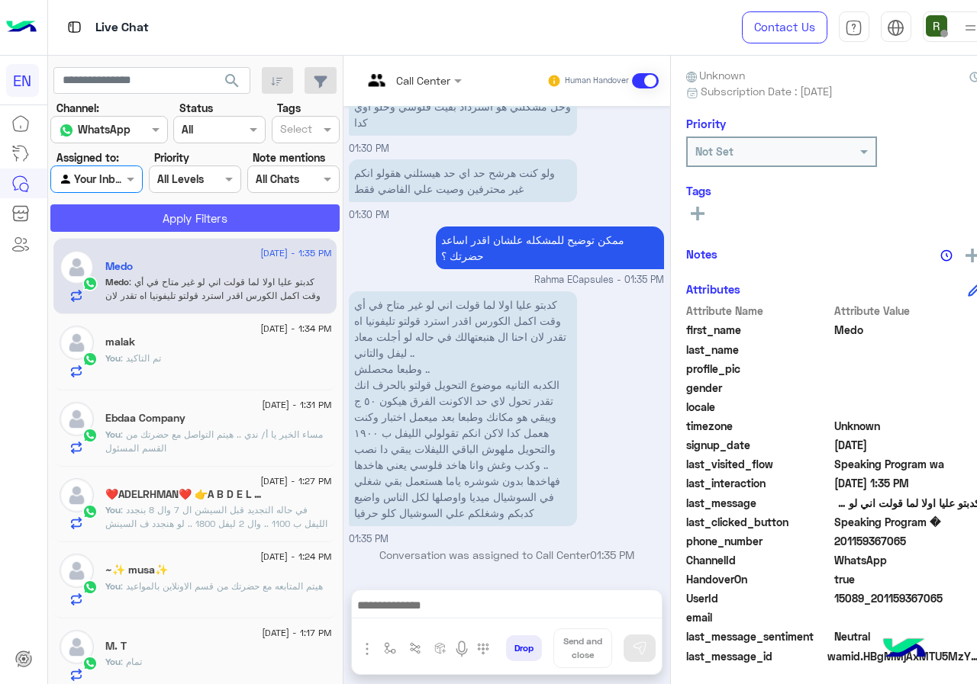
click at [143, 224] on button "Apply Filters" at bounding box center [194, 217] width 289 height 27
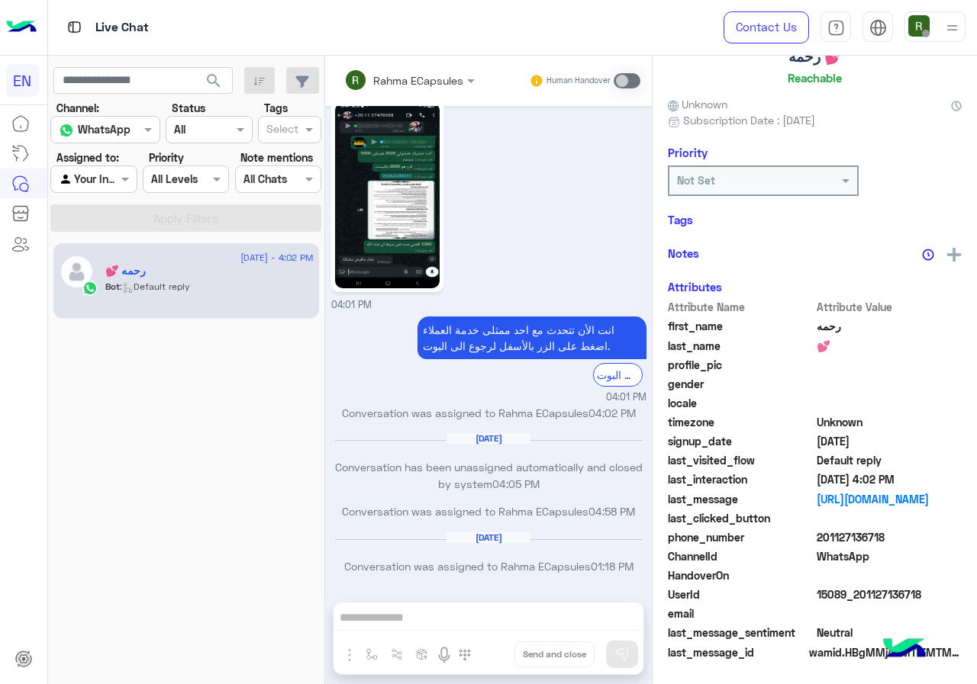
scroll to position [134, 0]
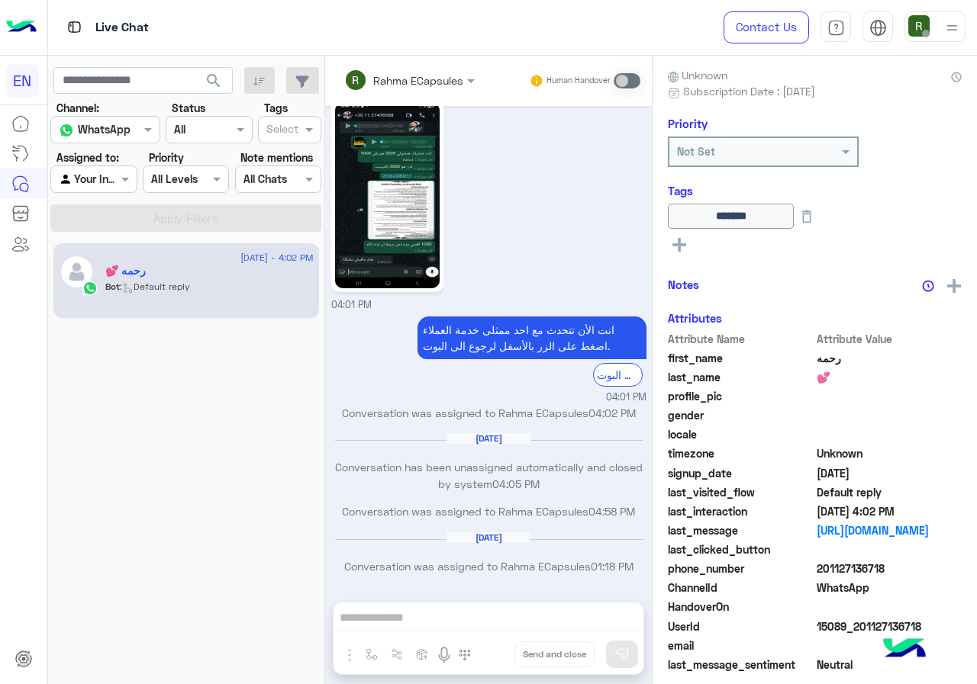
click at [108, 172] on div at bounding box center [93, 179] width 85 height 18
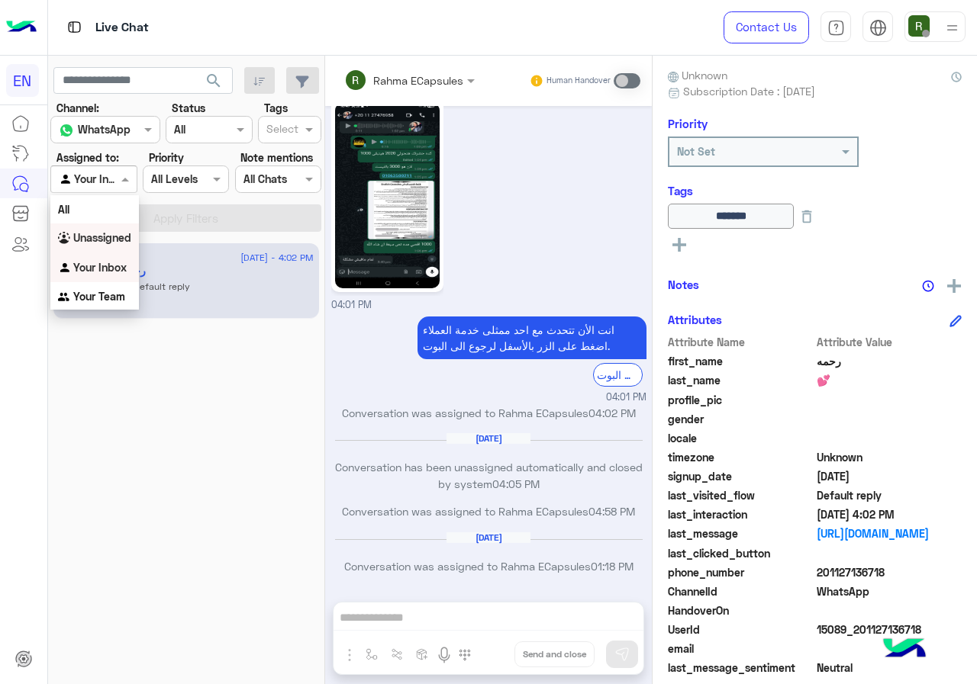
click at [107, 242] on b "Unassigned" at bounding box center [102, 237] width 58 height 13
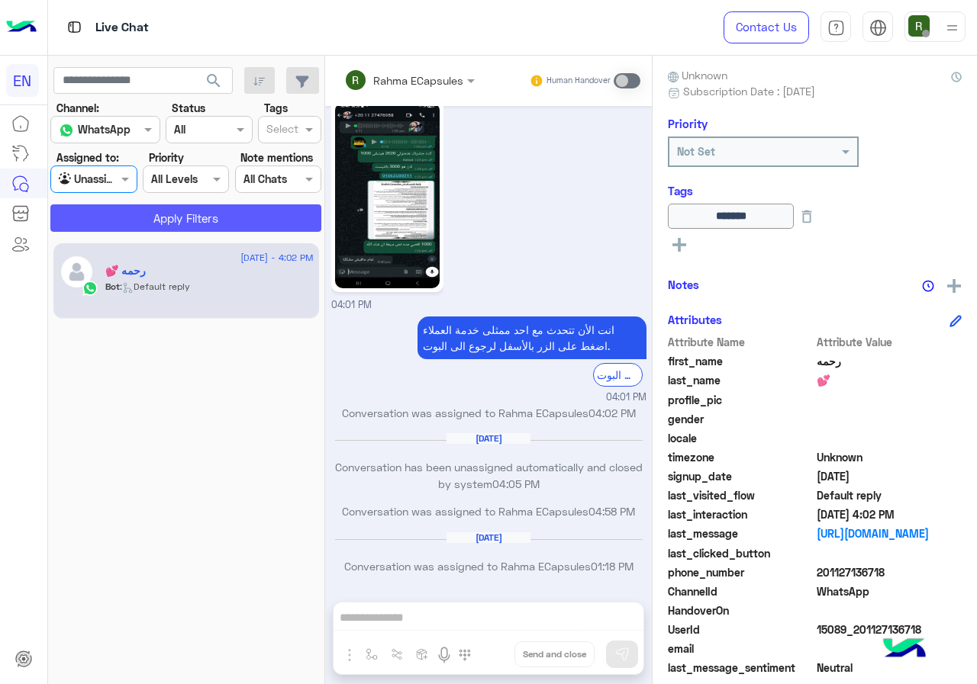
click at [143, 218] on button "Apply Filters" at bounding box center [185, 217] width 271 height 27
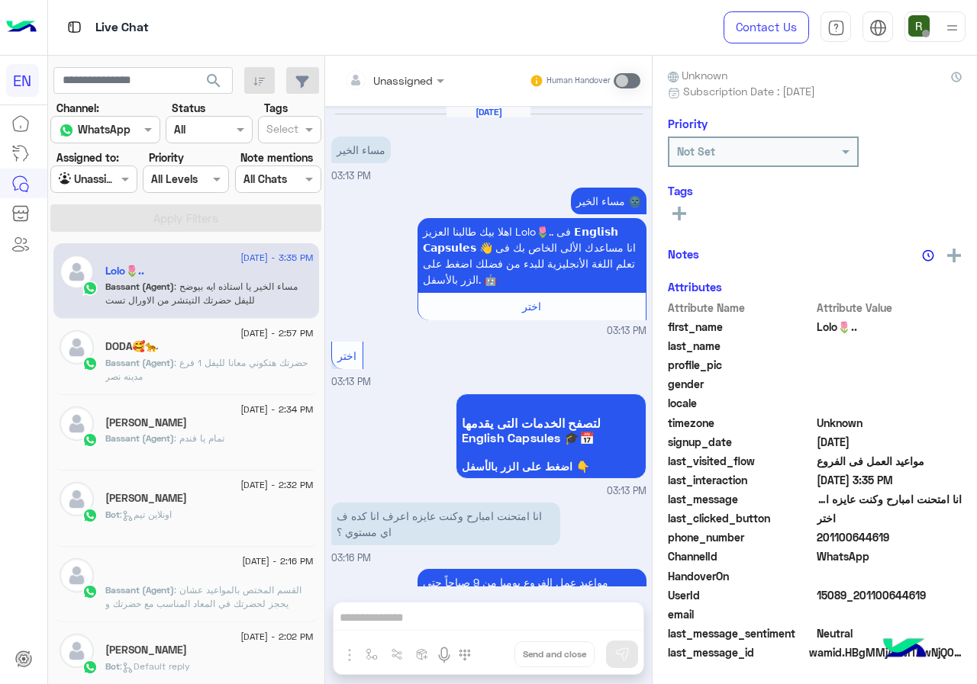
scroll to position [306, 0]
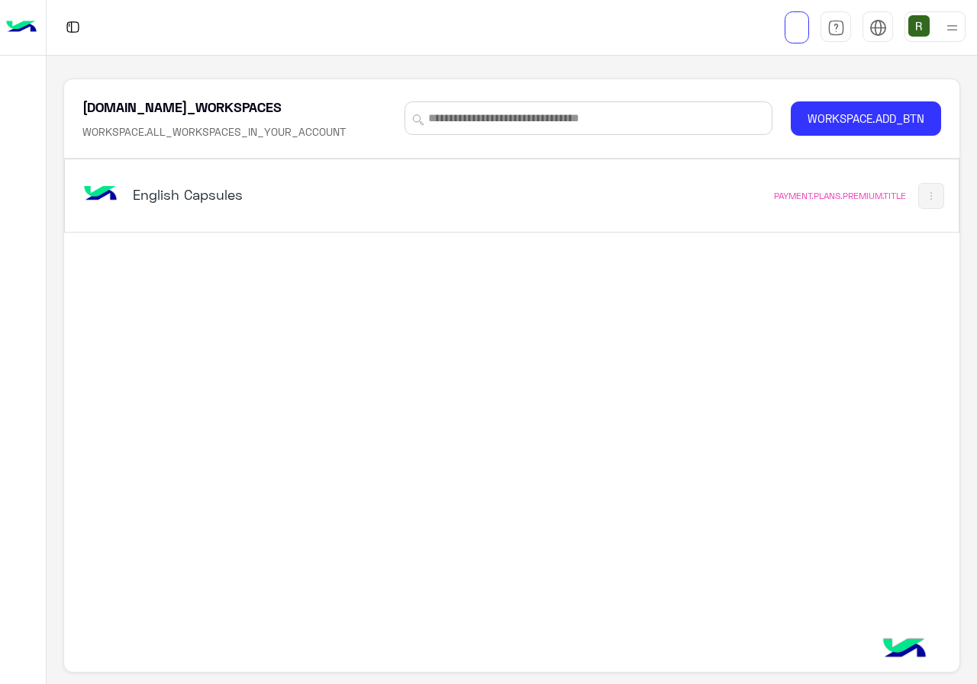
click at [334, 216] on div "English Capsules" at bounding box center [338, 196] width 519 height 44
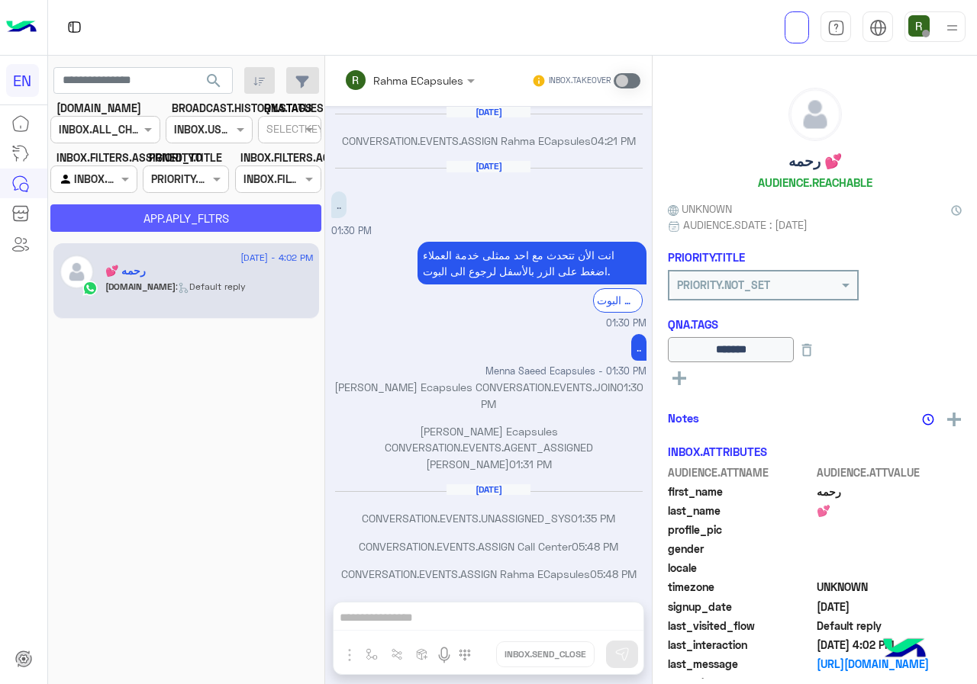
scroll to position [739, 0]
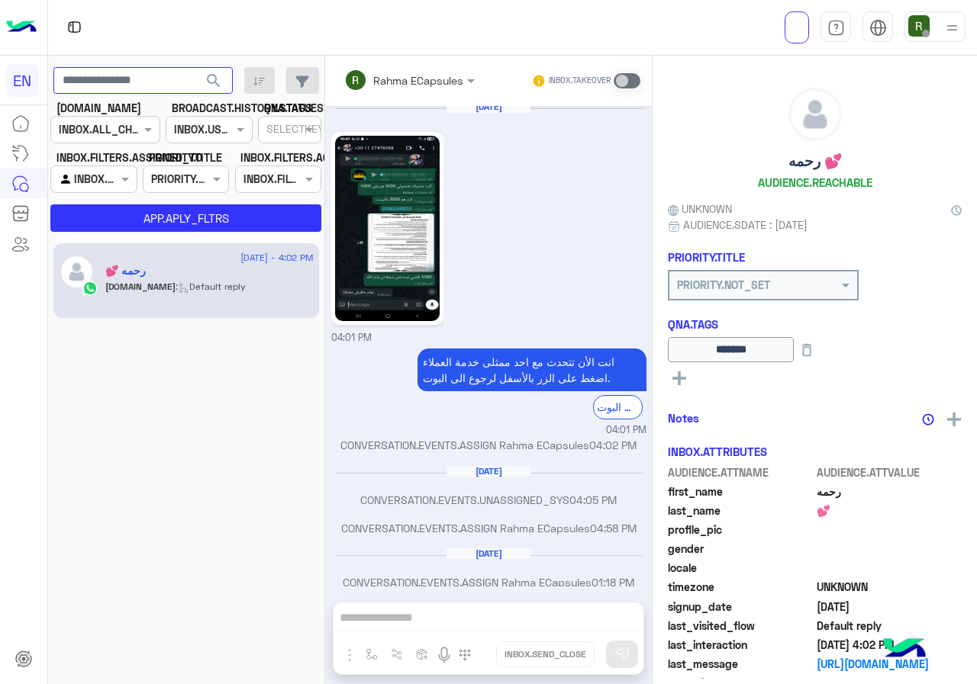
click at [140, 73] on input "text" at bounding box center [142, 80] width 179 height 27
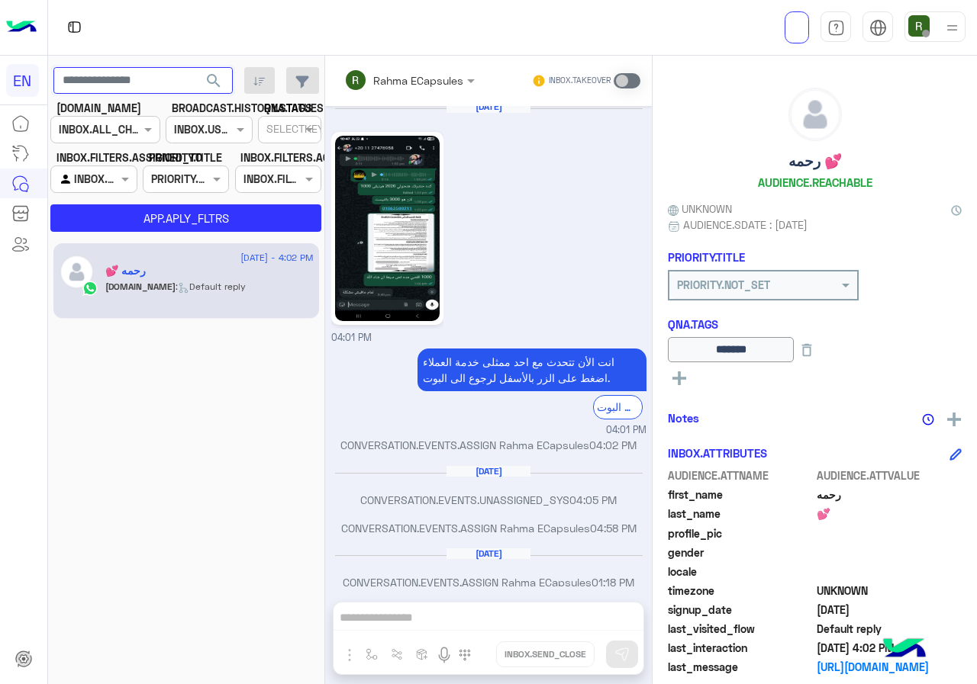
paste input "**********"
type input "**********"
click at [217, 82] on span "search" at bounding box center [213, 81] width 18 height 18
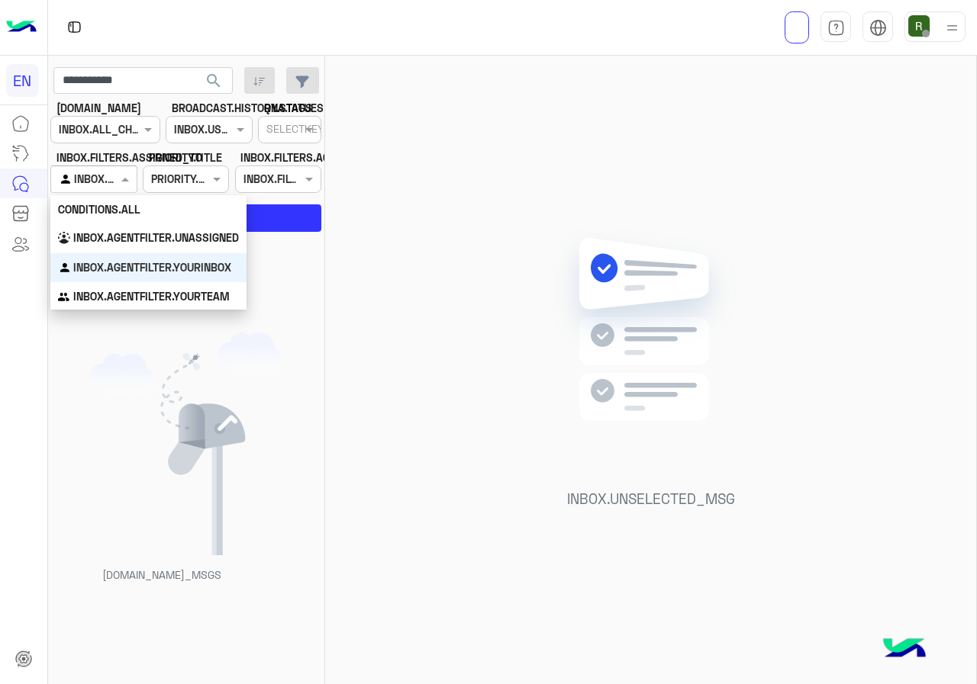
click at [113, 175] on div at bounding box center [93, 179] width 85 height 18
click at [118, 239] on b "INBOX.AGENTFILTER.UNASSIGNED" at bounding box center [156, 237] width 166 height 13
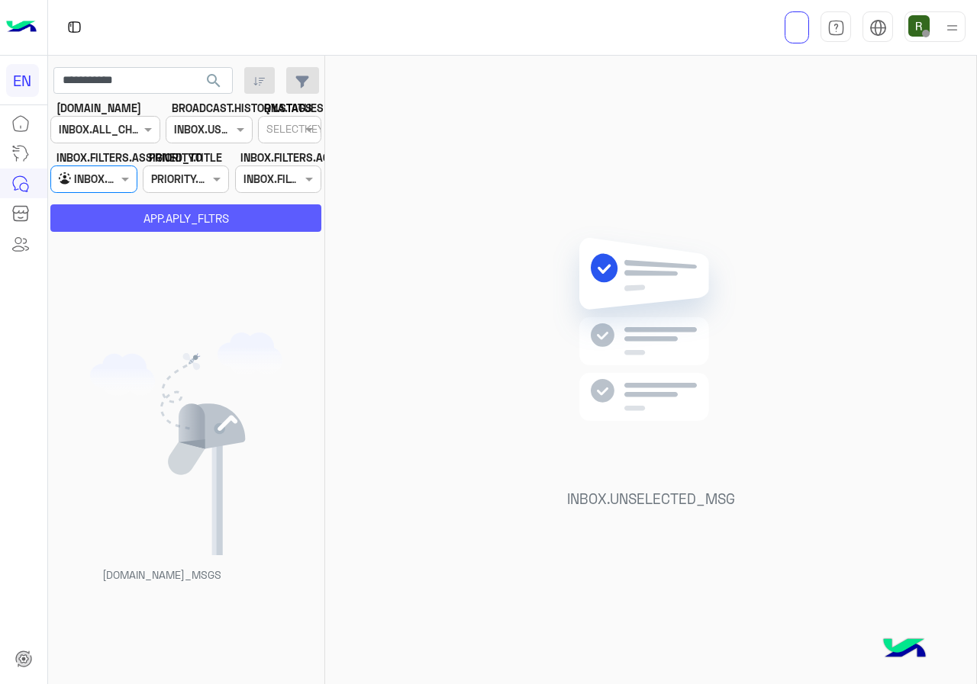
click at [118, 215] on button "APP.APLY_FLTRS" at bounding box center [185, 217] width 271 height 27
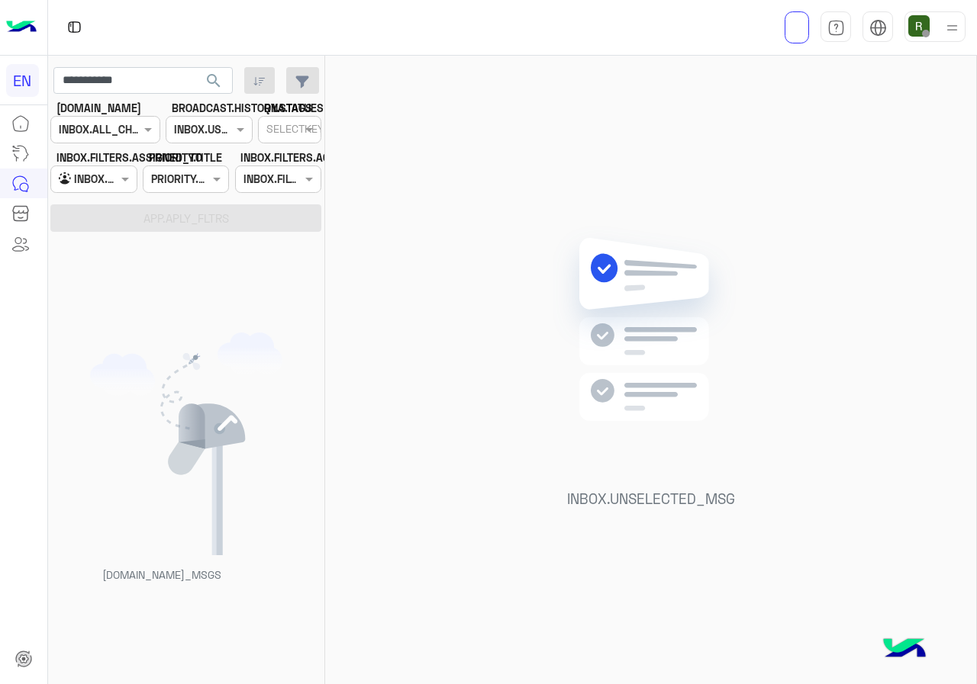
click at [124, 195] on section "CHANNEL.ANALYTICS CHANNELS INBOX.ALL_CHANNELS_FILTER BROADCAST.HISTORY.STATUES …" at bounding box center [187, 166] width 254 height 132
click at [114, 182] on div at bounding box center [93, 179] width 85 height 18
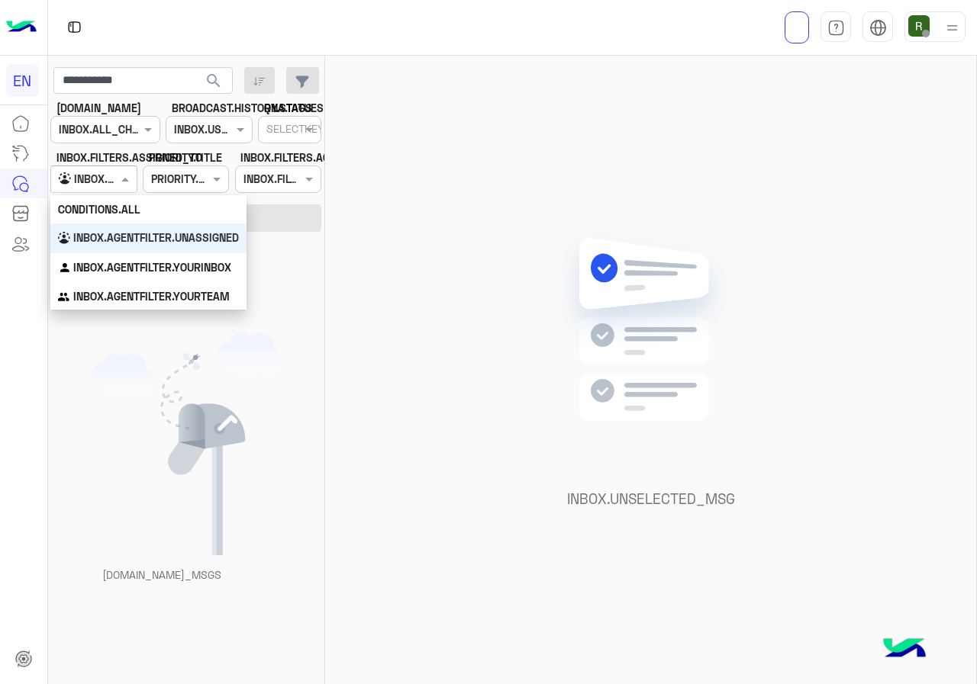
click at [107, 220] on div "CONDITIONS.ALL" at bounding box center [148, 209] width 196 height 28
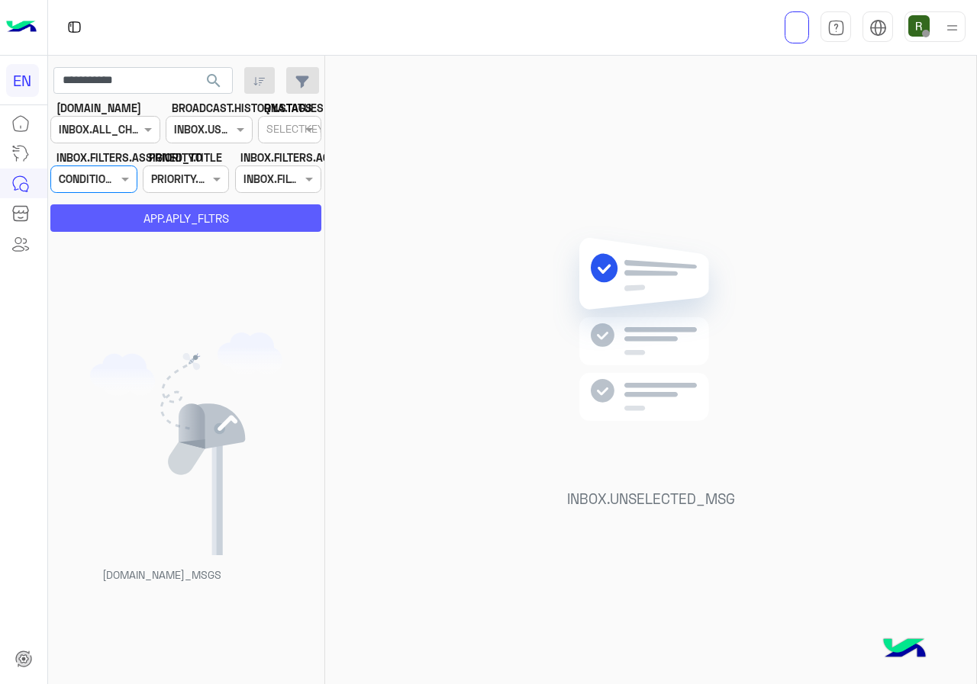
click at [111, 224] on button "APP.APLY_FLTRS" at bounding box center [185, 217] width 271 height 27
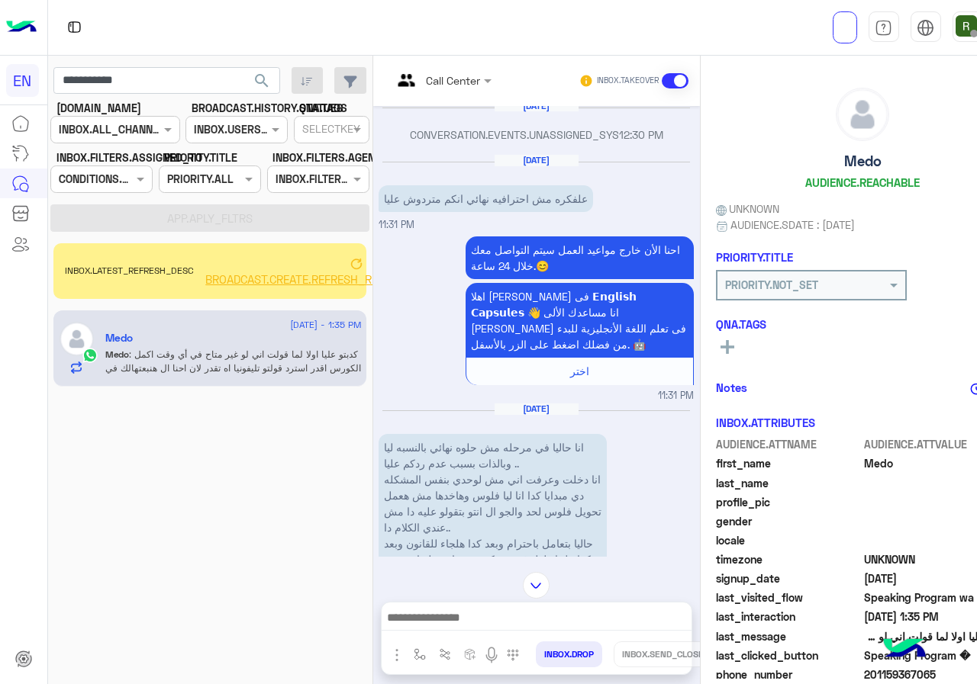
scroll to position [3025, 0]
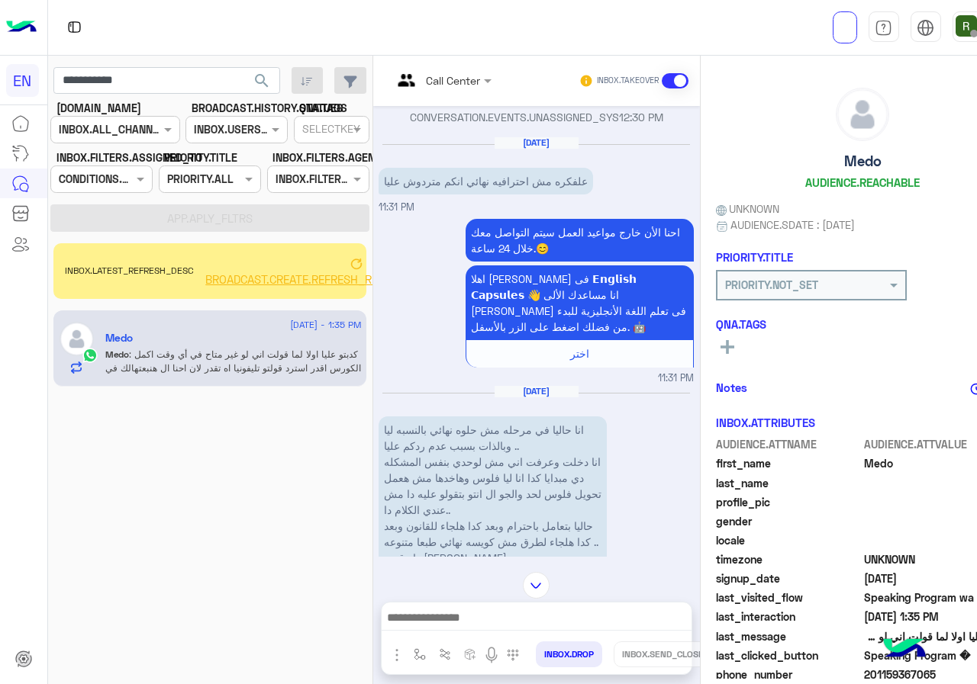
drag, startPoint x: 387, startPoint y: 240, endPoint x: 407, endPoint y: 243, distance: 21.0
click at [389, 213] on span "11:31 PM" at bounding box center [396, 206] width 36 height 11
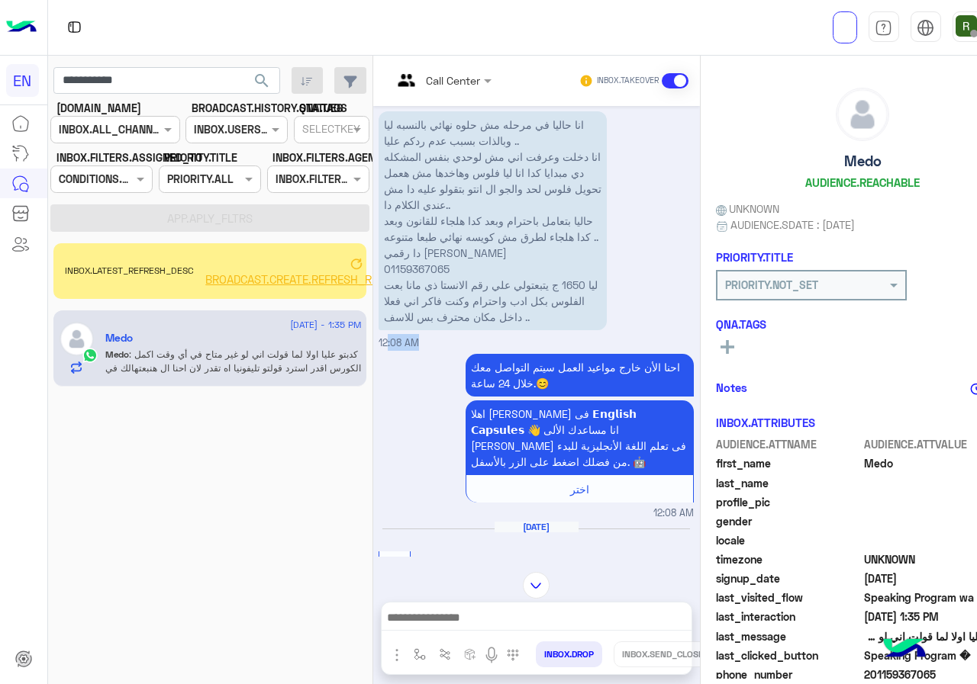
drag, startPoint x: 397, startPoint y: 382, endPoint x: 407, endPoint y: 382, distance: 10.7
click at [407, 382] on div "Jul 2, 2025 اختر 12:53 PM لتصفح الخدمات التى يقدمها English Capsules 🎓📅 اضغط عل…" at bounding box center [536, 331] width 327 height 451
click at [421, 397] on img at bounding box center [422, 387] width 18 height 18
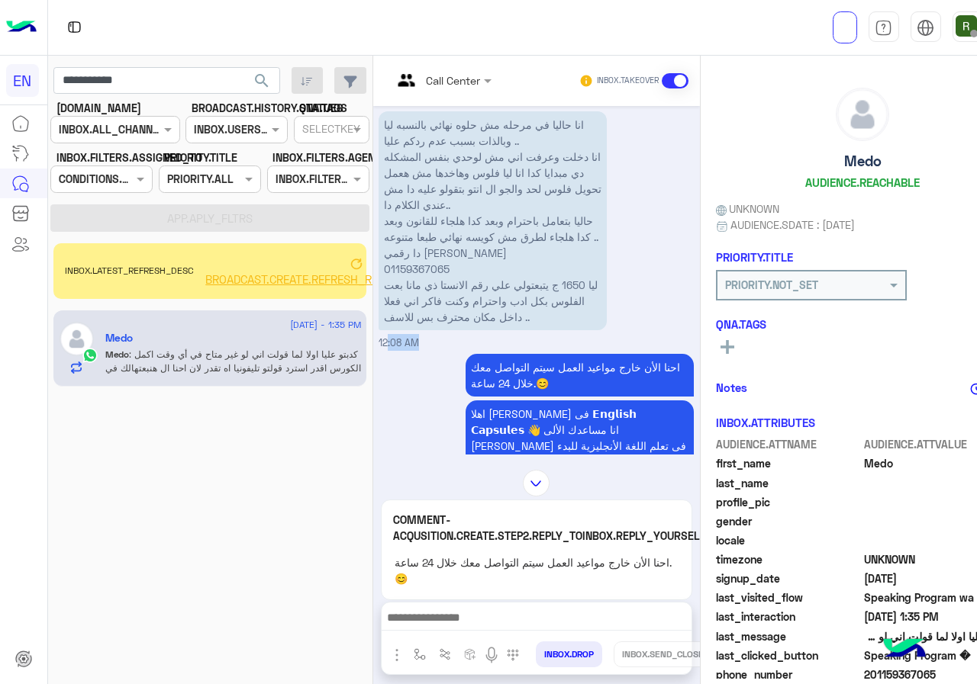
click at [523, 480] on img at bounding box center [536, 483] width 27 height 27
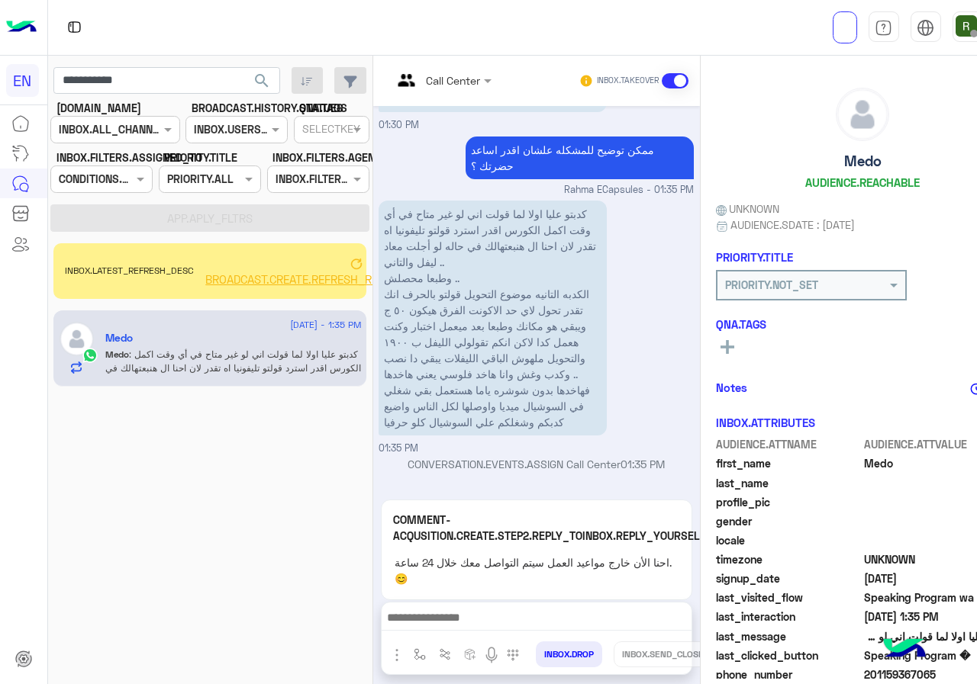
click at [662, 529] on p "COMMENT-ACQUSITION.CREATE.STEP2.REPLY_TO INBOX.REPLY_YOURSELF" at bounding box center [549, 528] width 312 height 33
click at [705, 529] on img at bounding box center [712, 530] width 15 height 36
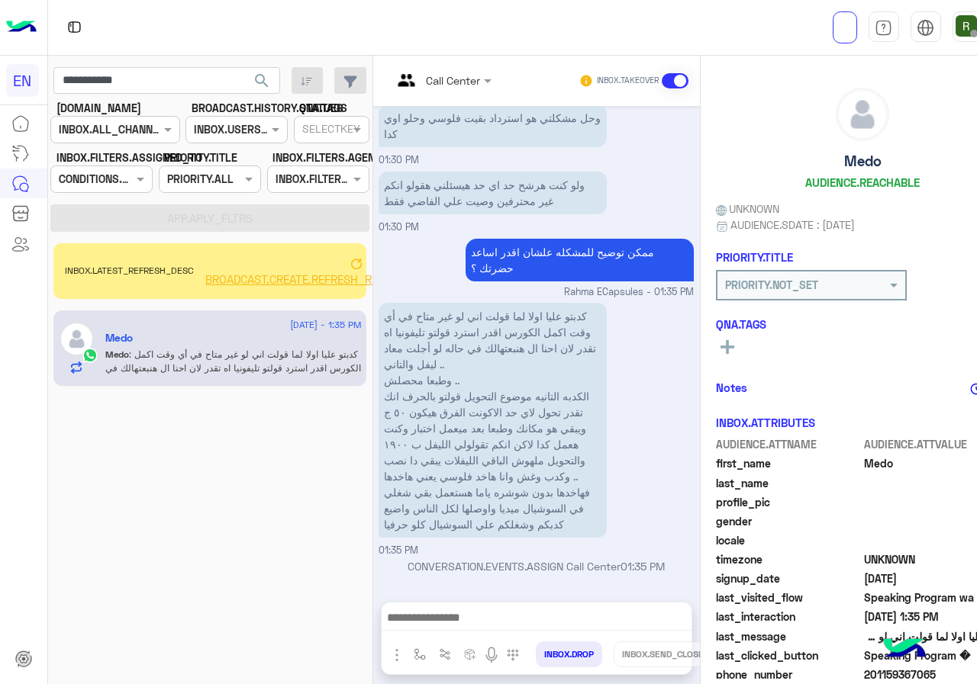
scroll to position [5747, 0]
click at [340, 279] on span "BROADCAST.CREATE.REFRESH_REACHABLE_USERS_COUNT" at bounding box center [356, 279] width 304 height 14
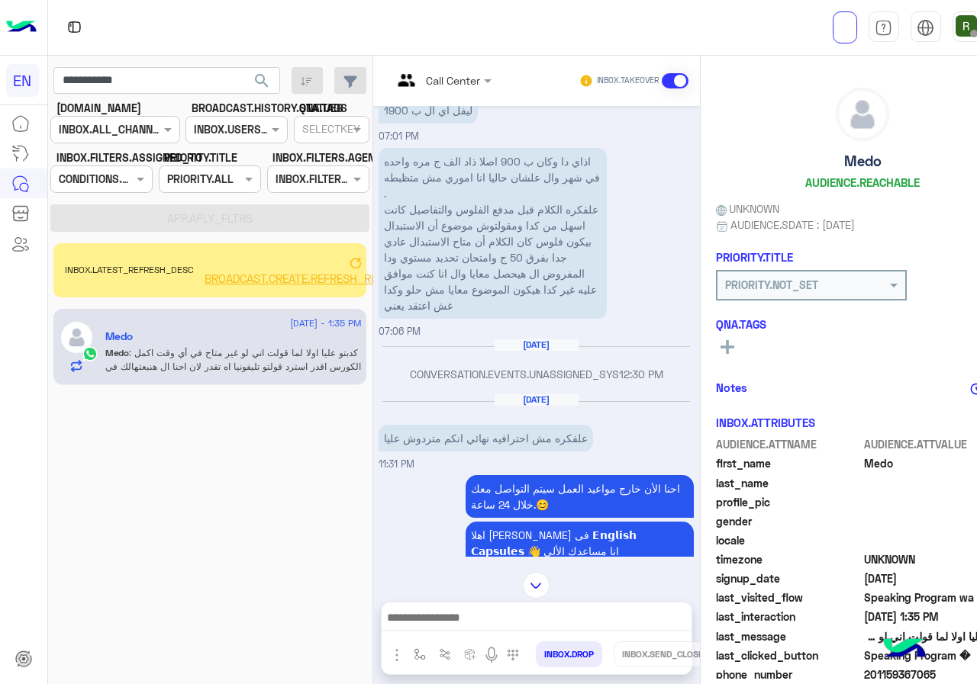
scroll to position [852, 0]
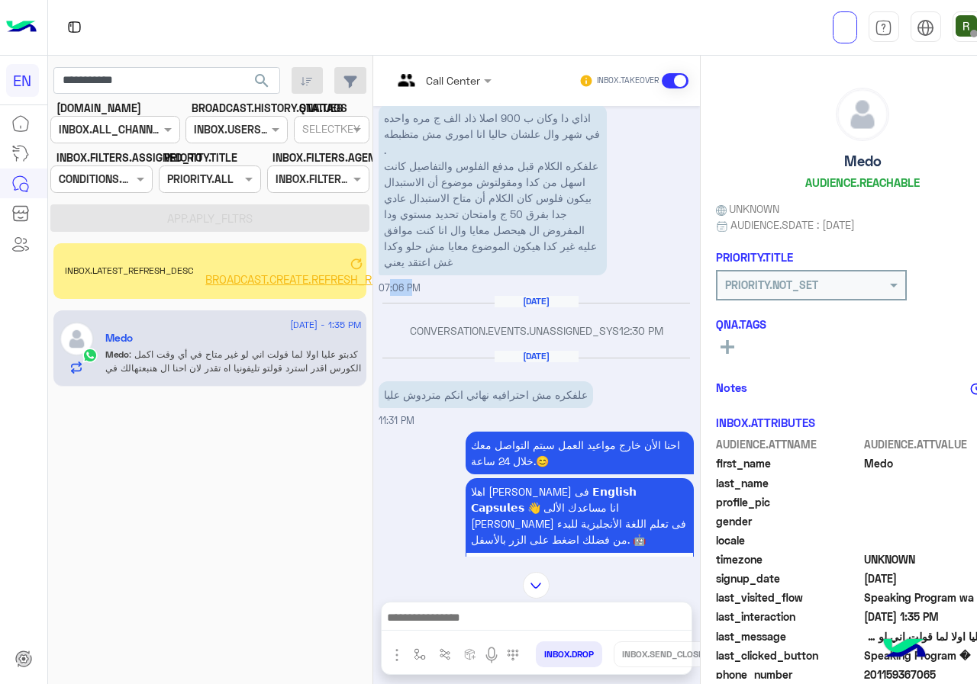
drag, startPoint x: 379, startPoint y: 288, endPoint x: 402, endPoint y: 288, distance: 22.9
click at [402, 288] on span "07:06 PM" at bounding box center [399, 287] width 42 height 11
click at [411, 296] on div "Sep 4, 2025 CONVERSATION.EVENTS.UNASSIGNED_SYS 12:30 PM" at bounding box center [535, 322] width 315 height 55
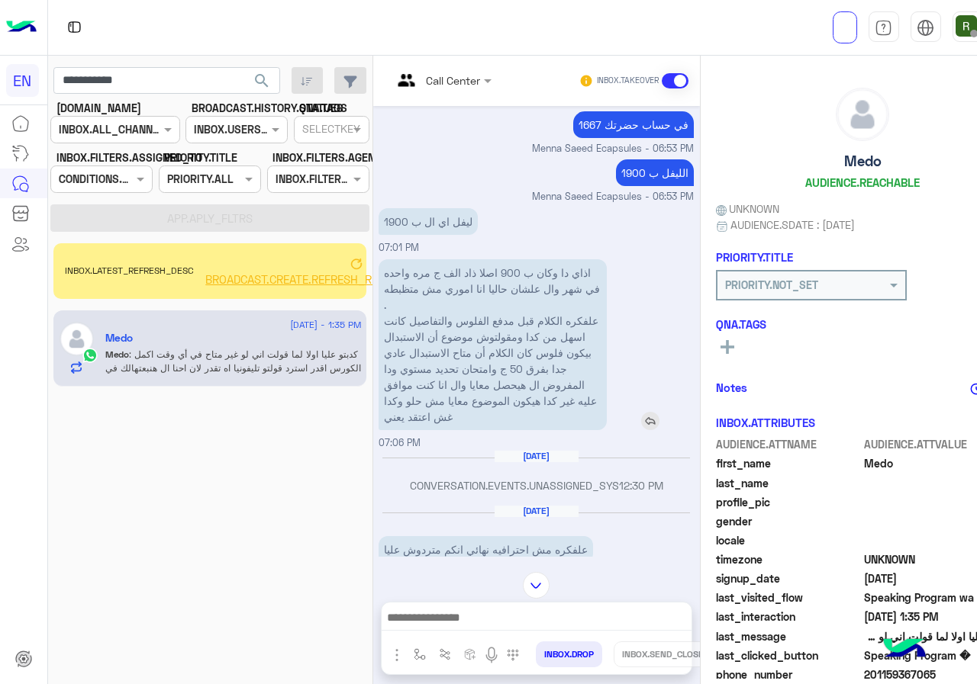
scroll to position [623, 0]
